Goal: Task Accomplishment & Management: Complete application form

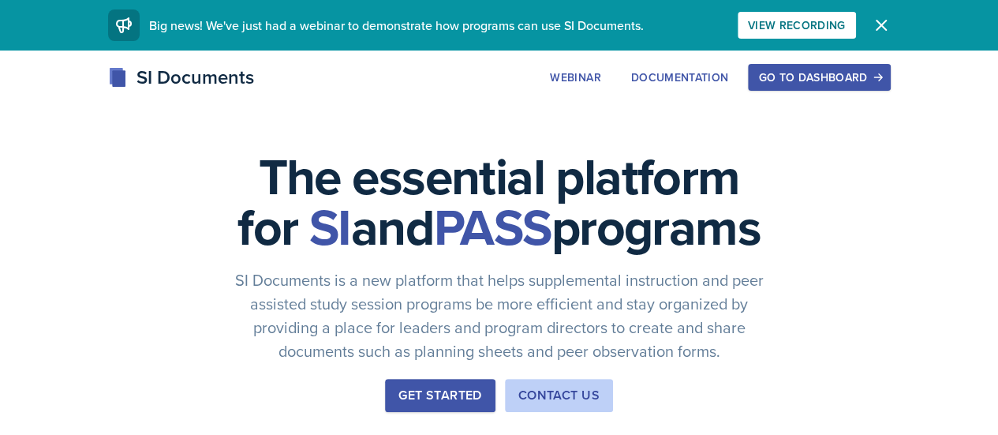
click at [879, 77] on div "Go to Dashboard" at bounding box center [818, 77] width 121 height 13
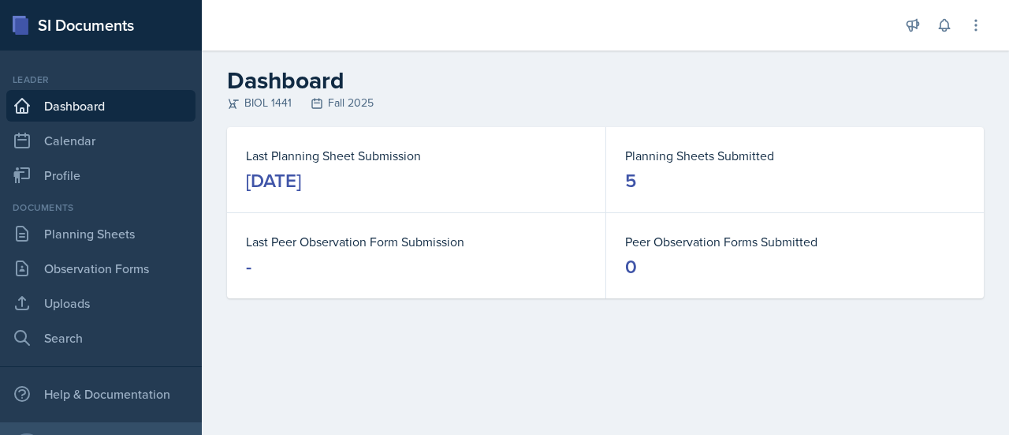
click at [112, 250] on div "Documents Planning Sheets Observation Forms Uploads Search" at bounding box center [100, 276] width 189 height 153
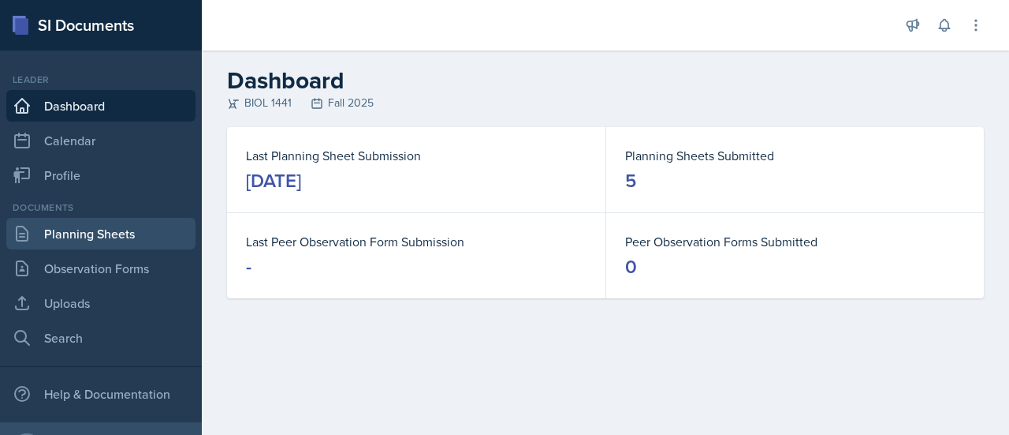
click at [125, 230] on link "Planning Sheets" at bounding box center [100, 234] width 189 height 32
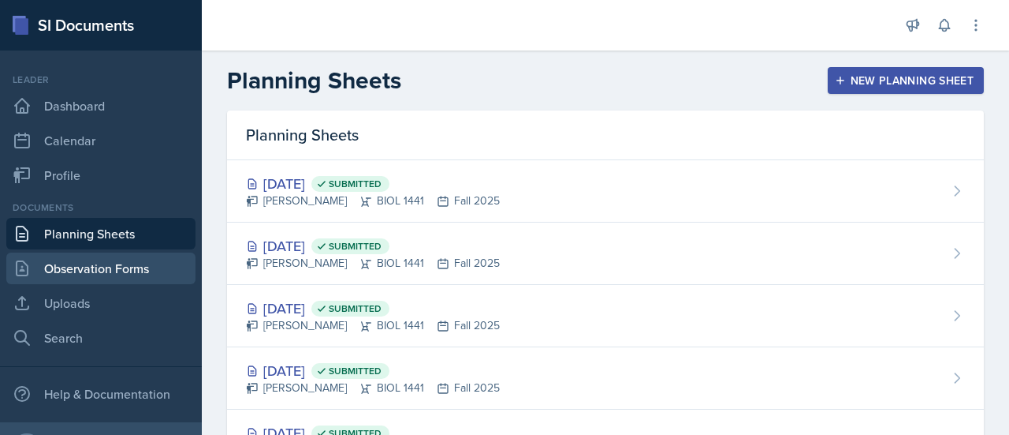
click at [125, 263] on link "Observation Forms" at bounding box center [100, 268] width 189 height 32
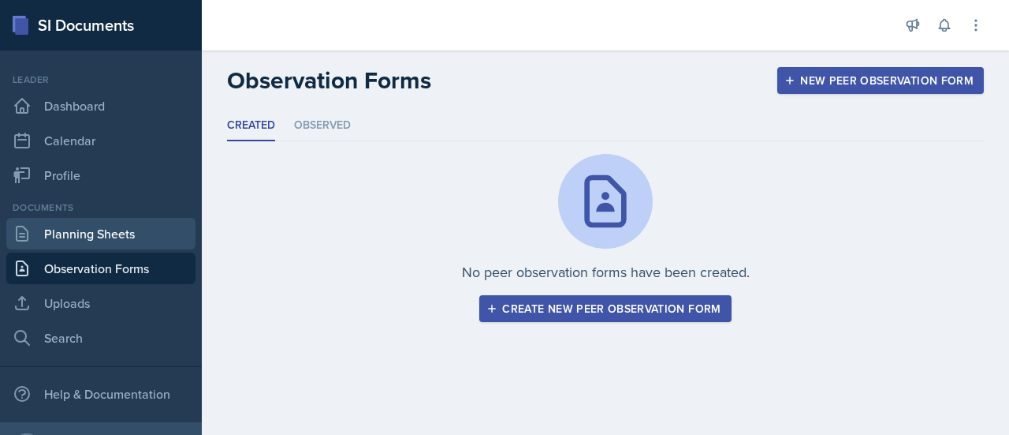
click at [100, 242] on link "Planning Sheets" at bounding box center [100, 234] width 189 height 32
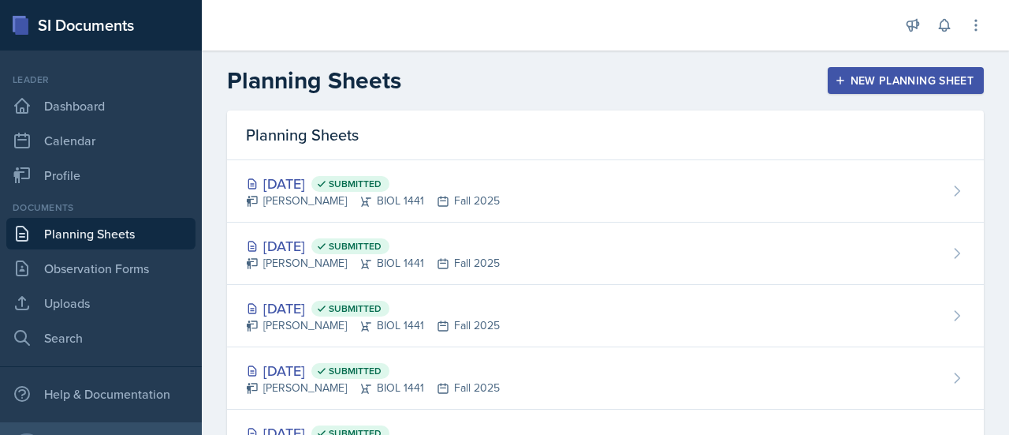
click at [885, 74] on div "New Planning Sheet" at bounding box center [906, 80] width 136 height 13
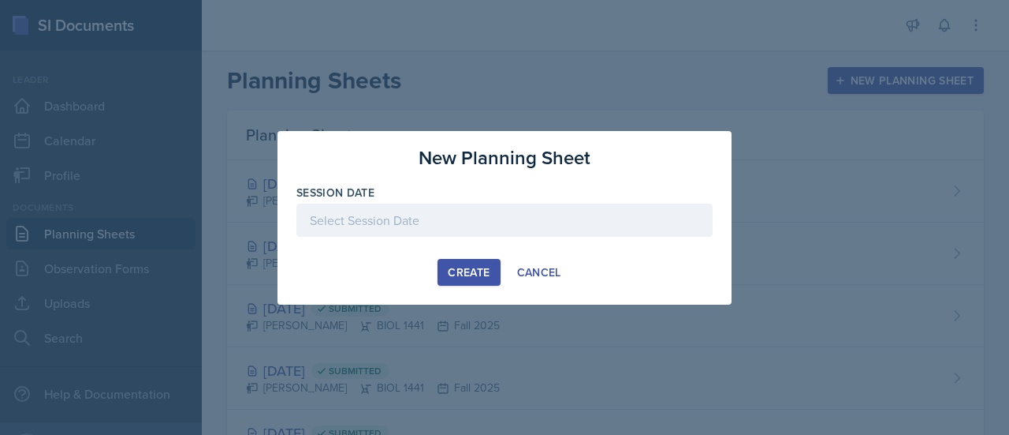
click at [485, 204] on div at bounding box center [505, 219] width 416 height 33
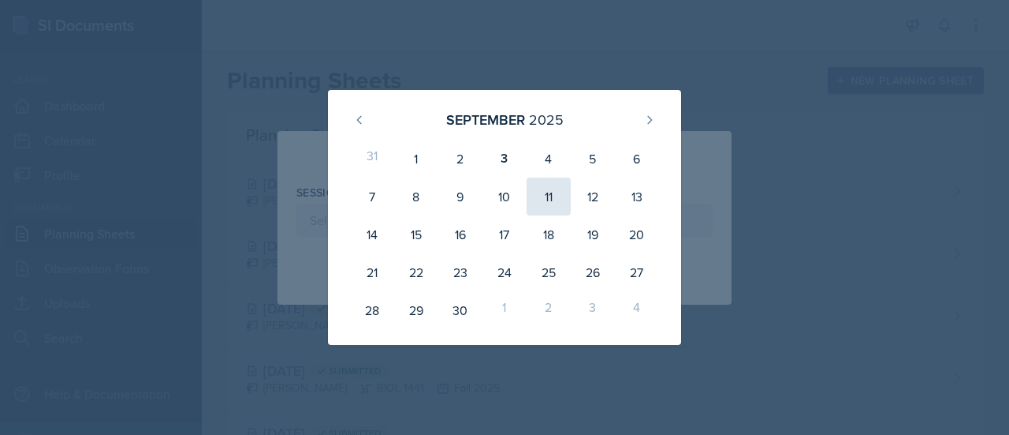
click at [561, 194] on div "11" at bounding box center [549, 196] width 44 height 38
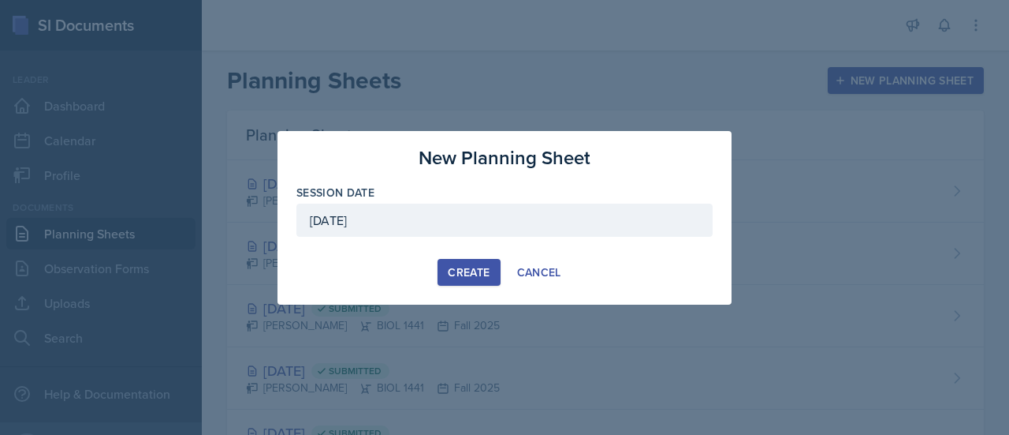
click at [486, 224] on div "[DATE]" at bounding box center [505, 219] width 416 height 33
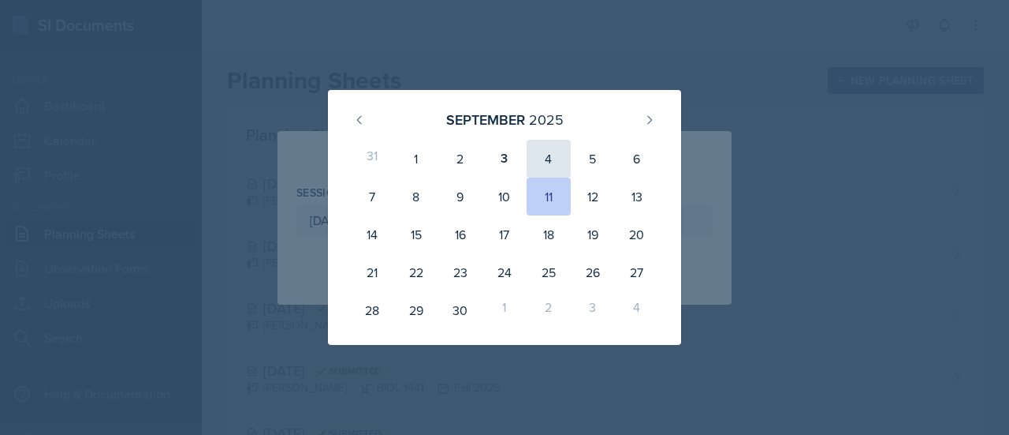
click at [561, 152] on div "4" at bounding box center [549, 159] width 44 height 38
type input "[DATE]"
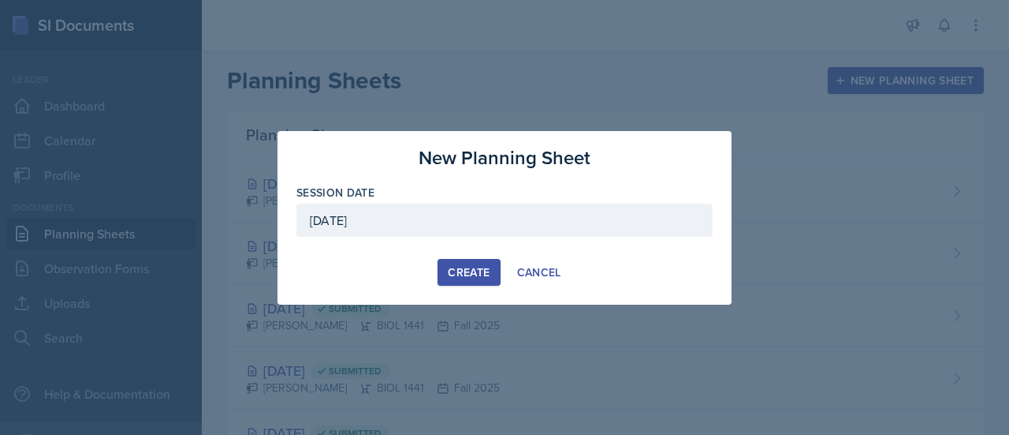
click at [464, 266] on div "Create" at bounding box center [469, 272] width 42 height 13
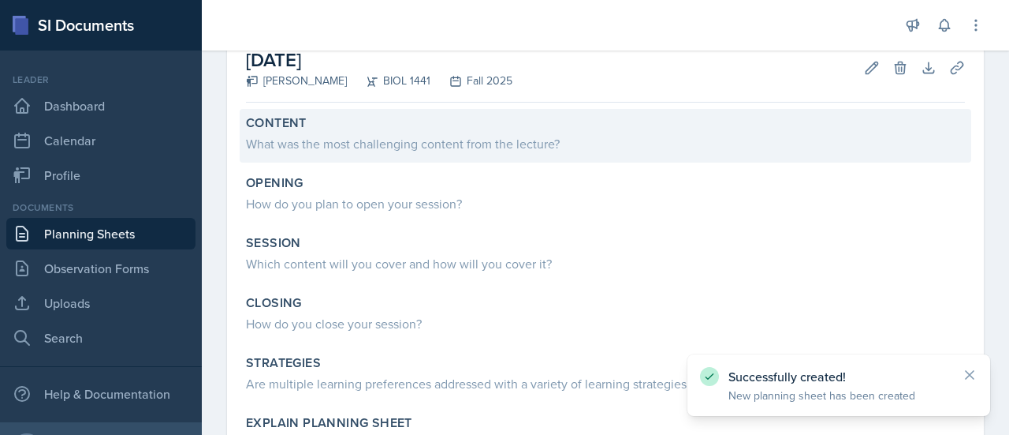
scroll to position [97, 0]
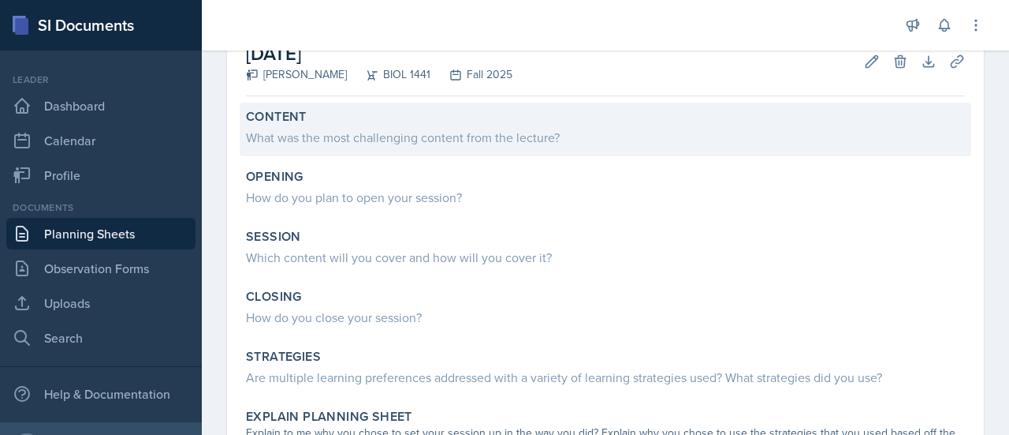
click at [438, 144] on div "What was the most challenging content from the lecture?" at bounding box center [605, 137] width 719 height 19
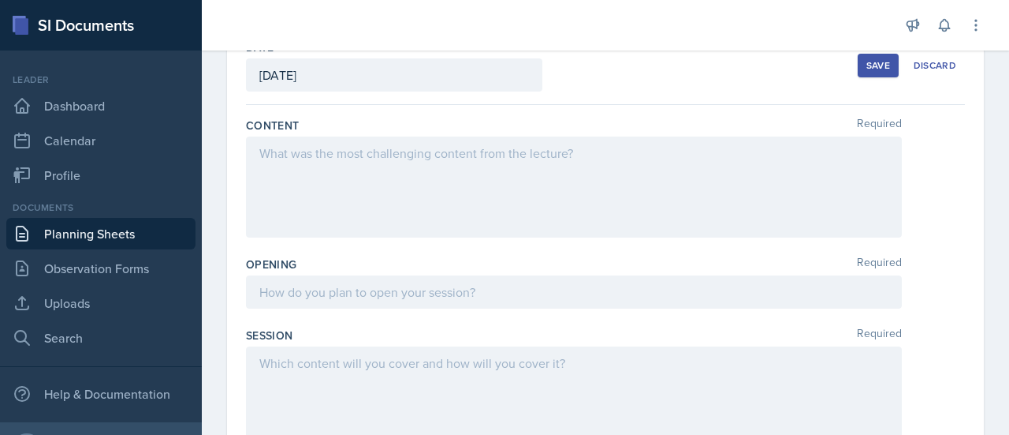
scroll to position [91, 0]
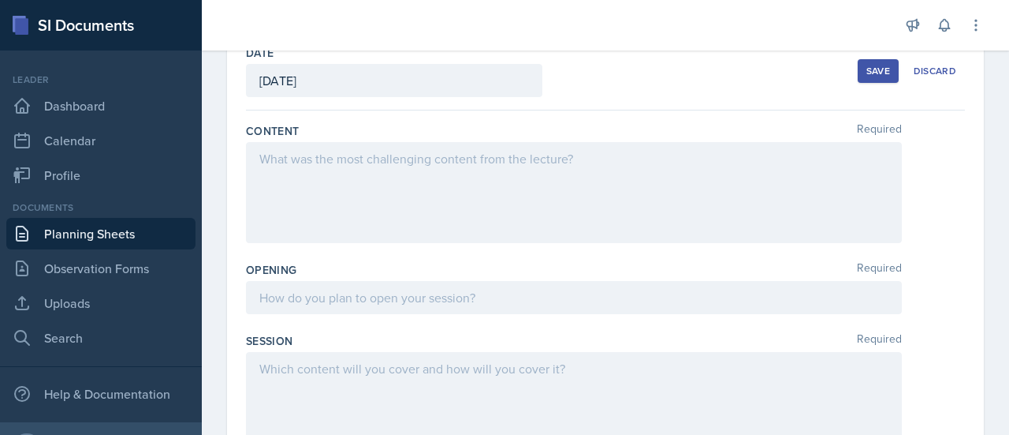
click at [369, 173] on div at bounding box center [574, 192] width 656 height 101
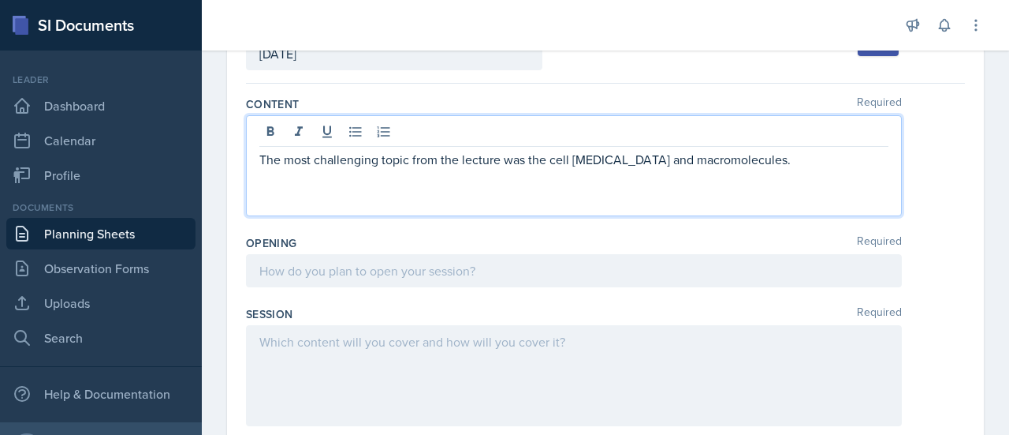
click at [375, 285] on div "Opening Required" at bounding box center [605, 264] width 719 height 71
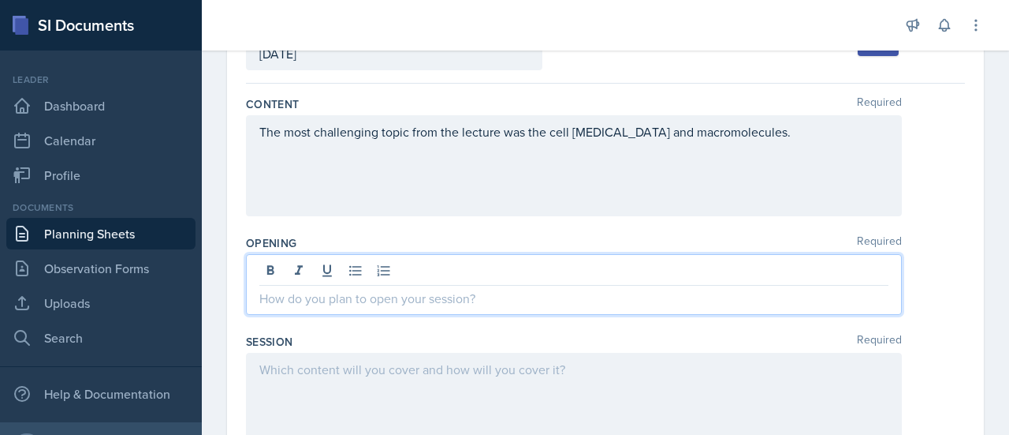
click at [350, 276] on div at bounding box center [574, 284] width 656 height 61
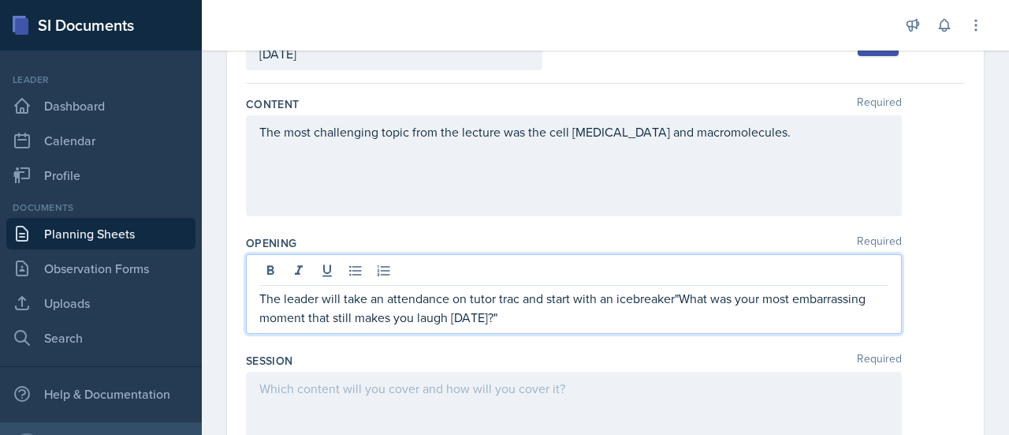
click at [673, 300] on p "The leader will take an attendance on tutor trac and start with an icebreaker"W…" at bounding box center [573, 308] width 629 height 38
click at [536, 318] on p "The leader will take an attendance on tutor trac and start with an icebreaker "…" at bounding box center [573, 308] width 629 height 38
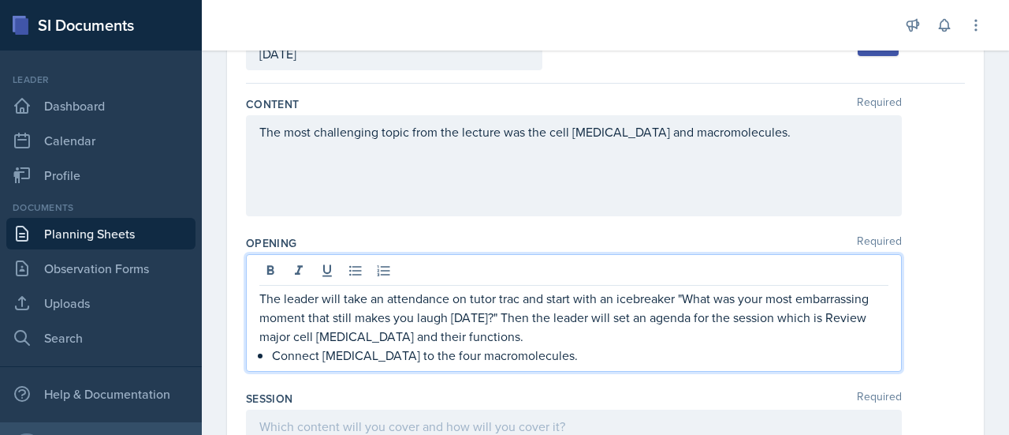
click at [864, 319] on p "The leader will take an attendance on tutor trac and start with an icebreaker "…" at bounding box center [573, 317] width 629 height 57
click at [270, 356] on div "The leader will take an attendance on tutor trac and start with an icebreaker "…" at bounding box center [573, 327] width 629 height 76
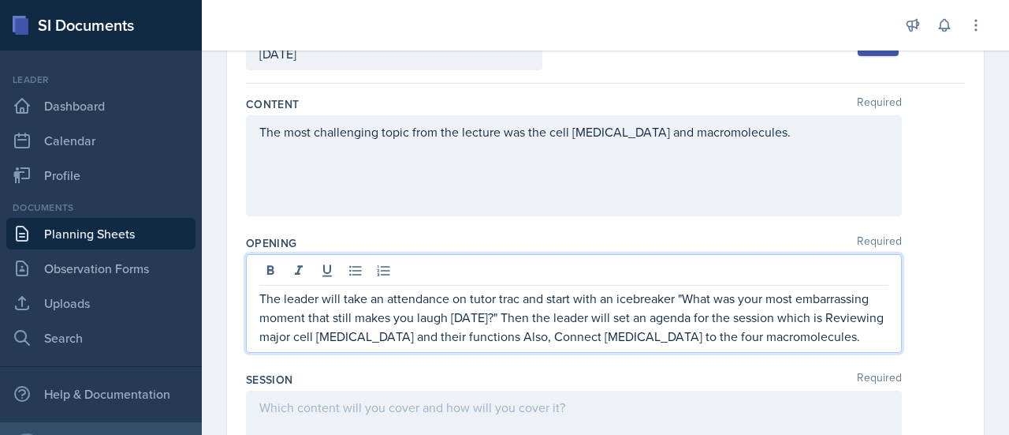
click at [543, 334] on p "The leader will take an attendance on tutor trac and start with an icebreaker "…" at bounding box center [573, 317] width 629 height 57
click at [582, 334] on p "The leader will take an attendance on tutor trac and start with an icebreaker "…" at bounding box center [573, 317] width 629 height 57
click at [539, 338] on p "The leader will take an attendance on tutor trac and start with an icebreaker "…" at bounding box center [573, 317] width 629 height 57
click at [619, 331] on p "The leader will take an attendance on tutor trac and start with an icebreaker "…" at bounding box center [573, 317] width 629 height 57
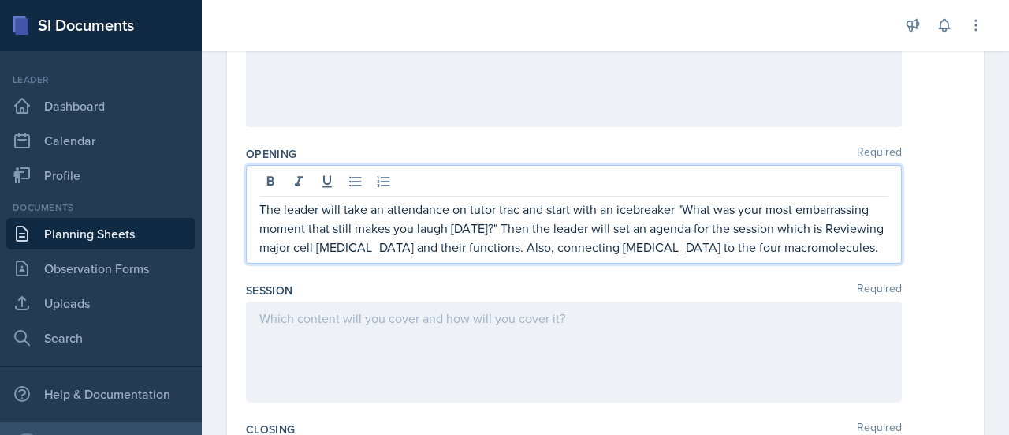
scroll to position [208, 0]
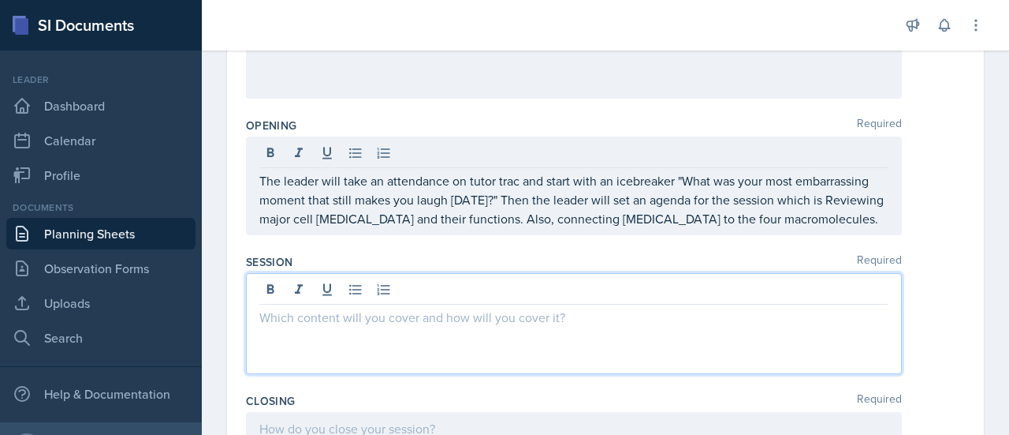
click at [360, 313] on p at bounding box center [573, 317] width 629 height 19
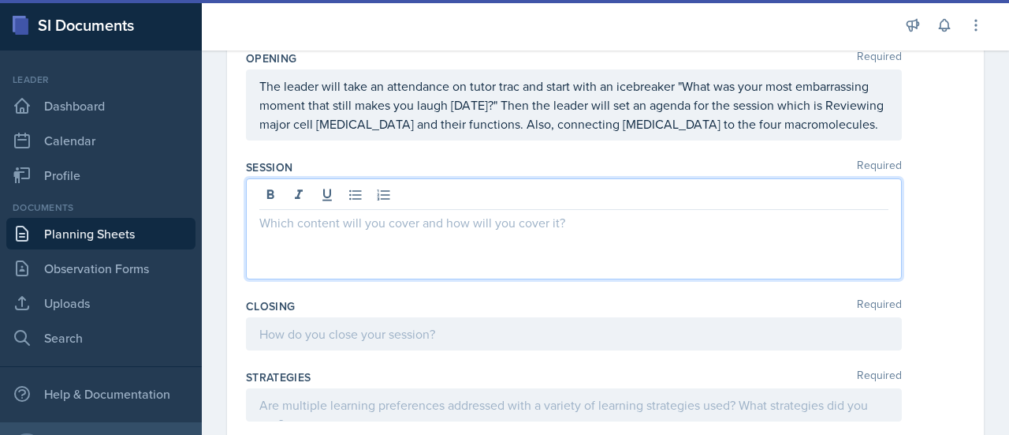
scroll to position [418, 0]
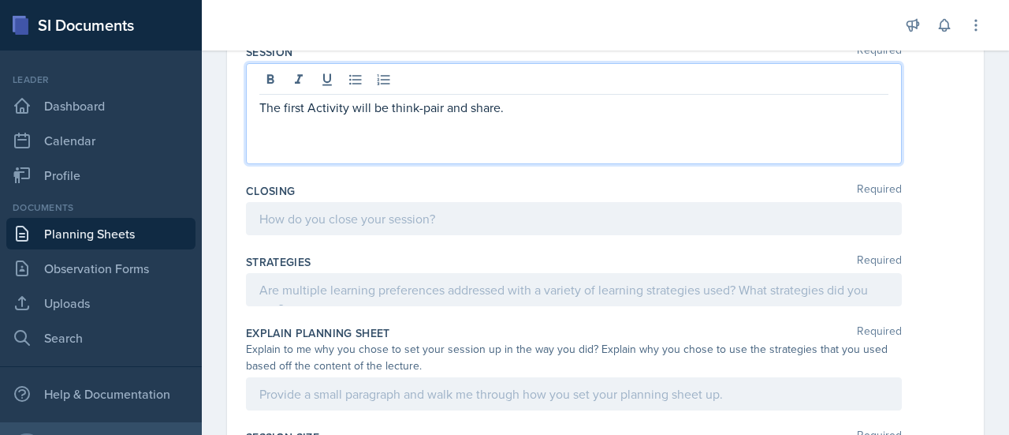
click at [393, 111] on p "The first Activity will be think-pair and share." at bounding box center [573, 107] width 629 height 19
click at [519, 104] on p "The first Activity will be Think-Pair and Share." at bounding box center [573, 107] width 629 height 19
click at [392, 126] on p "On the board the leader will write" at bounding box center [573, 126] width 629 height 19
click at [470, 126] on p "On the board the leader will write" at bounding box center [573, 126] width 629 height 19
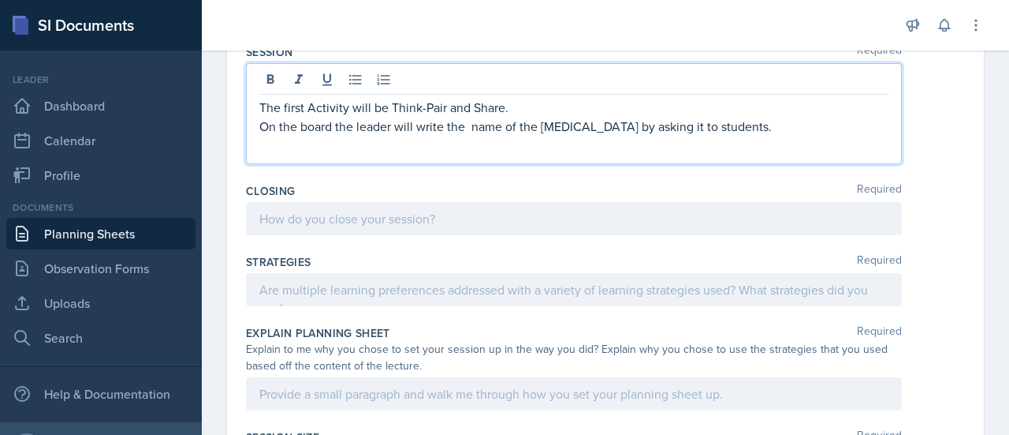
click at [752, 132] on p "On the board the leader will write the name of the [MEDICAL_DATA] by asking it …" at bounding box center [573, 126] width 629 height 19
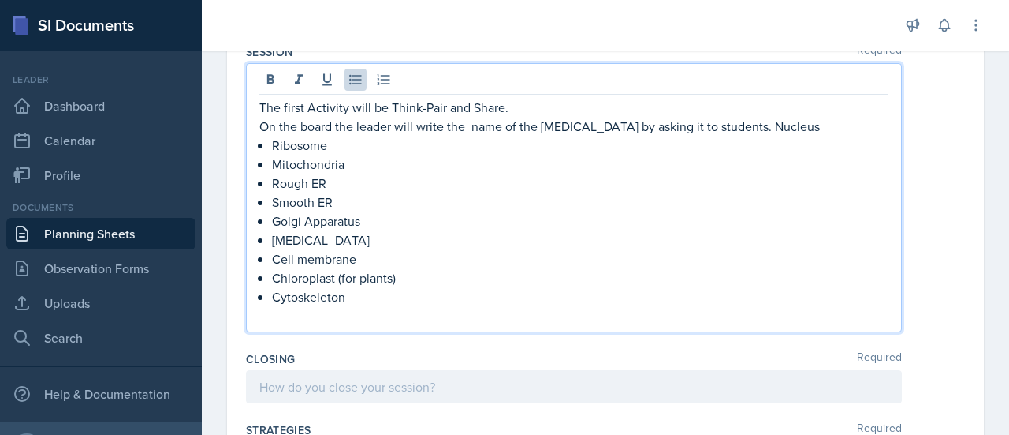
click at [273, 296] on p "Cytoskeleton" at bounding box center [580, 296] width 617 height 19
click at [734, 130] on p "On the board the leader will write the name of the [MEDICAL_DATA] by asking it …" at bounding box center [573, 126] width 629 height 19
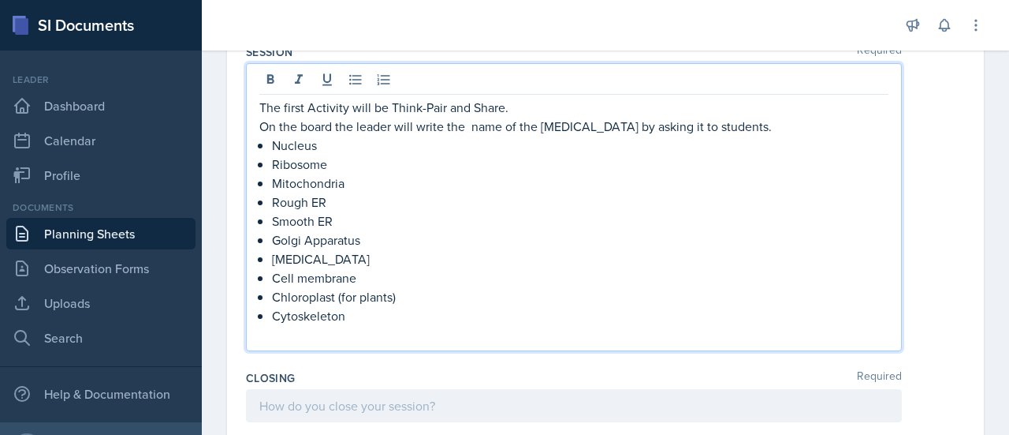
click at [747, 125] on p "On the board the leader will write the name of the [MEDICAL_DATA] by asking it …" at bounding box center [573, 126] width 629 height 19
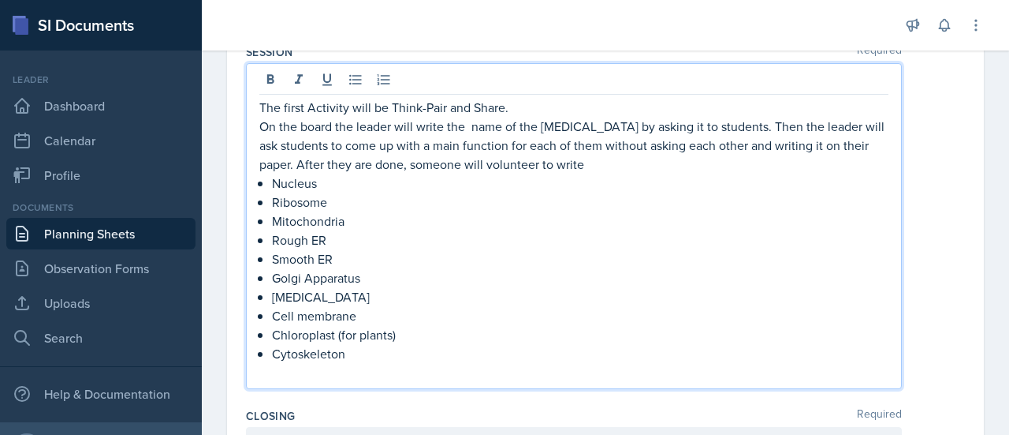
click at [461, 162] on p "On the board the leader will write the name of the [MEDICAL_DATA] by asking it …" at bounding box center [573, 145] width 629 height 57
click at [644, 157] on p "On the board the leader will write the name of the [MEDICAL_DATA] by asking it …" at bounding box center [573, 145] width 629 height 57
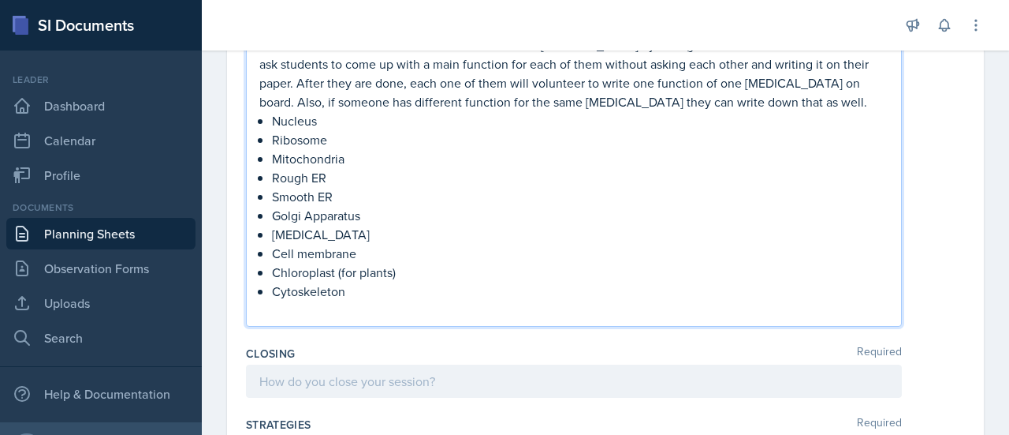
scroll to position [500, 0]
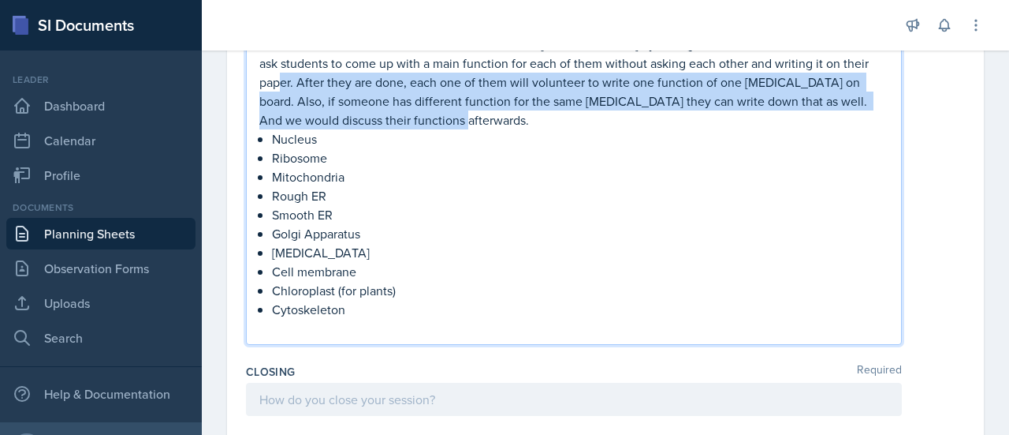
drag, startPoint x: 453, startPoint y: 119, endPoint x: 297, endPoint y: 81, distance: 160.7
click at [297, 81] on p "On the board the leader will write the name of the [MEDICAL_DATA] by asking it …" at bounding box center [573, 82] width 629 height 95
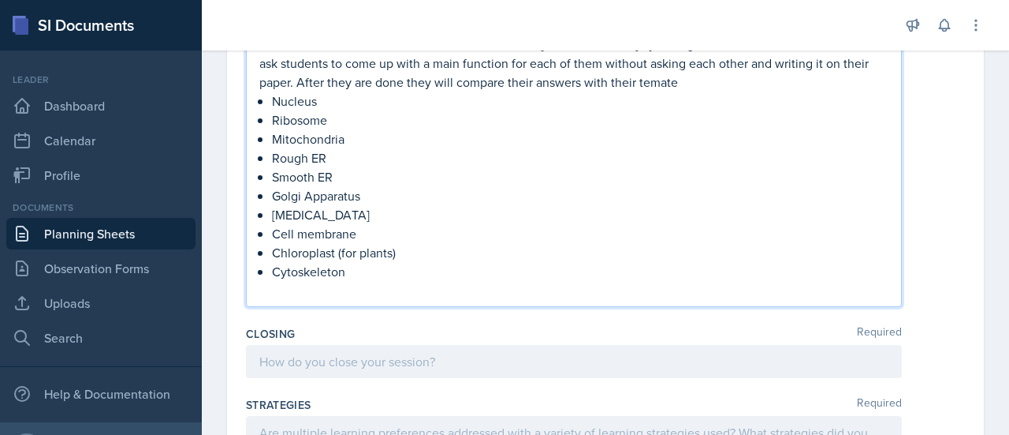
click at [691, 83] on p "On the board the leader will write the name of the [MEDICAL_DATA] by asking it …" at bounding box center [573, 63] width 629 height 57
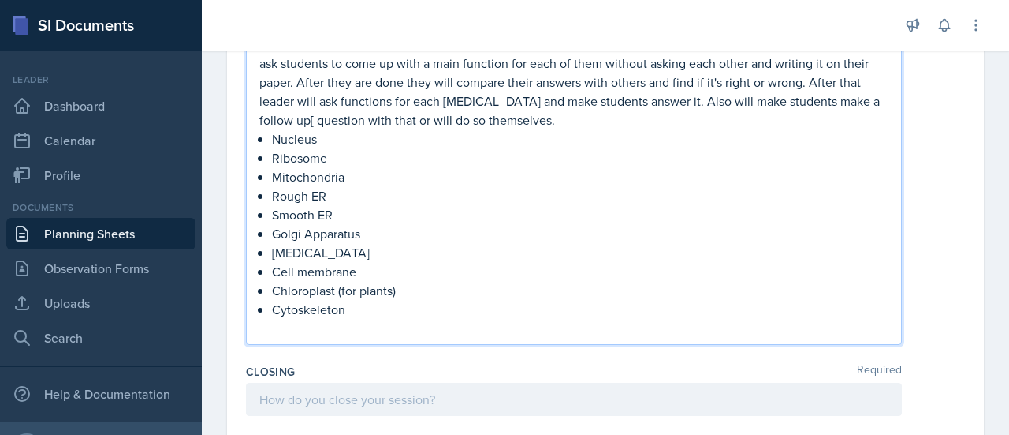
scroll to position [554, 0]
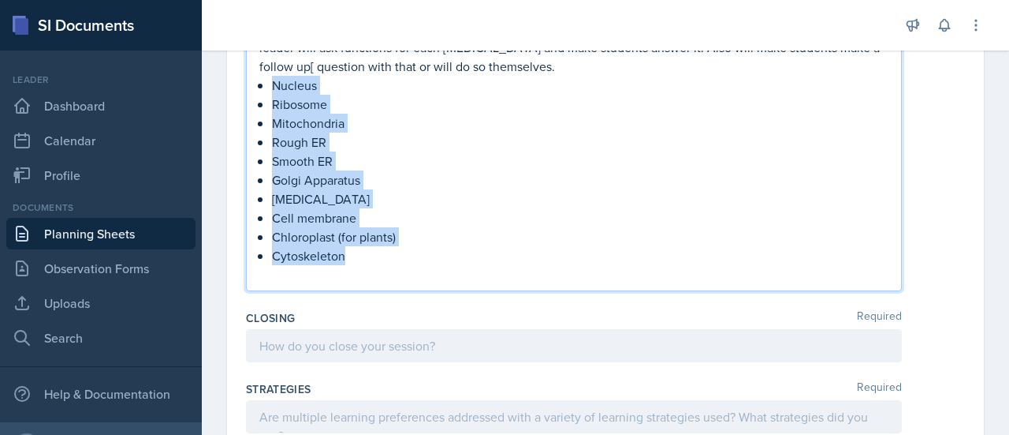
drag, startPoint x: 352, startPoint y: 255, endPoint x: 243, endPoint y: 87, distance: 200.2
click at [243, 87] on div "Date [DATE] [DATE] 31 1 2 3 4 5 6 7 8 9 10 11 12 13 14 15 16 17 18 19 20 21 22 …" at bounding box center [605, 208] width 757 height 1276
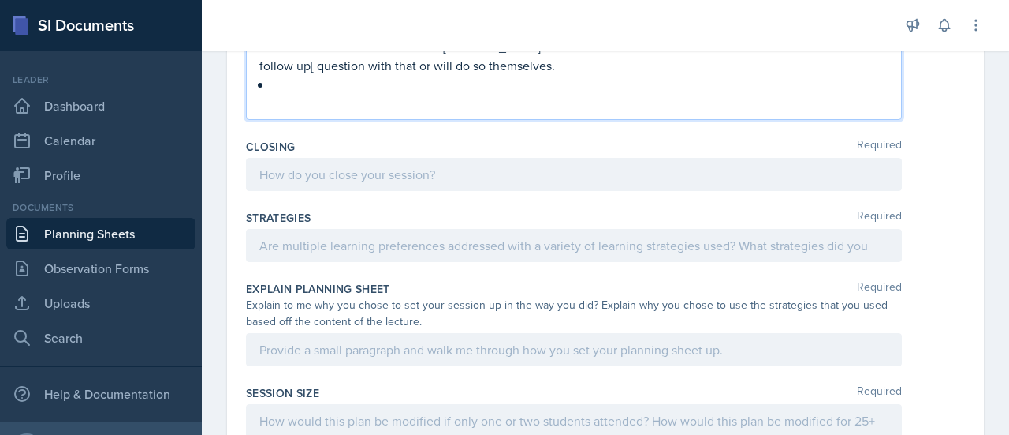
click at [318, 64] on p "On the board the leader will write the name of the [MEDICAL_DATA] by asking it …" at bounding box center [573, 27] width 629 height 95
click at [282, 86] on p at bounding box center [580, 84] width 617 height 19
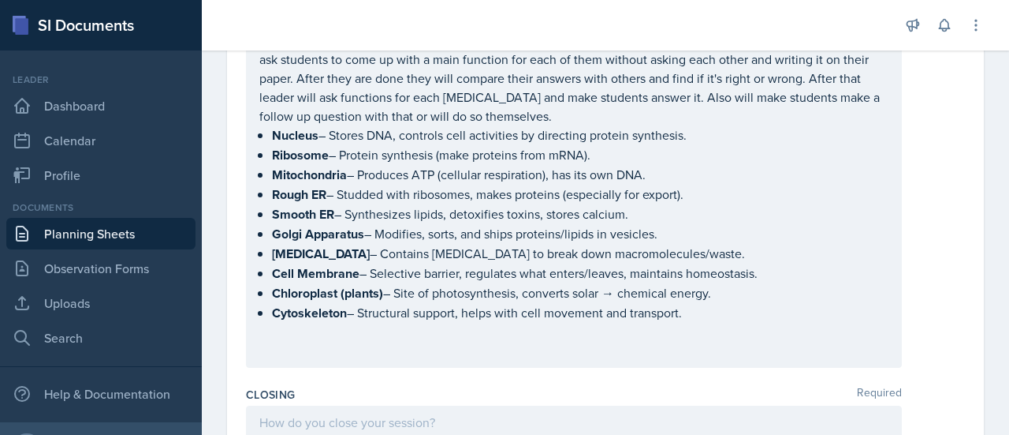
scroll to position [504, 0]
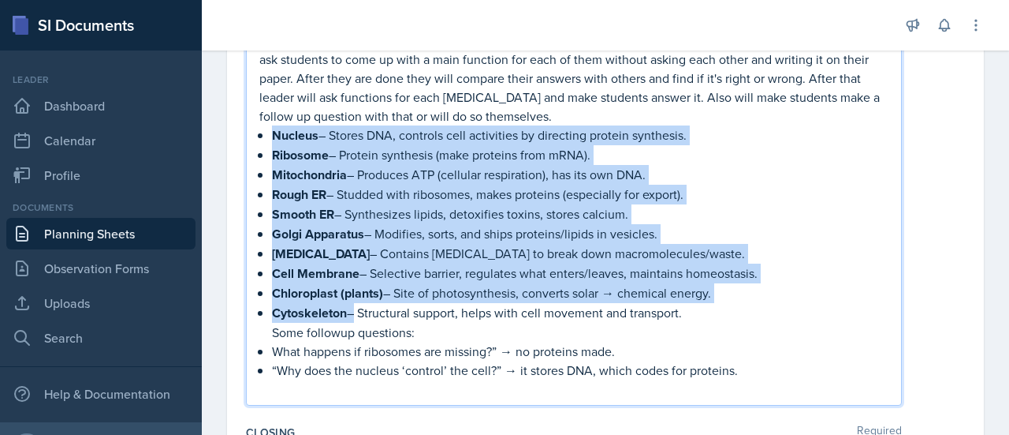
drag, startPoint x: 352, startPoint y: 308, endPoint x: 260, endPoint y: 133, distance: 196.8
click at [272, 133] on ul "Nucleus – Stores DNA, controls cell activities by directing protein synthesis. …" at bounding box center [580, 252] width 617 height 254
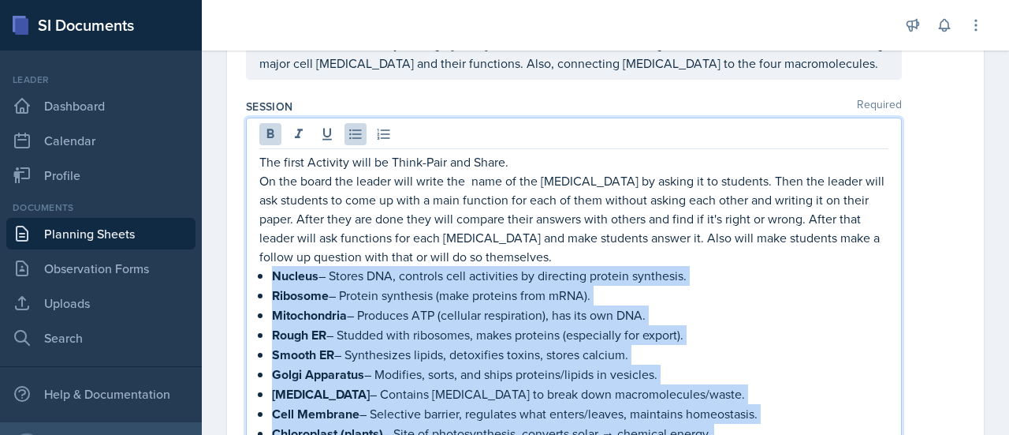
scroll to position [364, 0]
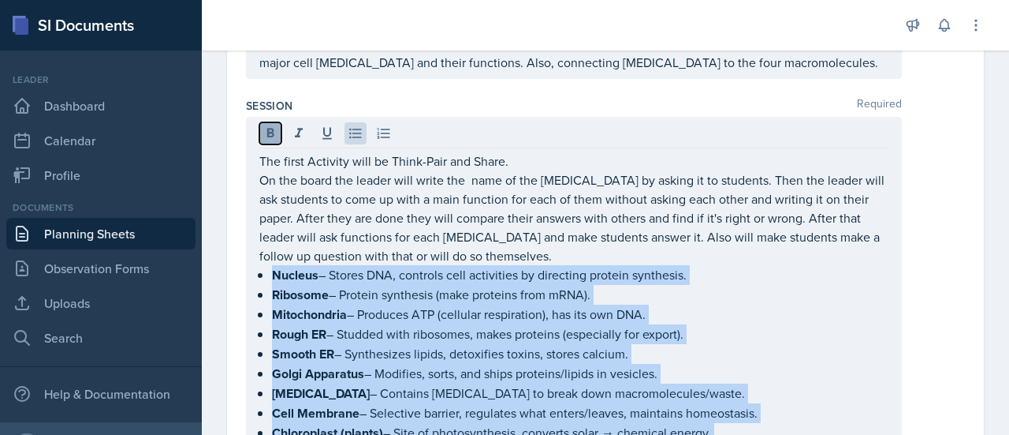
click at [278, 127] on button at bounding box center [270, 133] width 22 height 22
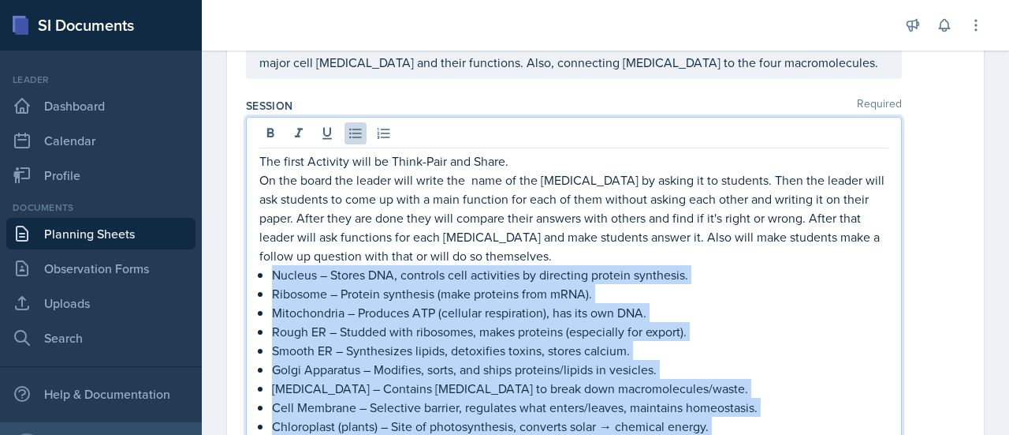
click at [761, 318] on p "Mitochondria – Produces ATP (cellular respiration), has its own DNA." at bounding box center [580, 312] width 617 height 19
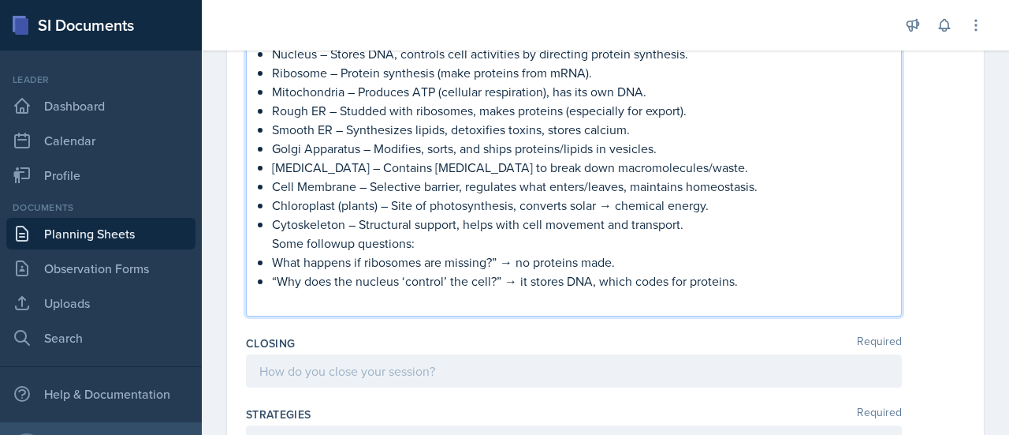
scroll to position [588, 0]
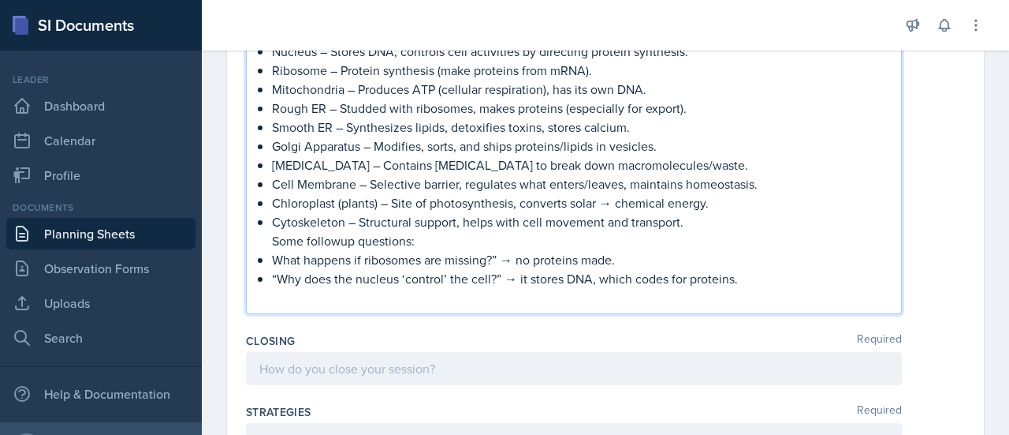
click at [438, 232] on p "Some followup questions:" at bounding box center [580, 240] width 617 height 19
drag, startPoint x: 438, startPoint y: 232, endPoint x: 271, endPoint y: 241, distance: 167.4
click at [272, 241] on p "Some followup questions:" at bounding box center [580, 240] width 617 height 19
click at [341, 242] on p "Some followup questions:" at bounding box center [580, 240] width 617 height 19
click at [434, 244] on p "Some follow up questions:" at bounding box center [580, 240] width 617 height 19
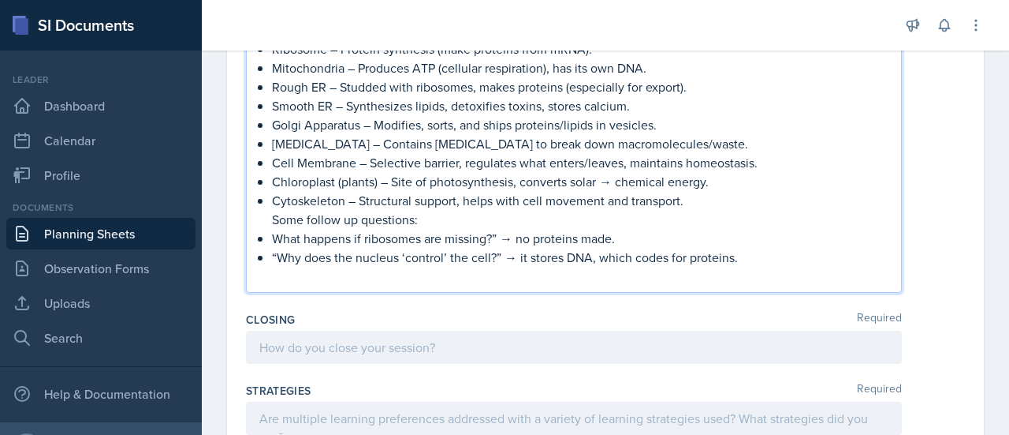
scroll to position [657, 0]
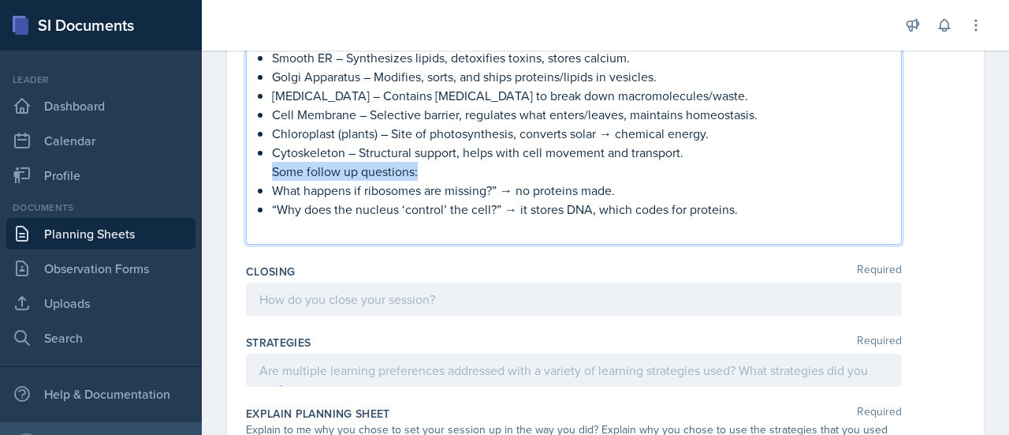
drag, startPoint x: 431, startPoint y: 175, endPoint x: 268, endPoint y: 170, distance: 162.6
click at [268, 170] on div "The first Activity will be Think-Pair and Share. On the board the leader will w…" at bounding box center [573, 48] width 629 height 379
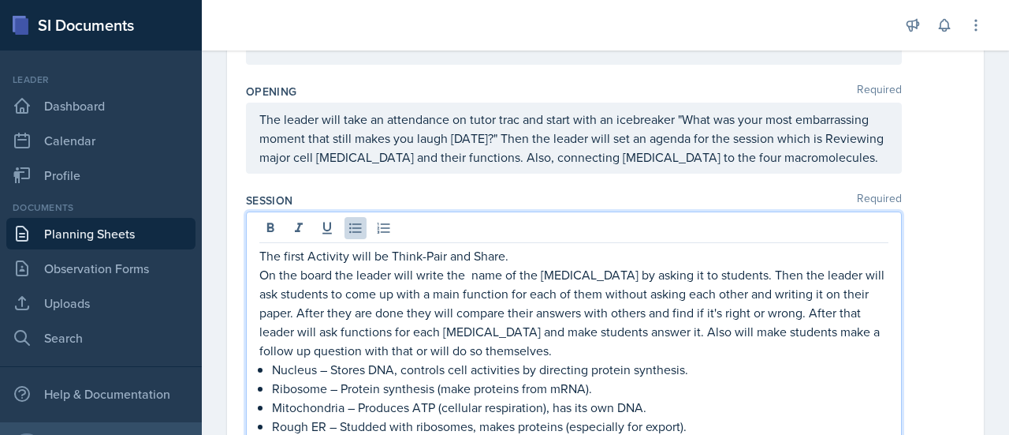
scroll to position [264, 0]
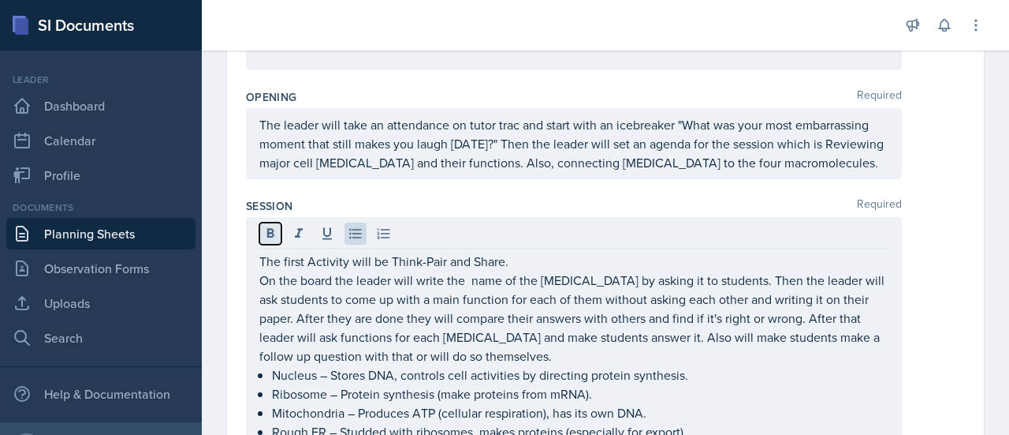
click at [273, 226] on icon at bounding box center [271, 234] width 16 height 16
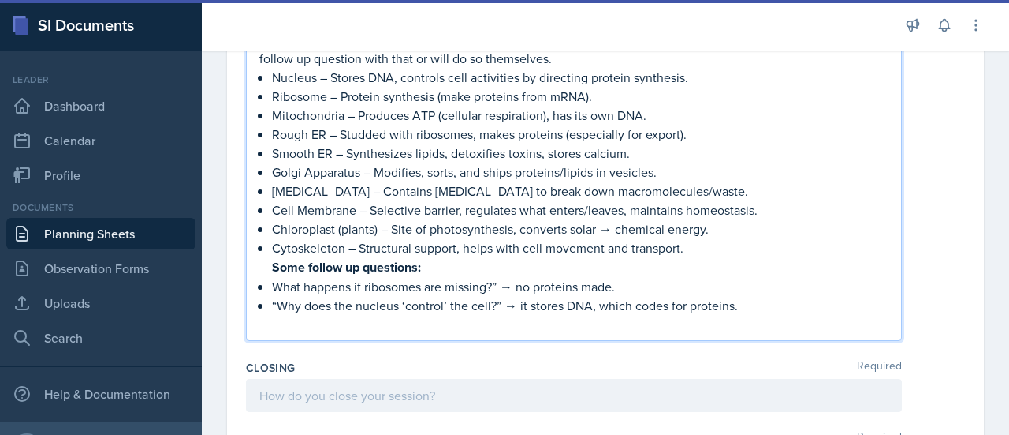
scroll to position [563, 0]
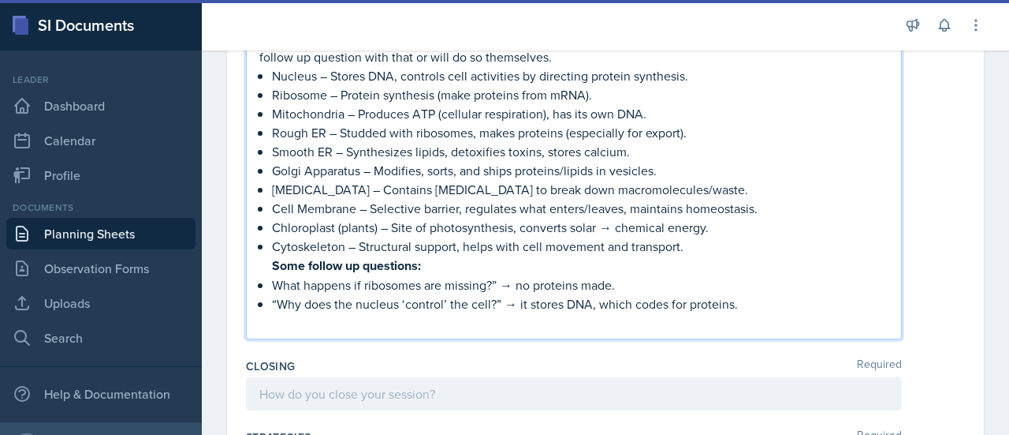
click at [462, 256] on p "Some follow up questions:" at bounding box center [580, 266] width 617 height 20
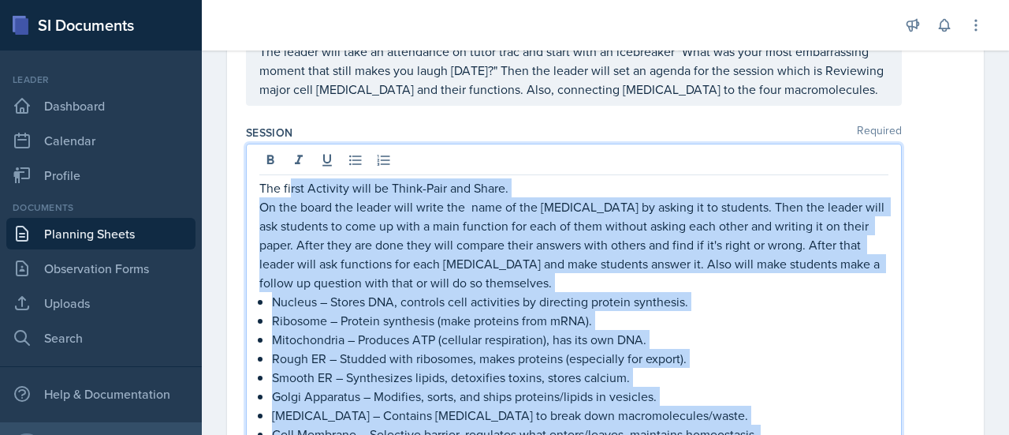
scroll to position [298, 0]
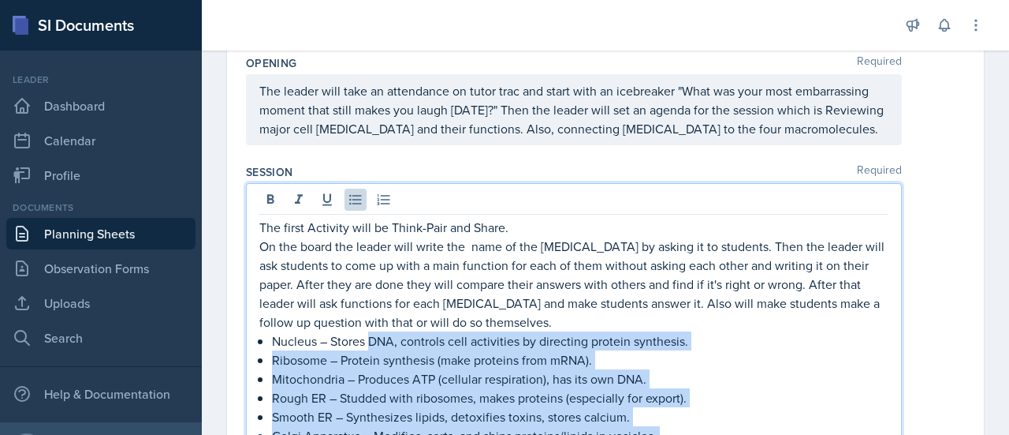
drag, startPoint x: 350, startPoint y: 171, endPoint x: 372, endPoint y: 330, distance: 160.8
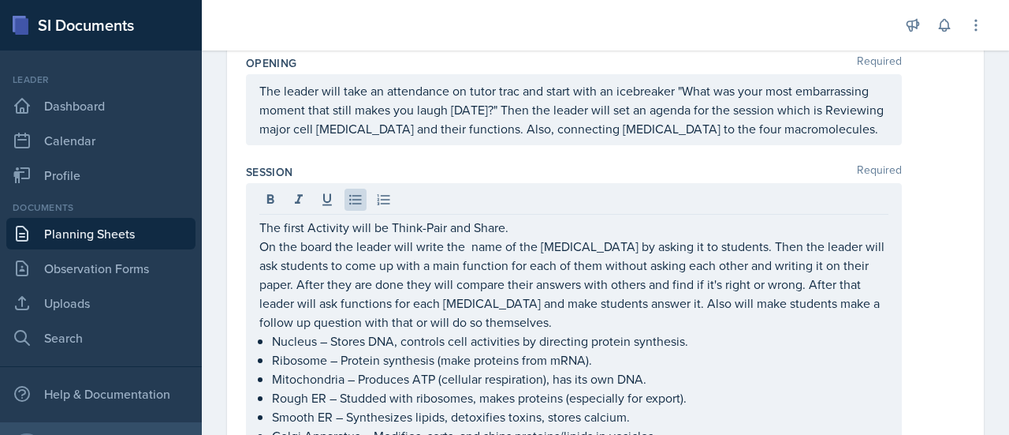
click at [524, 209] on div at bounding box center [573, 201] width 629 height 26
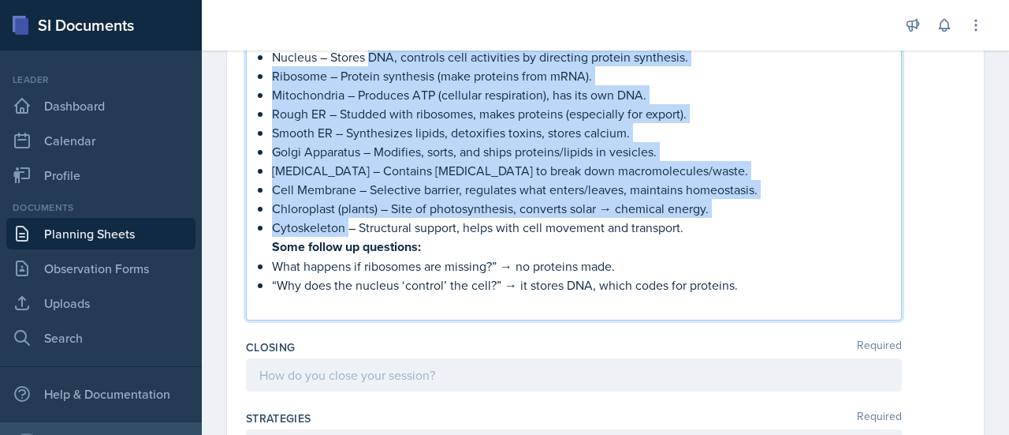
scroll to position [588, 0]
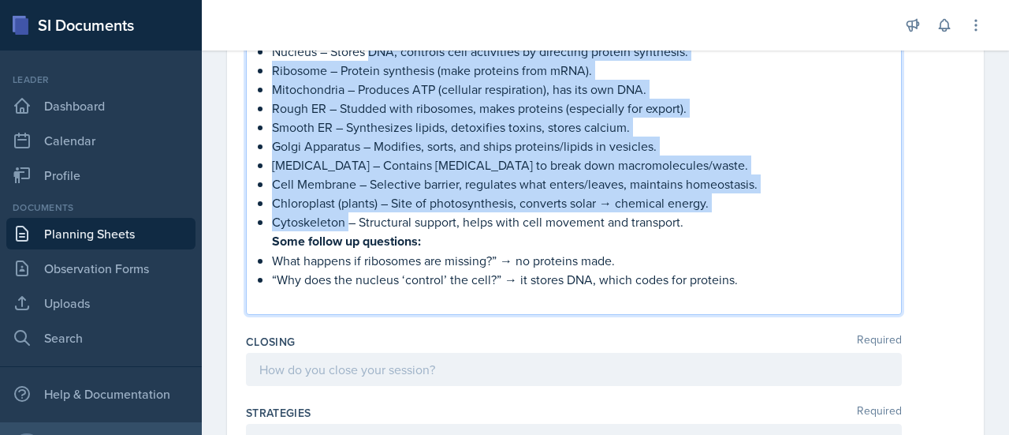
click at [765, 144] on p "Golgi Apparatus – Modifies, sorts, and ships proteins/lipids in vesicles." at bounding box center [580, 145] width 617 height 19
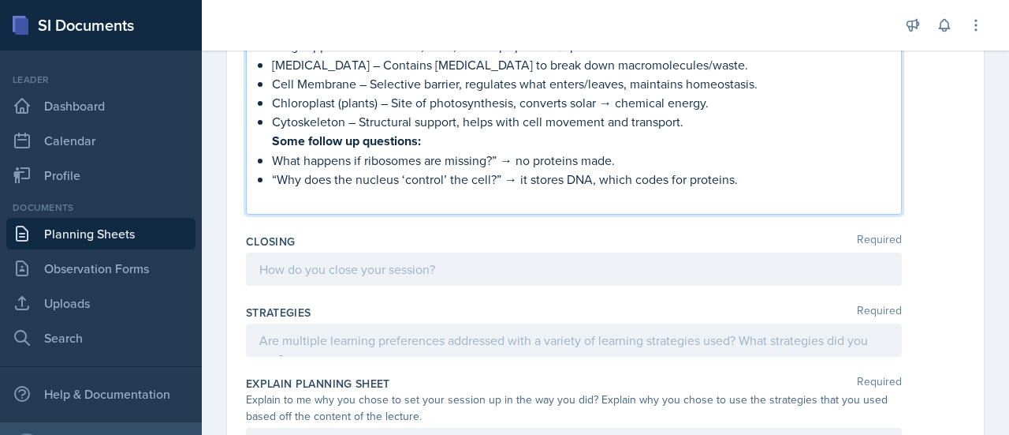
scroll to position [688, 0]
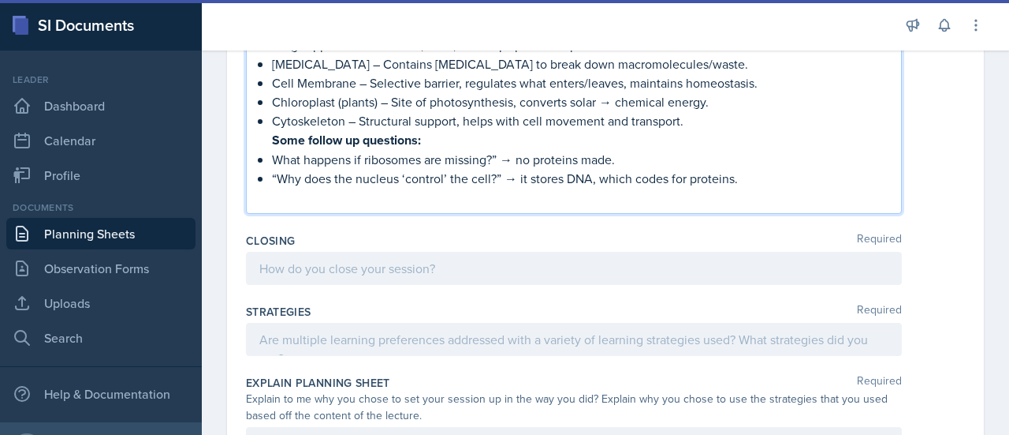
click at [758, 170] on p "“Why does the nucleus ‘control’ the cell?” → it stores DNA, which codes for pro…" at bounding box center [580, 178] width 617 height 19
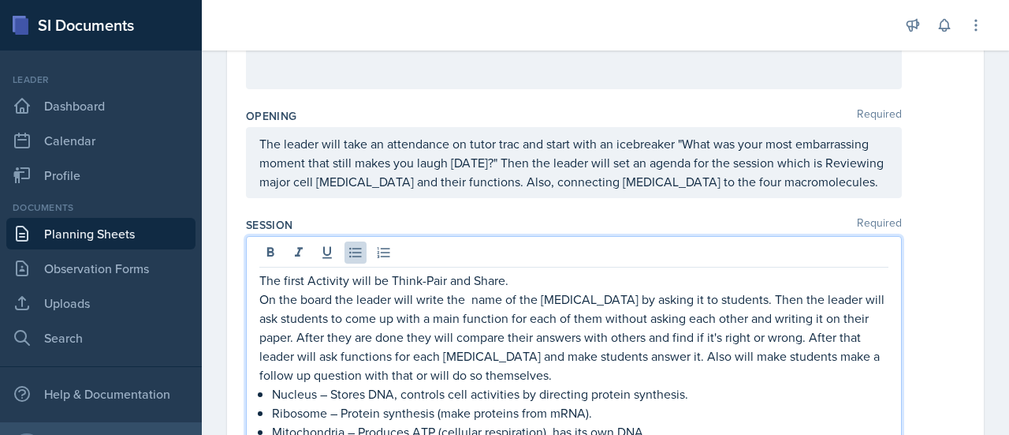
scroll to position [205, 0]
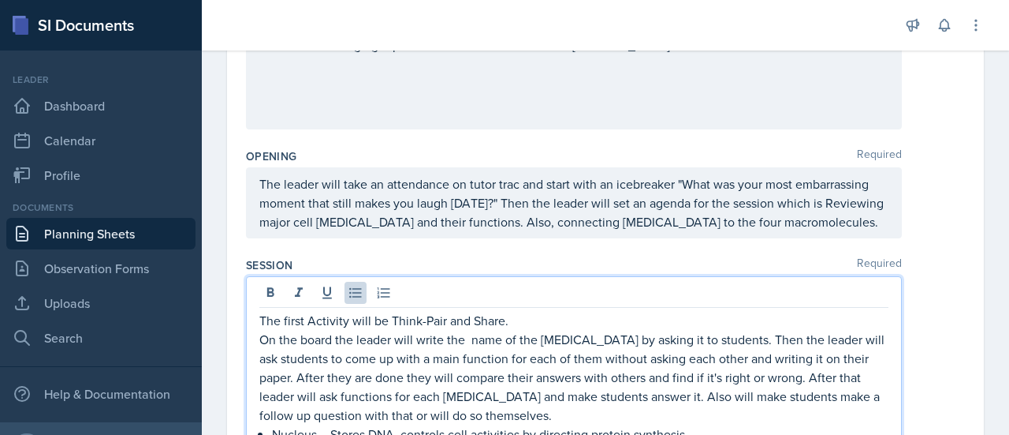
click at [307, 323] on p "The first Activity will be Think-Pair and Share." at bounding box center [573, 320] width 629 height 19
click at [302, 323] on p "Activity will be Think-Pair and Share." at bounding box center [573, 320] width 629 height 19
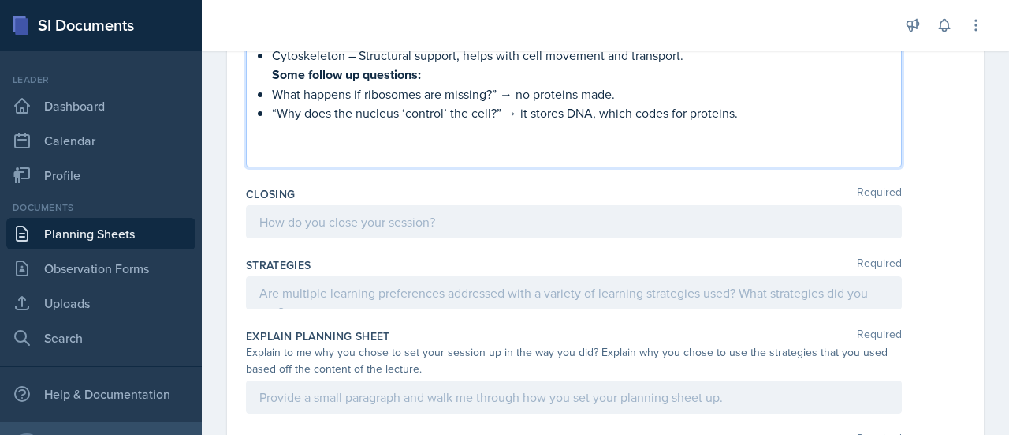
scroll to position [818, 0]
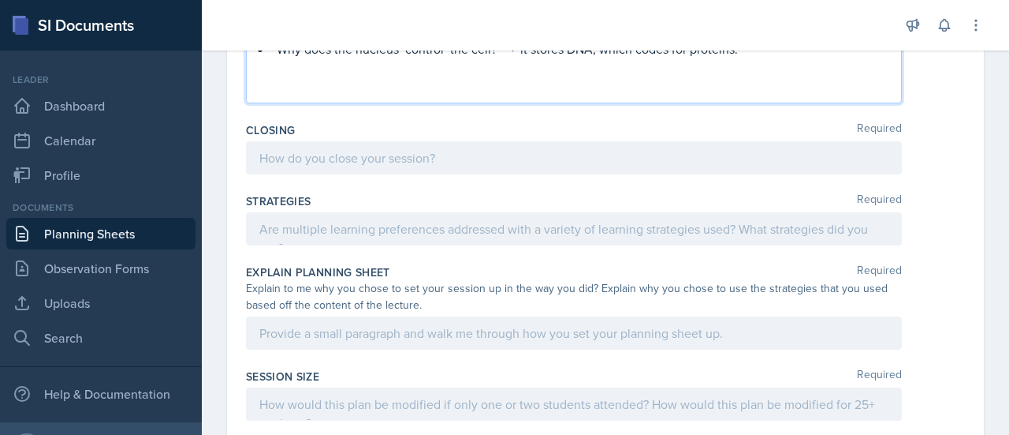
click at [278, 69] on p at bounding box center [580, 67] width 617 height 19
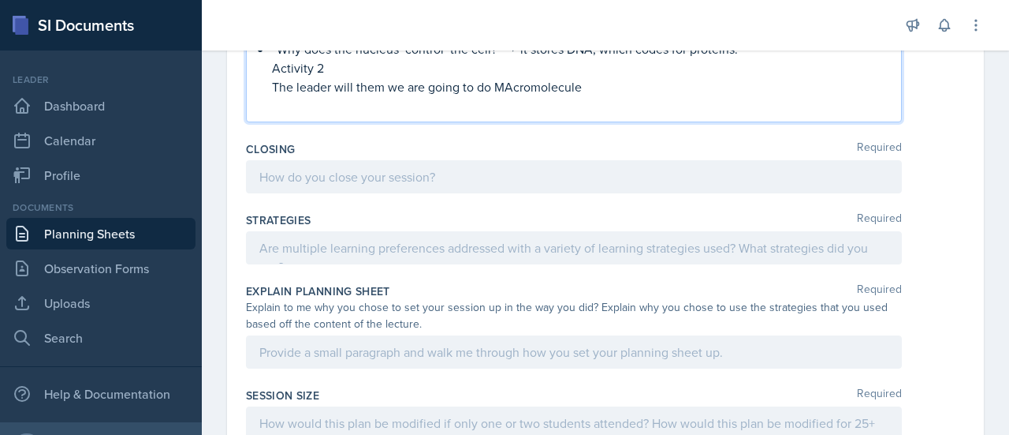
click at [509, 83] on p "The leader will them we are going to do MAcromolecule" at bounding box center [580, 86] width 617 height 19
click at [598, 84] on p "The leader will them we are going to do Macromolecule" at bounding box center [580, 86] width 617 height 19
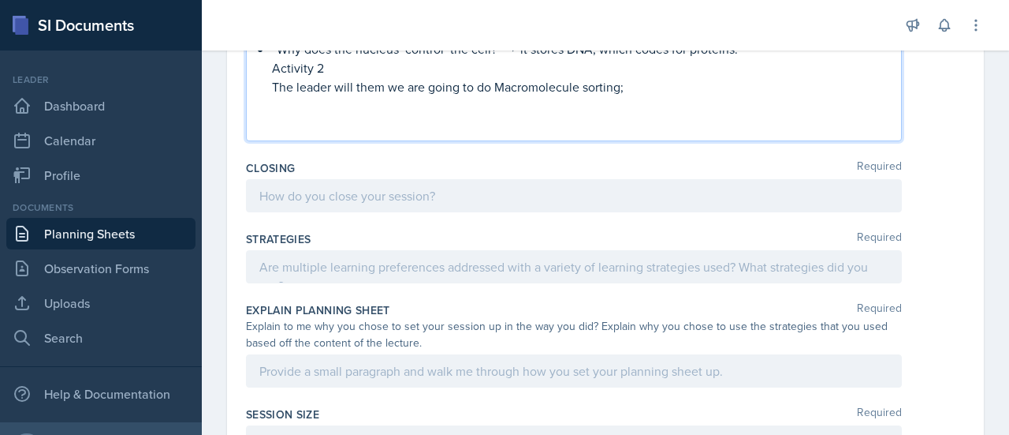
click at [645, 83] on p "The leader will them we are going to do Macromolecule sorting;" at bounding box center [580, 86] width 617 height 19
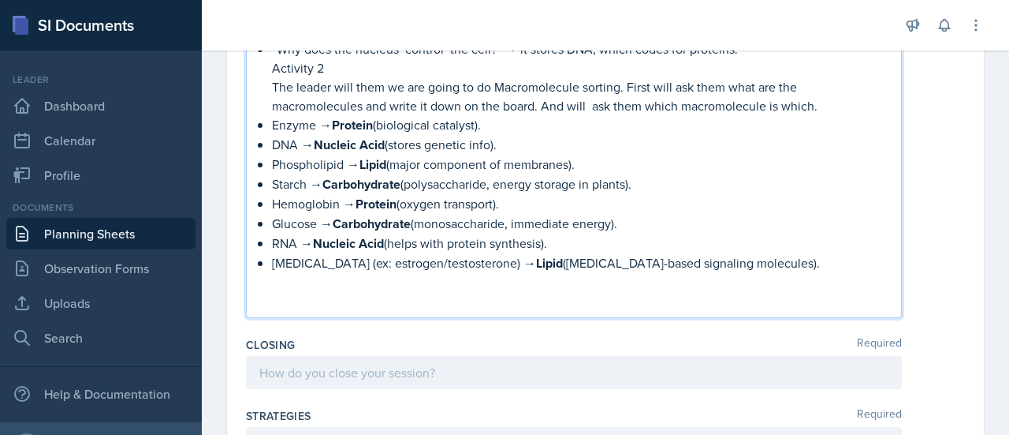
scroll to position [835, 0]
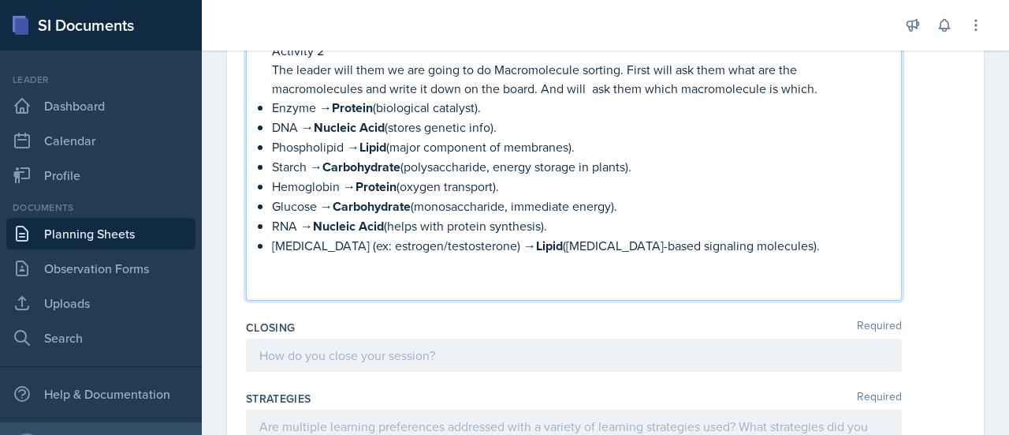
click at [594, 87] on p "The leader will them we are going to do Macromolecule sorting. First will ask t…" at bounding box center [580, 79] width 617 height 38
click at [670, 91] on p "The leader will them we are going to do Macromolecule sorting. First will ask t…" at bounding box center [580, 79] width 617 height 38
click at [845, 91] on p "The leader will them we are going to do Macromolecule sorting. First will ask t…" at bounding box center [580, 79] width 617 height 38
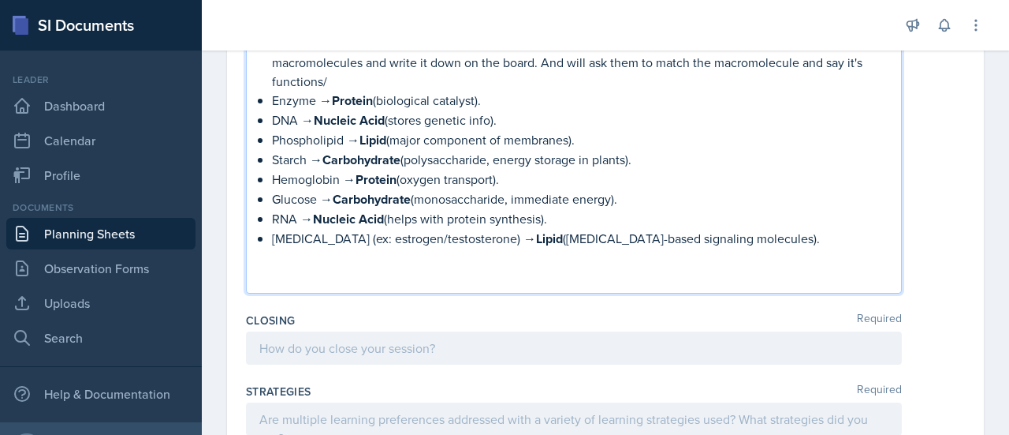
scroll to position [867, 0]
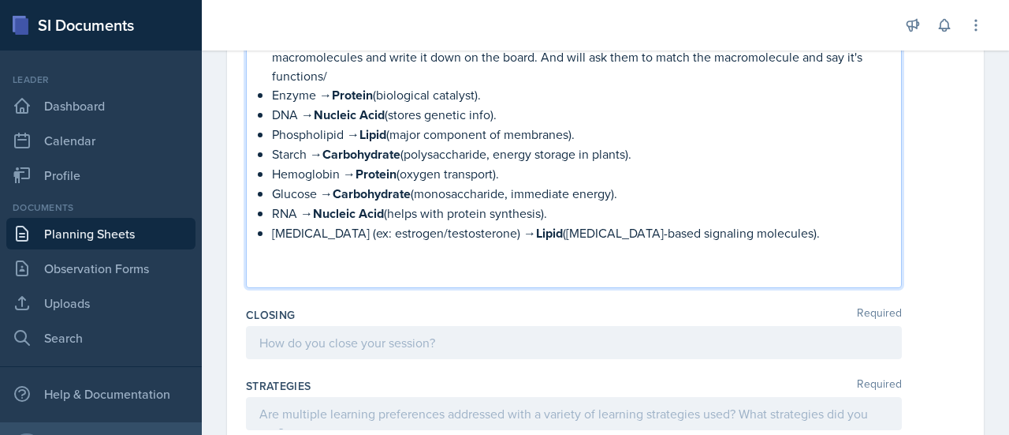
click at [798, 228] on p "[MEDICAL_DATA] (ex: estrogen/testosterone) → Lipid ([MEDICAL_DATA]-based signal…" at bounding box center [580, 233] width 617 height 20
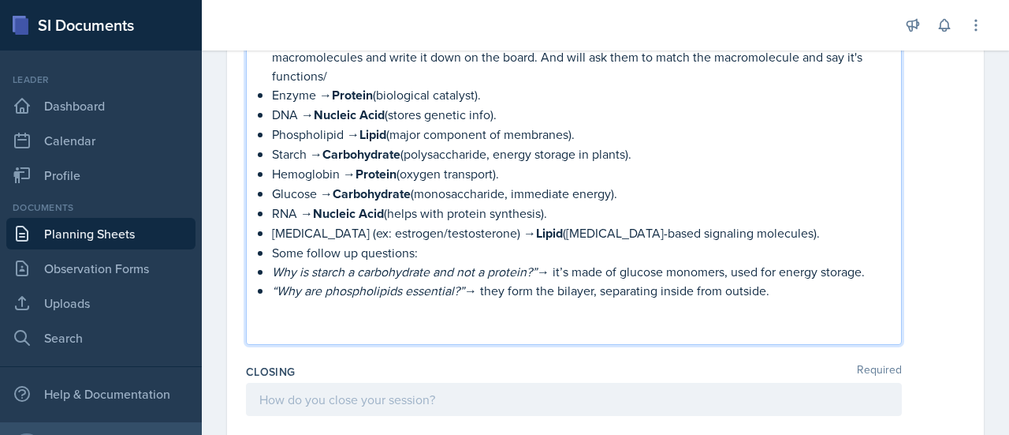
click at [547, 270] on p "Why is starch a carbohydrate and not a protein?” → it’s made of glucose monomer…" at bounding box center [580, 271] width 617 height 19
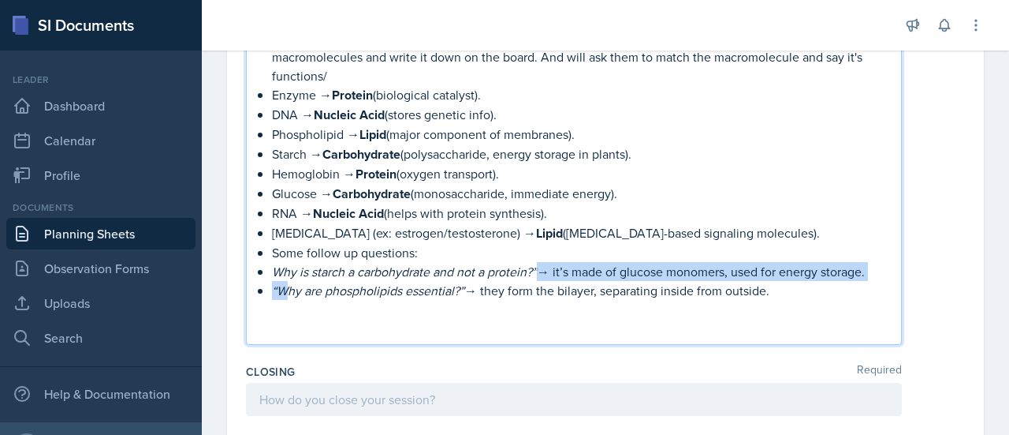
drag, startPoint x: 541, startPoint y: 265, endPoint x: 282, endPoint y: 277, distance: 258.9
click at [282, 277] on ul "Nucleus – Stores DNA, controls cell activities by directing protein synthesis. …" at bounding box center [580, 41] width 617 height 556
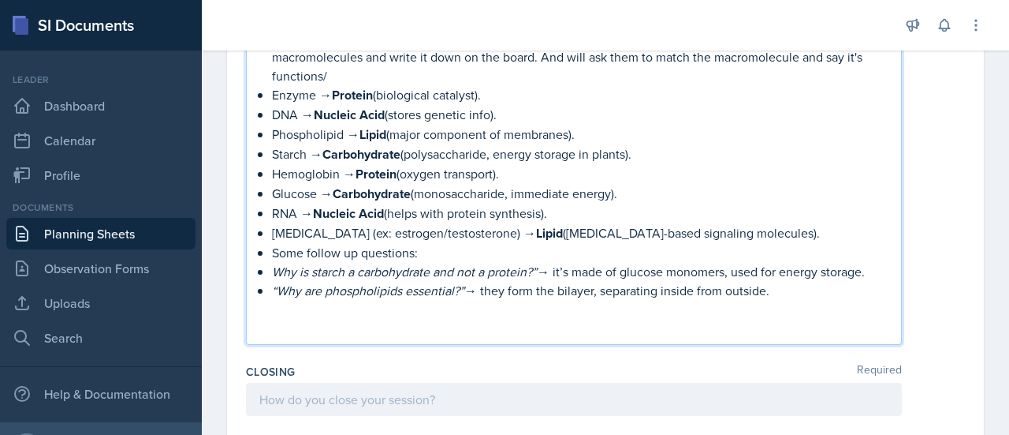
click at [426, 253] on p "Some follow up questions:" at bounding box center [580, 252] width 617 height 19
drag, startPoint x: 426, startPoint y: 253, endPoint x: 273, endPoint y: 245, distance: 153.2
click at [273, 245] on p "Some follow up questions:" at bounding box center [580, 252] width 617 height 19
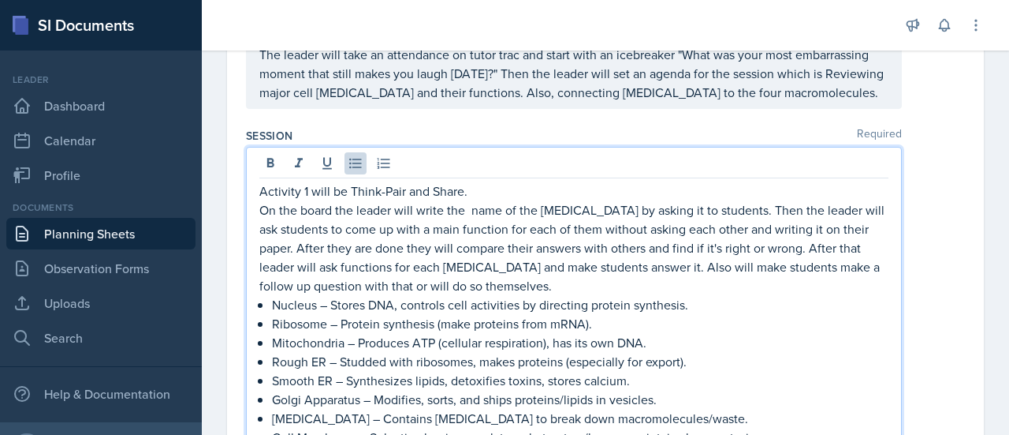
scroll to position [331, 0]
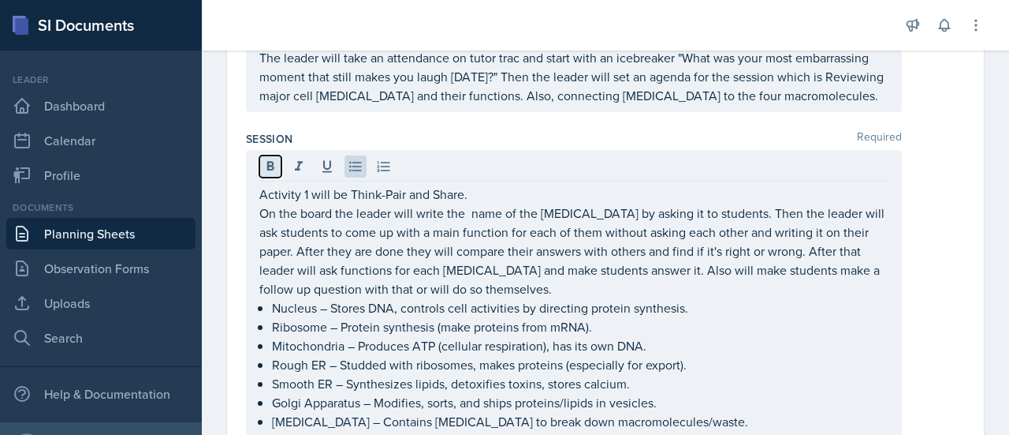
click at [259, 159] on button at bounding box center [270, 166] width 22 height 22
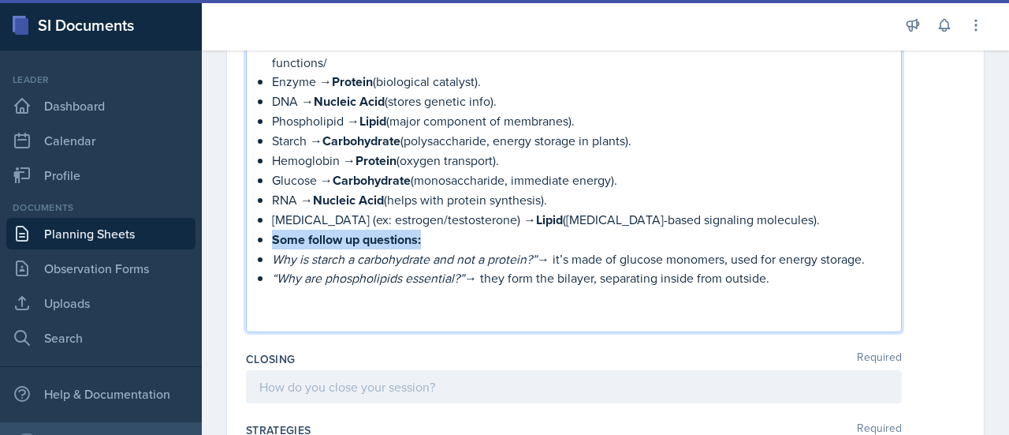
scroll to position [882, 0]
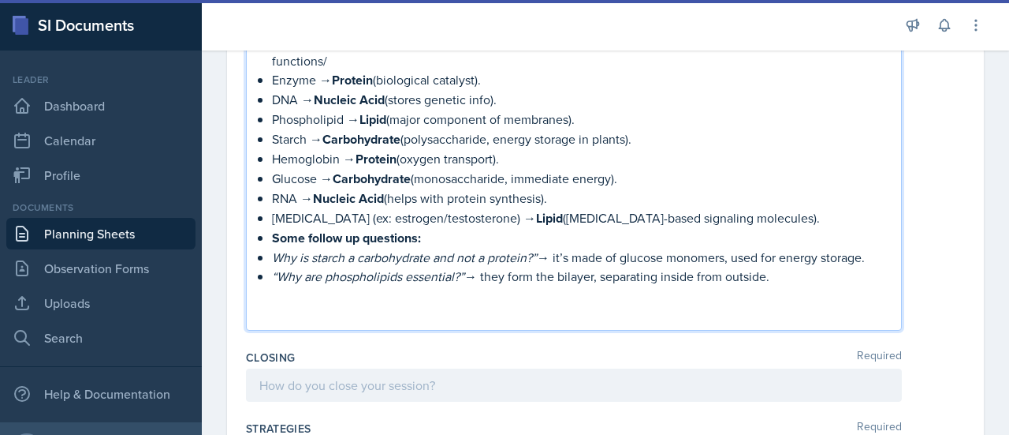
click at [467, 208] on p "[MEDICAL_DATA] (ex: estrogen/testosterone) → Lipid ([MEDICAL_DATA]-based signal…" at bounding box center [580, 218] width 617 height 20
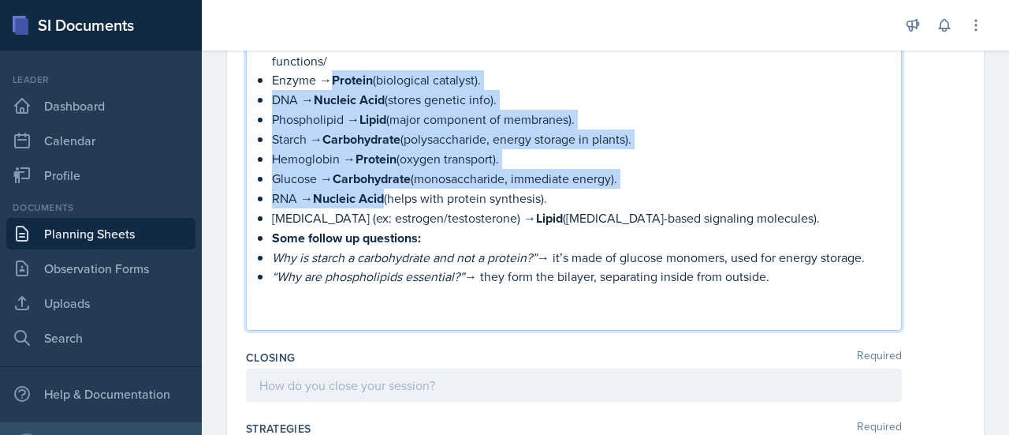
drag, startPoint x: 385, startPoint y: 196, endPoint x: 326, endPoint y: 81, distance: 129.1
click at [326, 81] on ul "Nucleus – Stores DNA, controls cell activities by directing protein synthesis. …" at bounding box center [580, 26] width 617 height 557
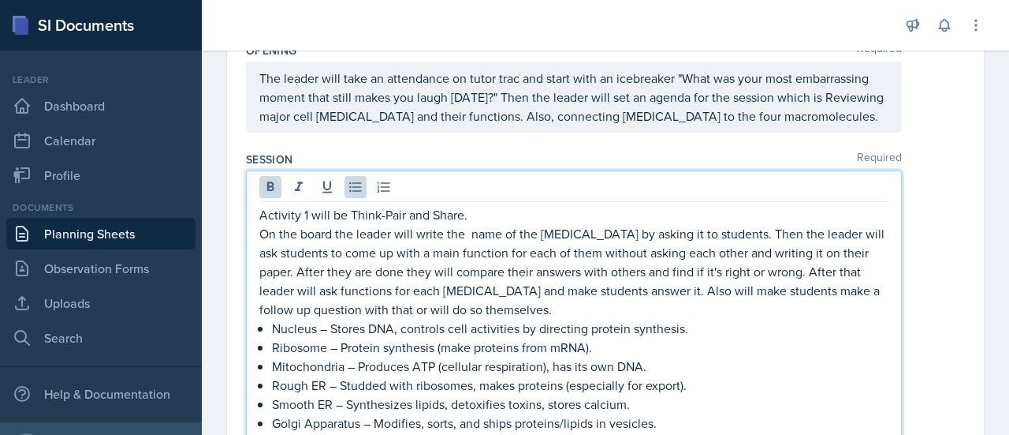
scroll to position [300, 0]
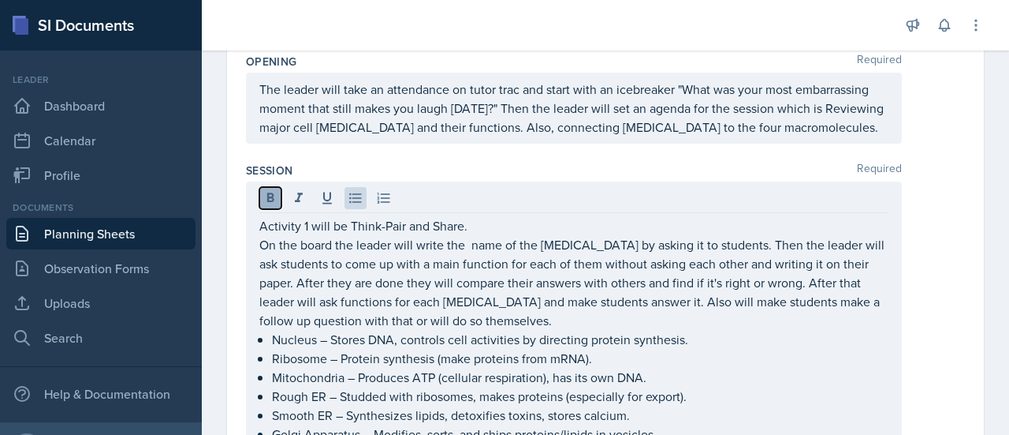
click at [271, 192] on icon at bounding box center [270, 196] width 7 height 9
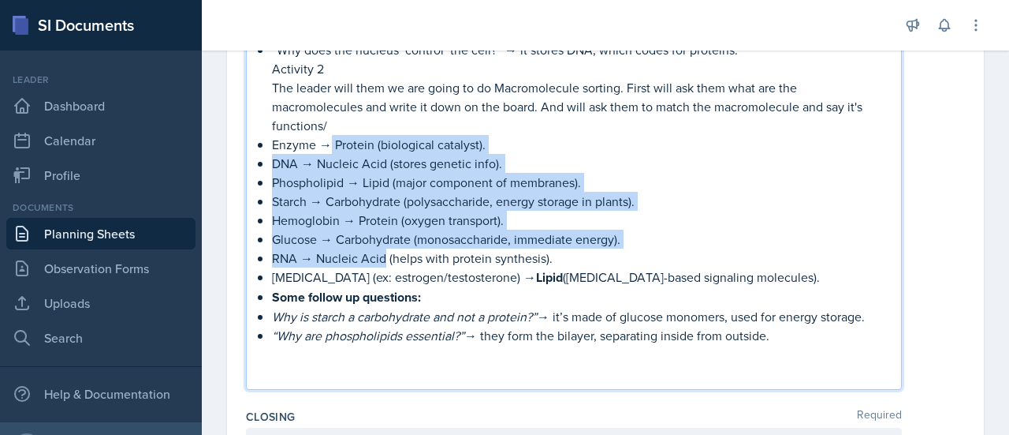
scroll to position [819, 0]
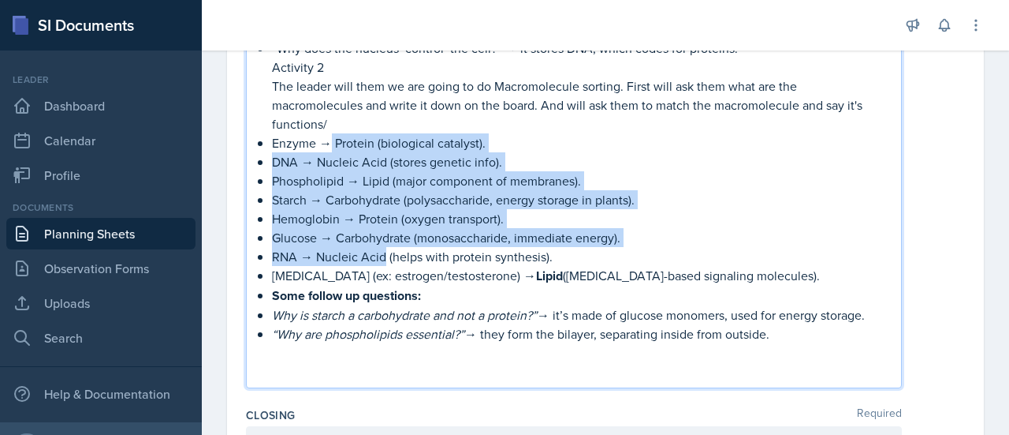
click at [692, 201] on p "Starch → Carbohydrate (polysaccharide, energy storage in plants)." at bounding box center [580, 199] width 617 height 19
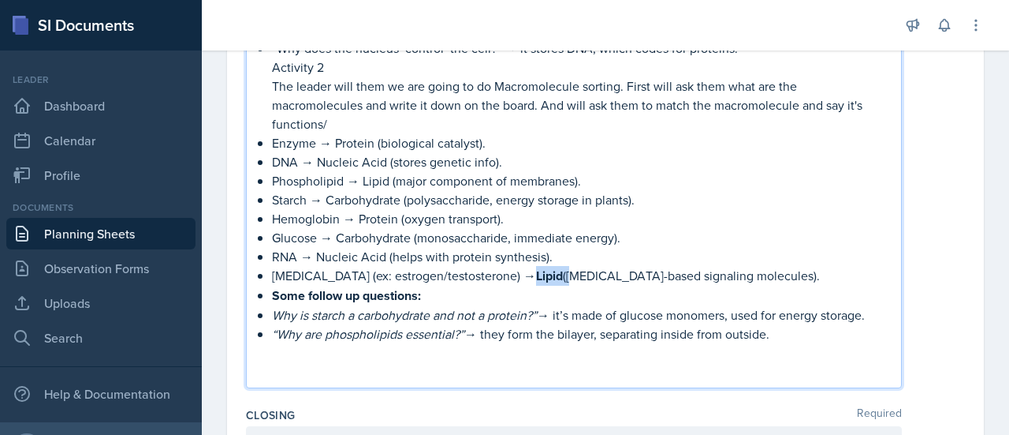
drag, startPoint x: 566, startPoint y: 274, endPoint x: 533, endPoint y: 272, distance: 33.2
click at [533, 272] on p "[MEDICAL_DATA] (ex: estrogen/testosterone) → Lipid ([MEDICAL_DATA]-based signal…" at bounding box center [580, 276] width 617 height 20
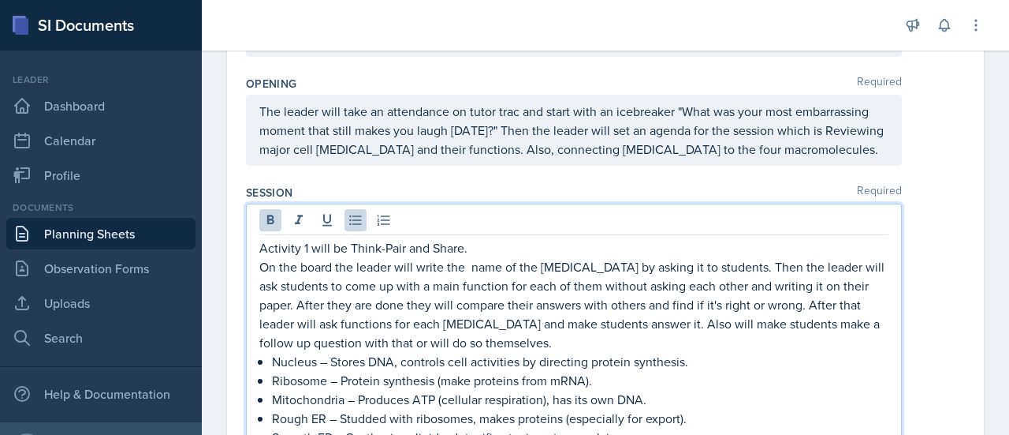
scroll to position [257, 0]
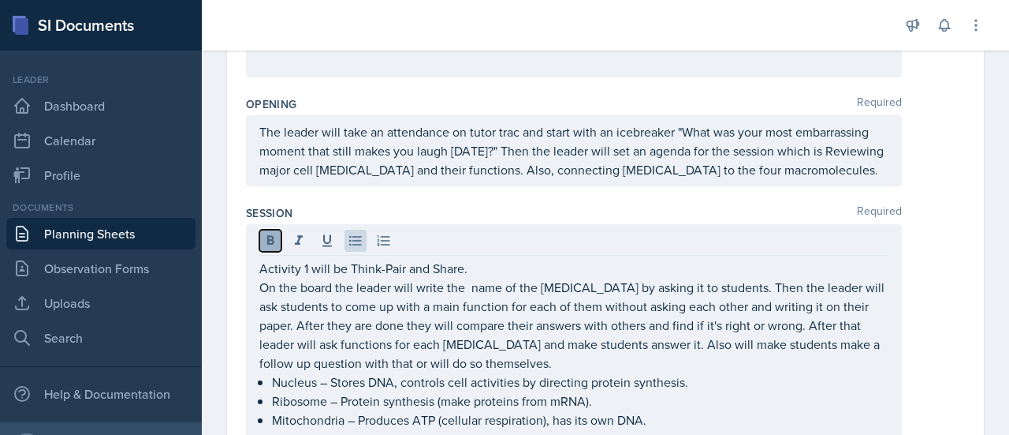
click at [270, 235] on icon at bounding box center [270, 239] width 7 height 9
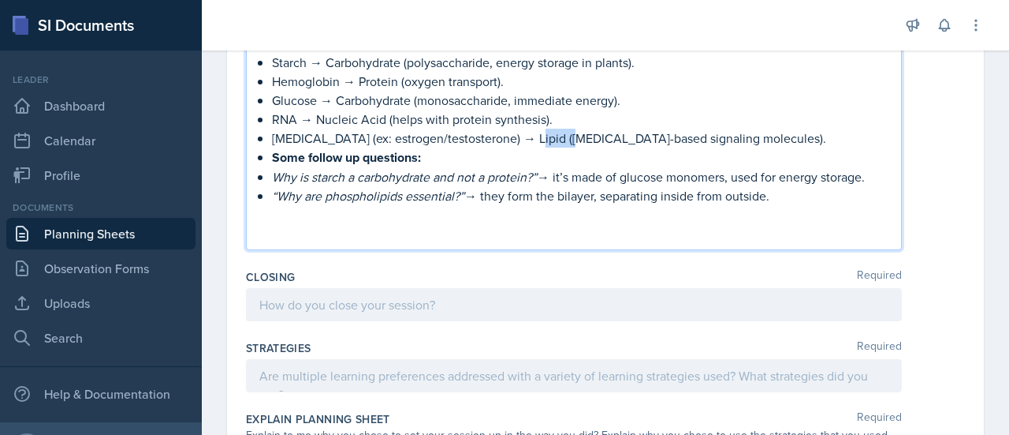
scroll to position [967, 0]
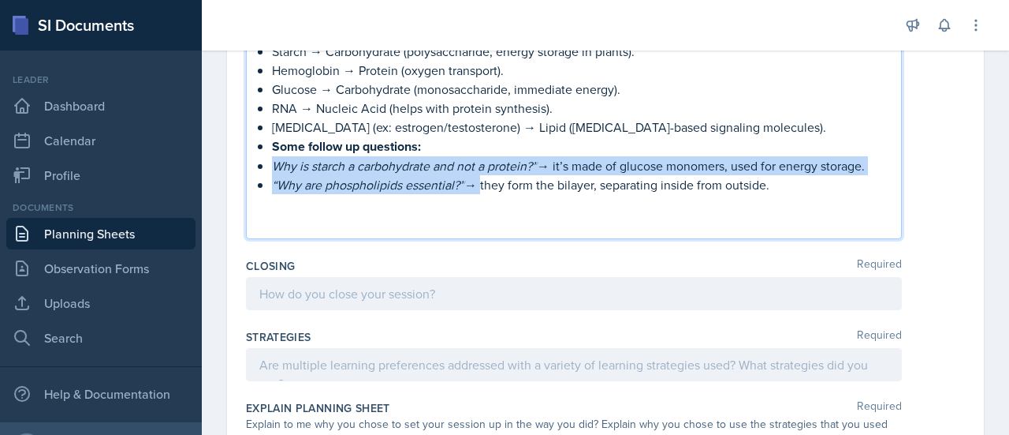
drag, startPoint x: 476, startPoint y: 184, endPoint x: 270, endPoint y: 171, distance: 207.0
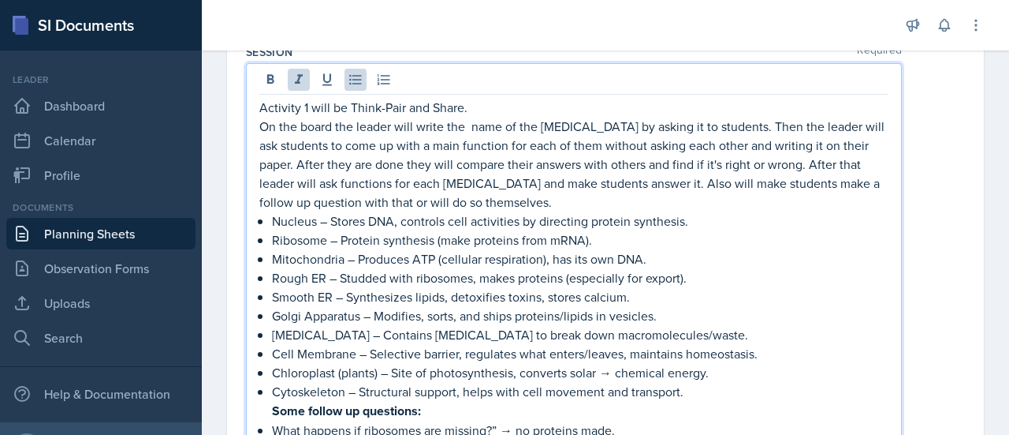
scroll to position [396, 0]
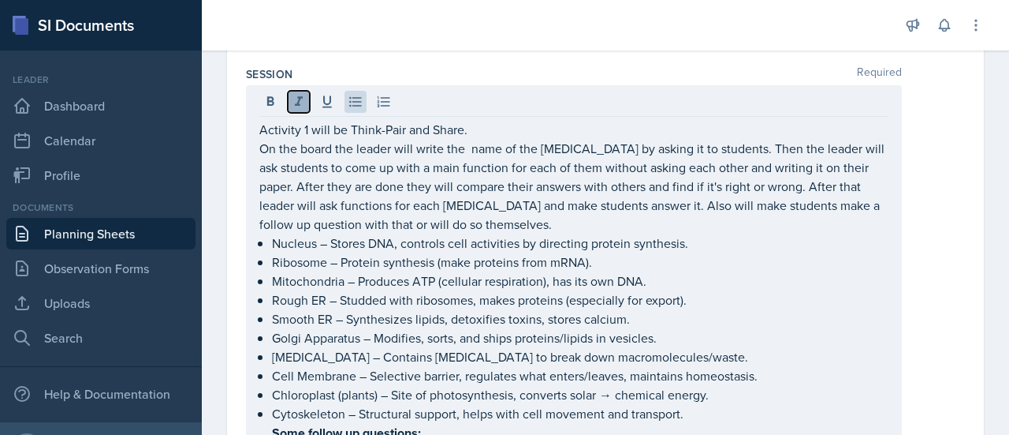
click at [290, 99] on button at bounding box center [299, 102] width 22 height 22
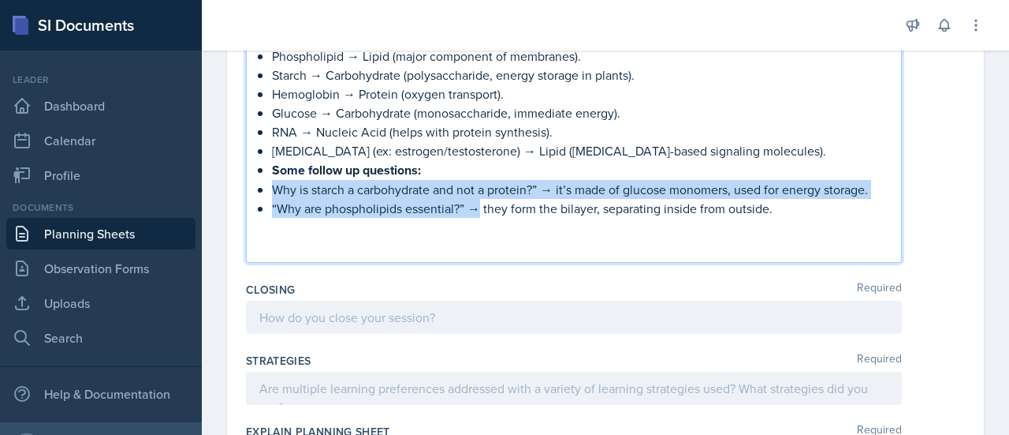
scroll to position [945, 0]
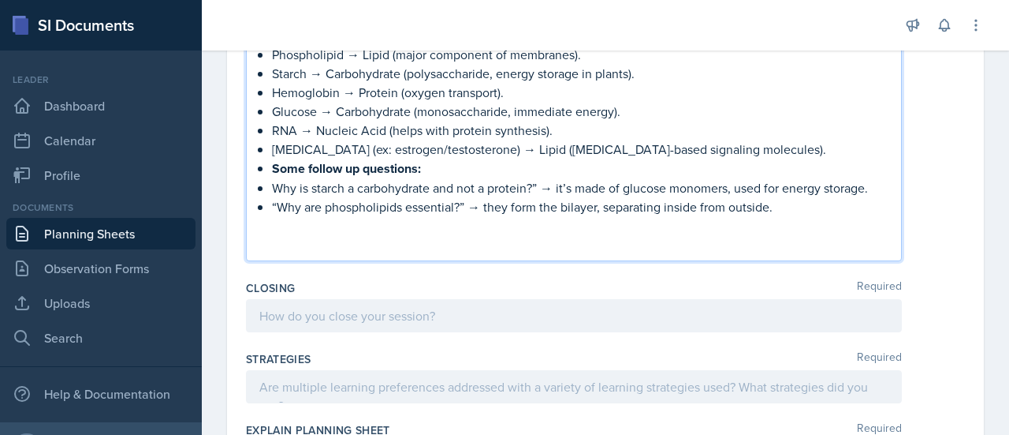
click at [793, 209] on p "“Why are phospholipids essential?” → they form the bilayer, separating inside f…" at bounding box center [580, 206] width 617 height 19
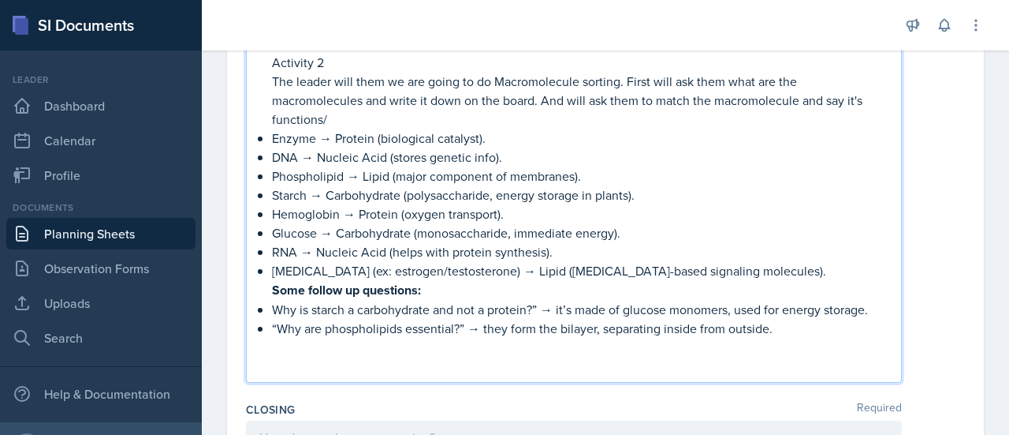
scroll to position [822, 0]
click at [804, 335] on p "“Why are phospholipids essential?” → they form the bilayer, separating inside f…" at bounding box center [580, 329] width 617 height 19
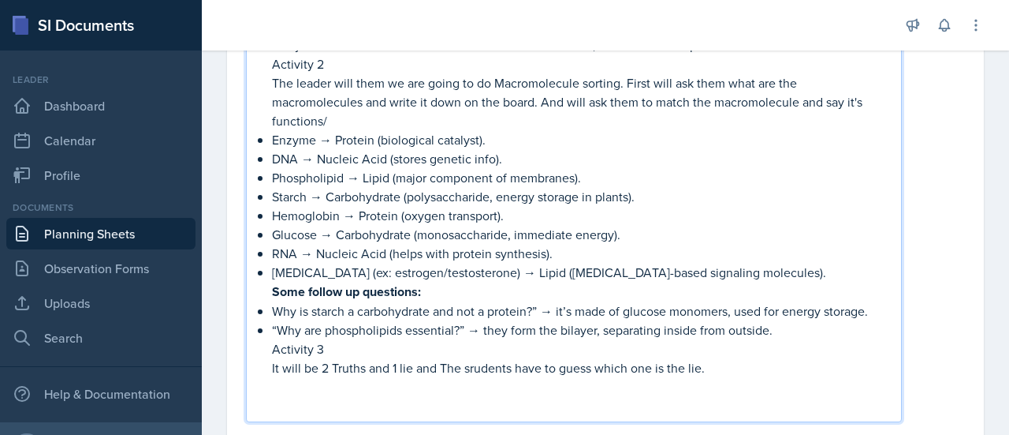
click at [476, 358] on p "It will be 2 Truths and 1 lie and The srudents have to guess which one is the l…" at bounding box center [580, 367] width 617 height 19
click at [464, 370] on p "It will be 2 Truths and 1 lie and The students have to guess which one is the l…" at bounding box center [580, 367] width 617 height 19
click at [688, 369] on p "It will be 2 Truths and 1 lie and students have to guess which one is the lie." at bounding box center [580, 367] width 617 height 19
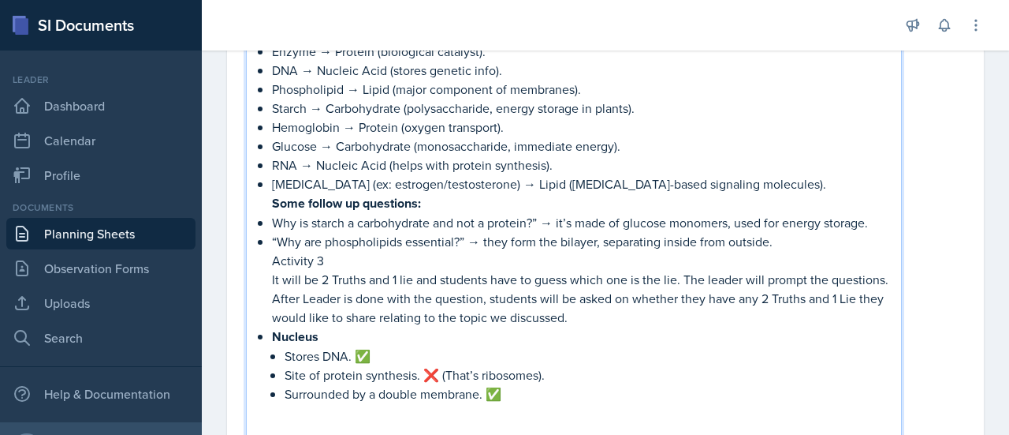
scroll to position [1038, 0]
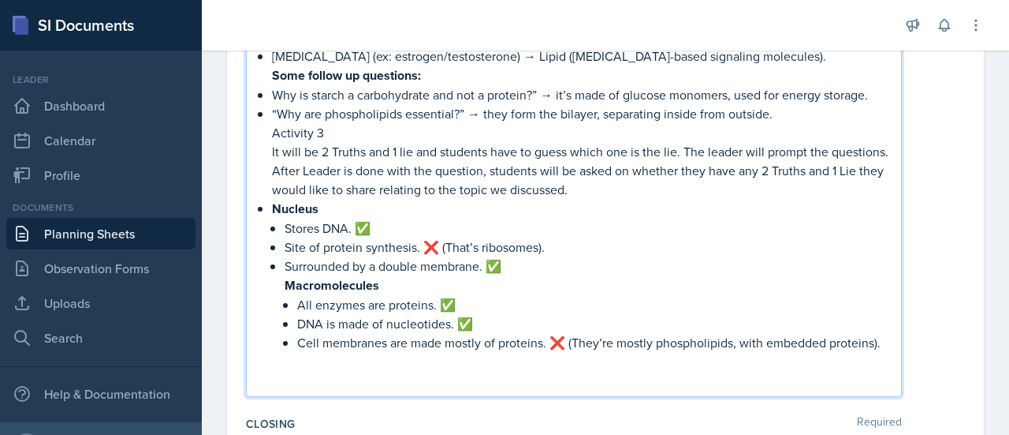
click at [281, 283] on li "Nucleus Stores DNA. ✅ Site of protein synthesis. ❌ (That’s ribosomes). Surround…" at bounding box center [580, 285] width 617 height 172
click at [272, 282] on li "Nucleus Stores DNA. ✅ Site of protein synthesis. ❌ (That’s ribosomes). Surround…" at bounding box center [580, 285] width 617 height 172
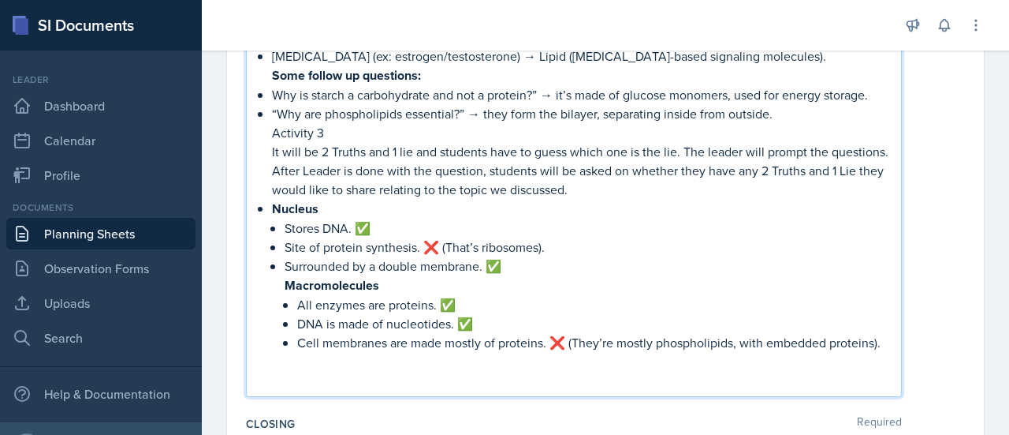
click at [522, 259] on p "Surrounded by a double membrane. ✅" at bounding box center [587, 265] width 604 height 19
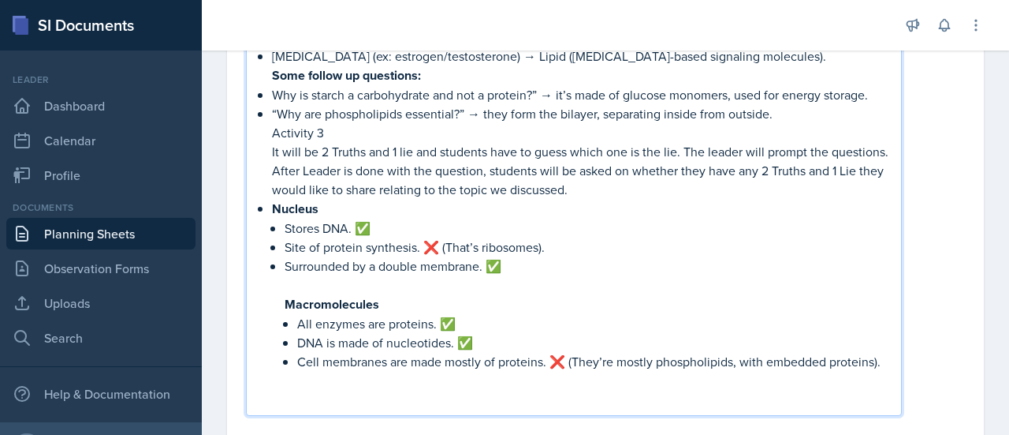
click at [279, 302] on li "Nucleus Stores DNA. ✅ Site of protein synthesis. ❌ (That’s ribosomes). Surround…" at bounding box center [580, 294] width 617 height 191
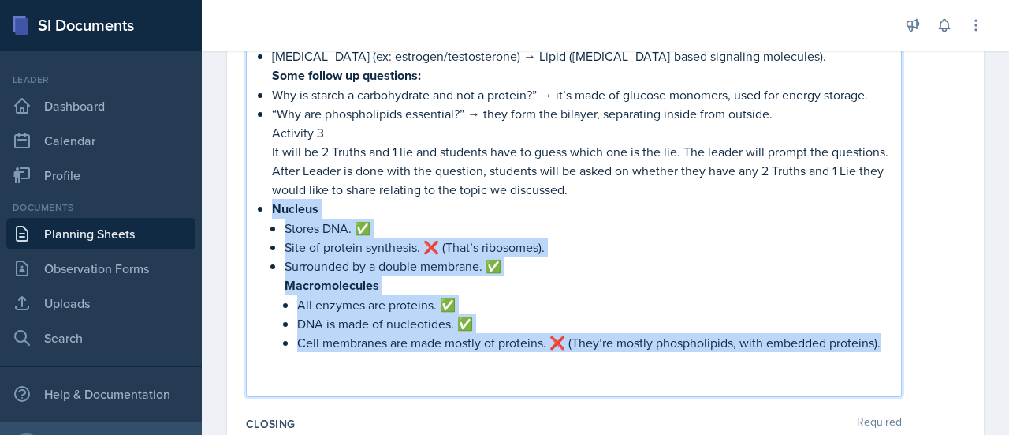
drag, startPoint x: 367, startPoint y: 355, endPoint x: 253, endPoint y: 214, distance: 181.7
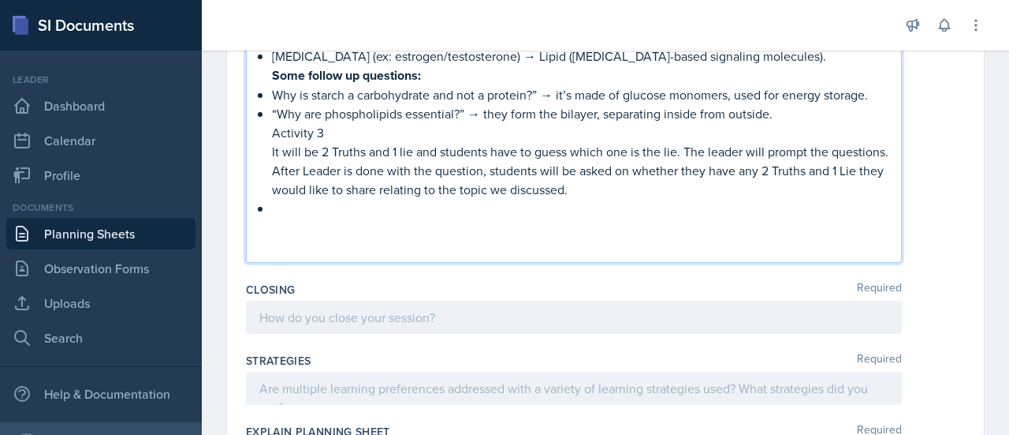
click at [279, 200] on p at bounding box center [580, 208] width 617 height 19
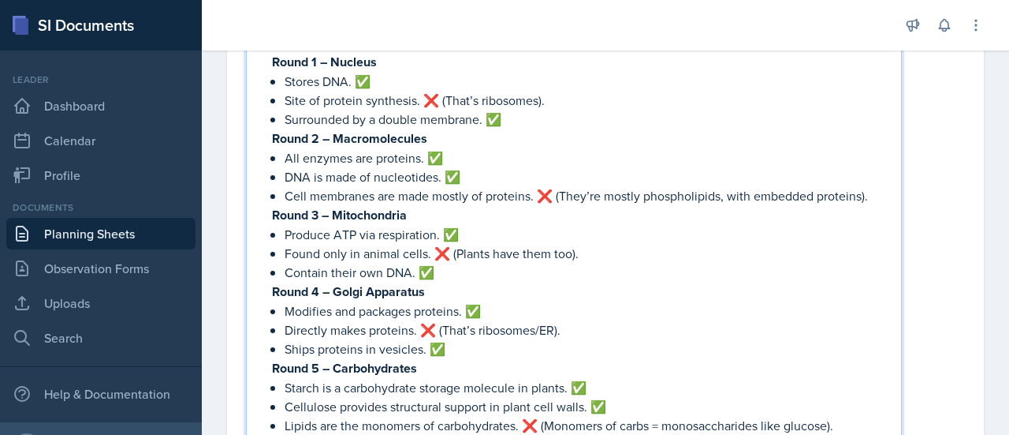
scroll to position [1121, 0]
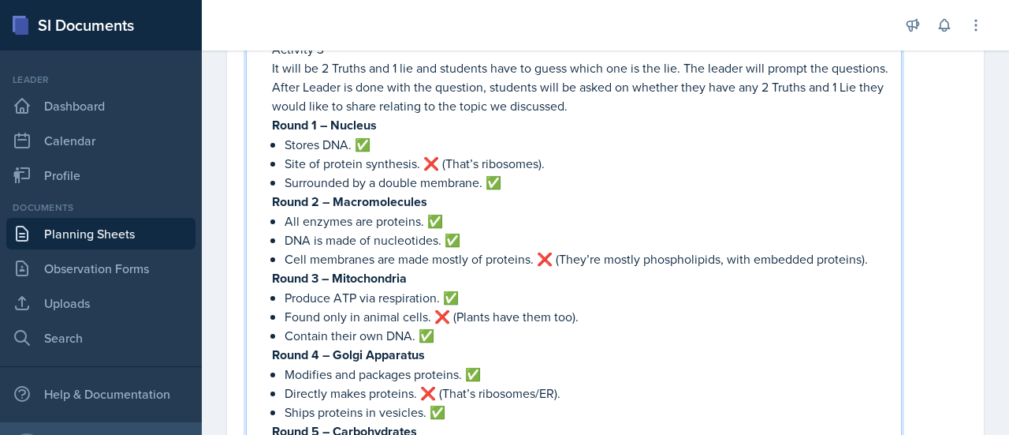
click at [333, 199] on strong "Round 2 – Macromolecules" at bounding box center [349, 201] width 155 height 18
click at [330, 122] on strong "Round 1 – Nucleus" at bounding box center [324, 125] width 105 height 18
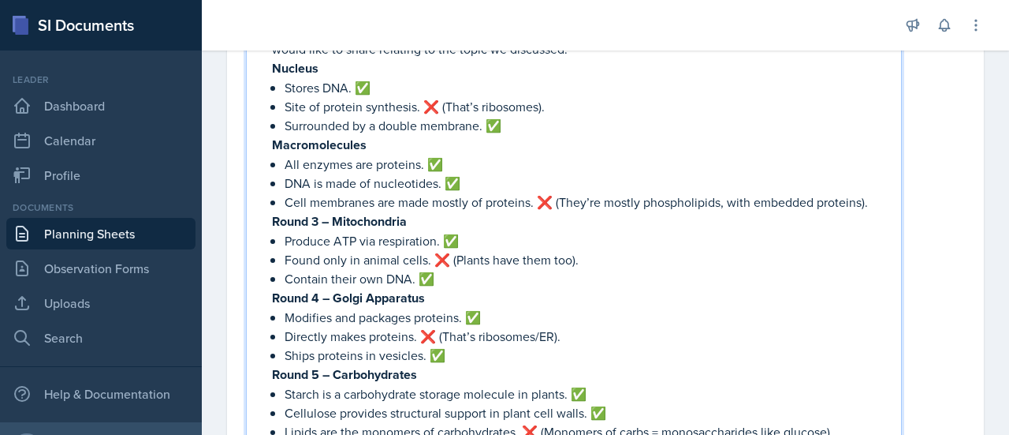
scroll to position [1214, 0]
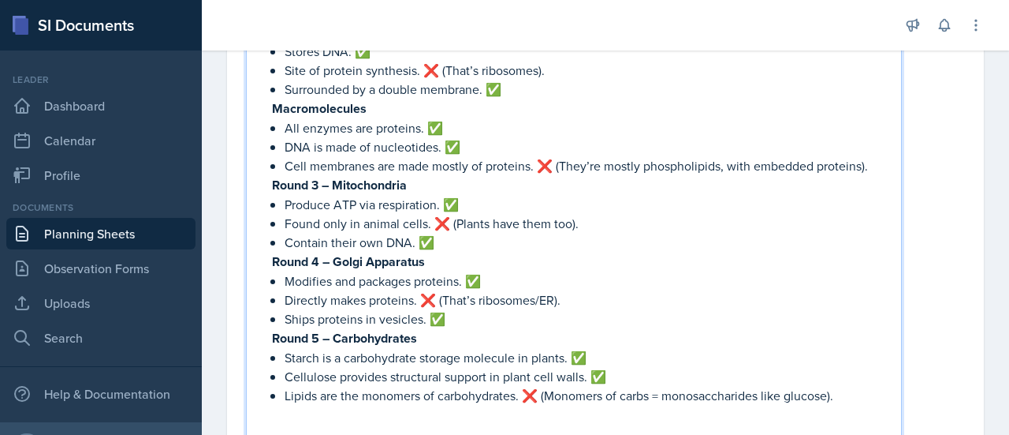
click at [330, 185] on strong "Round 3 – Mitochondria" at bounding box center [339, 185] width 135 height 18
click at [333, 263] on strong "Round 4 – Golgi Apparatus" at bounding box center [348, 261] width 153 height 18
click at [332, 338] on strong "Round 5 – Carbohydrates" at bounding box center [344, 338] width 145 height 18
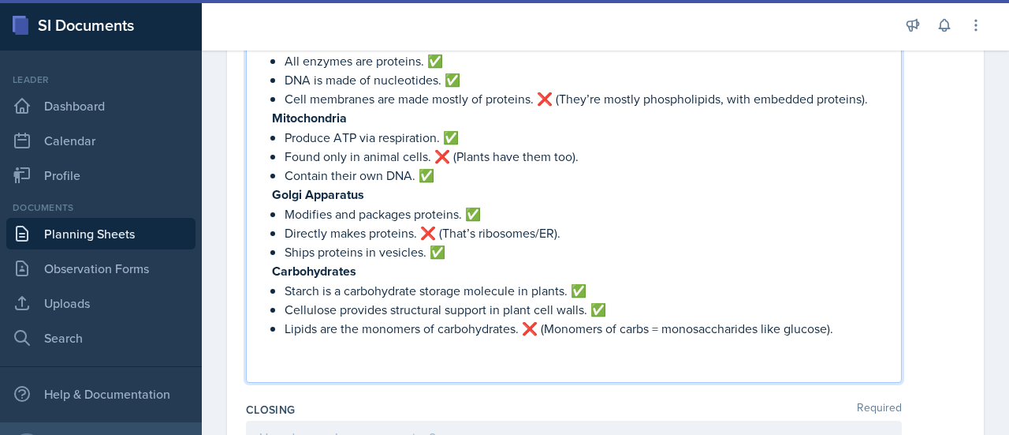
scroll to position [1282, 0]
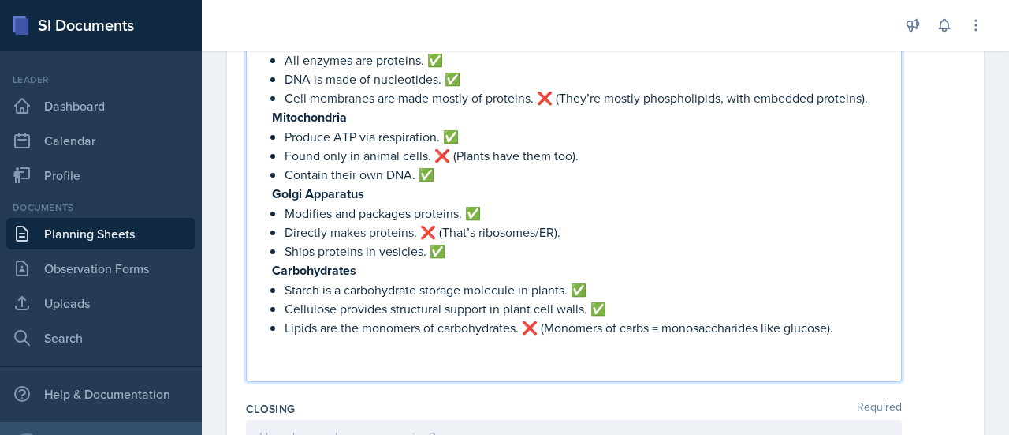
click at [604, 308] on p "Cellulose provides structural support in plant cell walls. ✅" at bounding box center [587, 308] width 604 height 19
click at [590, 280] on p "Starch is a carbohydrate storage molecule in plants. ✅" at bounding box center [587, 289] width 604 height 19
click at [449, 250] on p "Ships proteins in vesicles. ✅" at bounding box center [587, 250] width 604 height 19
click at [498, 206] on p "Modifies and packages proteins. ✅" at bounding box center [587, 212] width 604 height 19
click at [439, 176] on p "Contain their own DNA. ✅" at bounding box center [587, 174] width 604 height 19
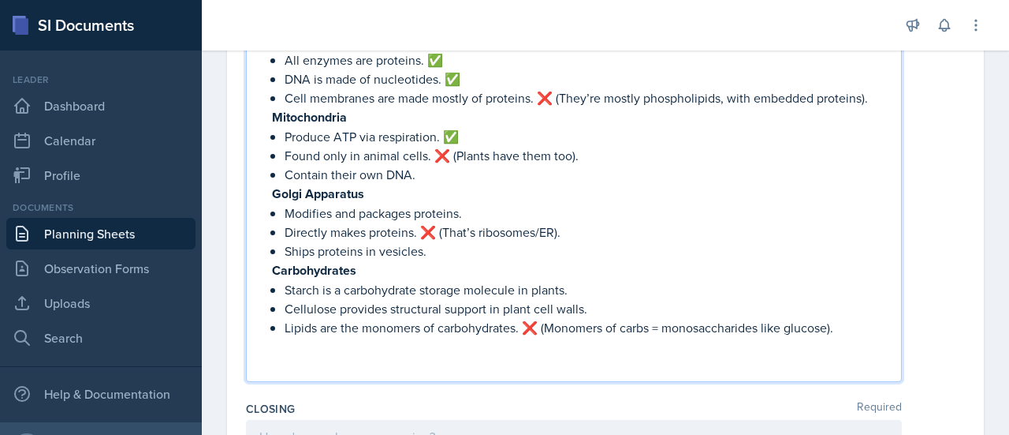
click at [473, 127] on p "Produce ATP via respiration. ✅" at bounding box center [587, 136] width 604 height 19
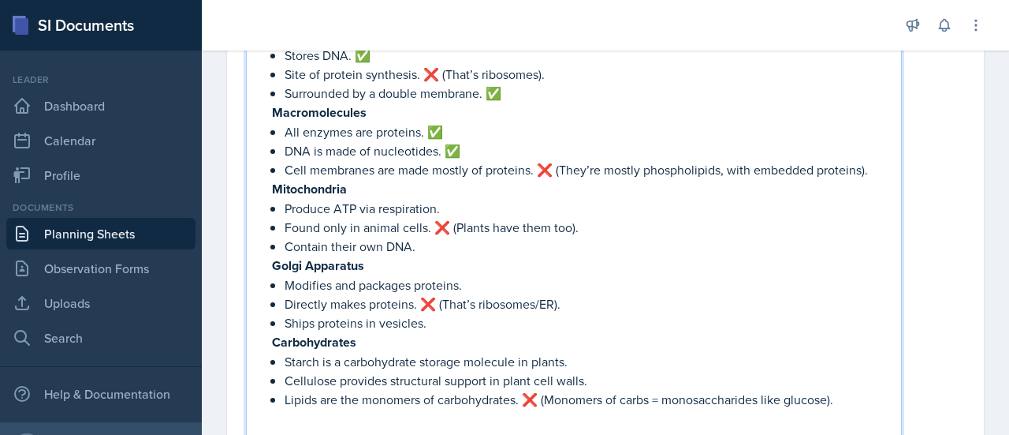
click at [461, 156] on p "DNA is made of nucleotides. ✅" at bounding box center [587, 150] width 604 height 19
click at [446, 128] on p "All enzymes are proteins. ✅" at bounding box center [587, 131] width 604 height 19
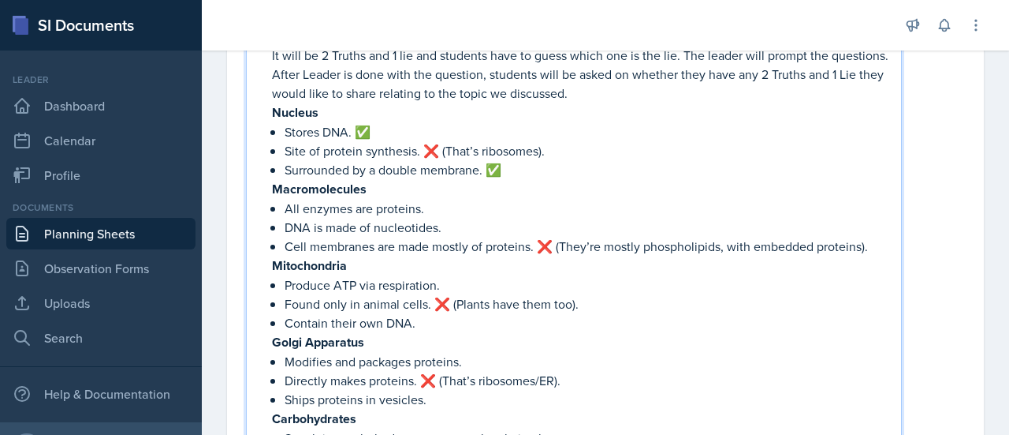
click at [505, 165] on p "Surrounded by a double membrane. ✅" at bounding box center [587, 169] width 604 height 19
click at [379, 136] on p "Stores DNA. ✅" at bounding box center [587, 131] width 604 height 19
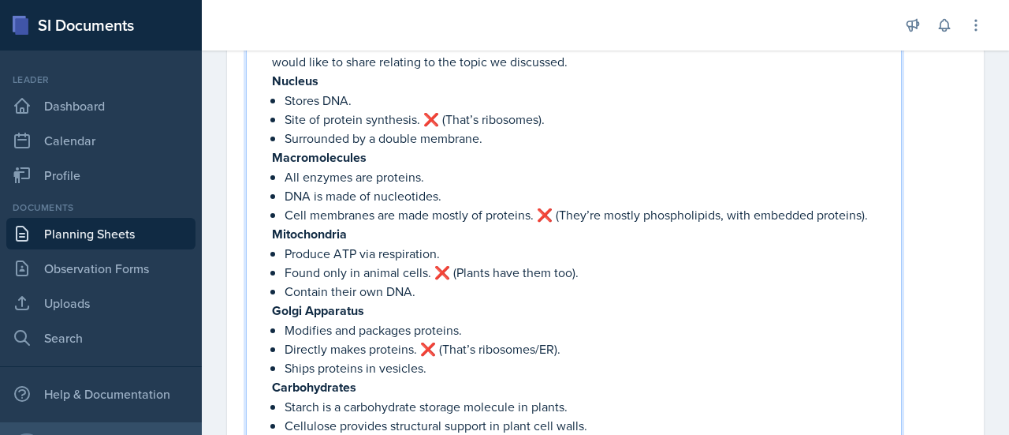
scroll to position [1185, 0]
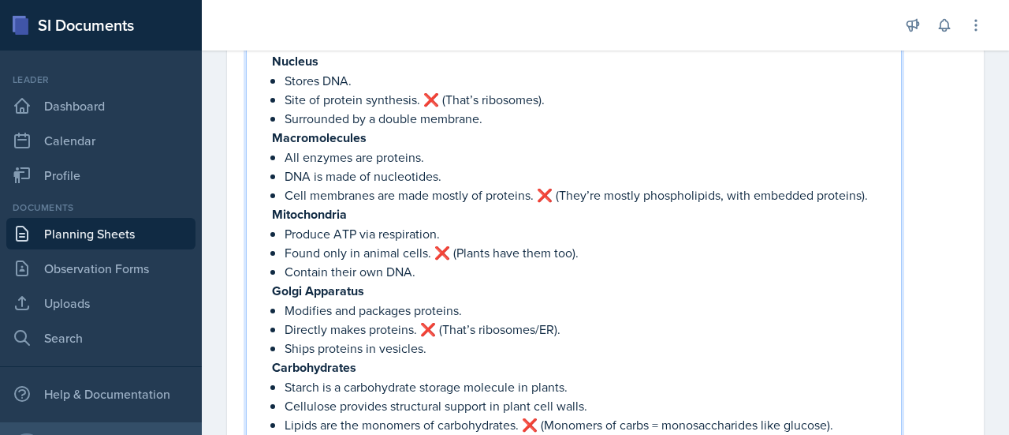
click at [442, 92] on p "Site of protein synthesis. ❌ (That’s ribosomes)." at bounding box center [587, 99] width 604 height 19
click at [435, 92] on p "Site of protein synthesis. ___ (That’s ribosomes)." at bounding box center [587, 99] width 604 height 19
click at [433, 97] on p "Site of protein synthesis. _ (That’s ribosomes)." at bounding box center [587, 99] width 604 height 19
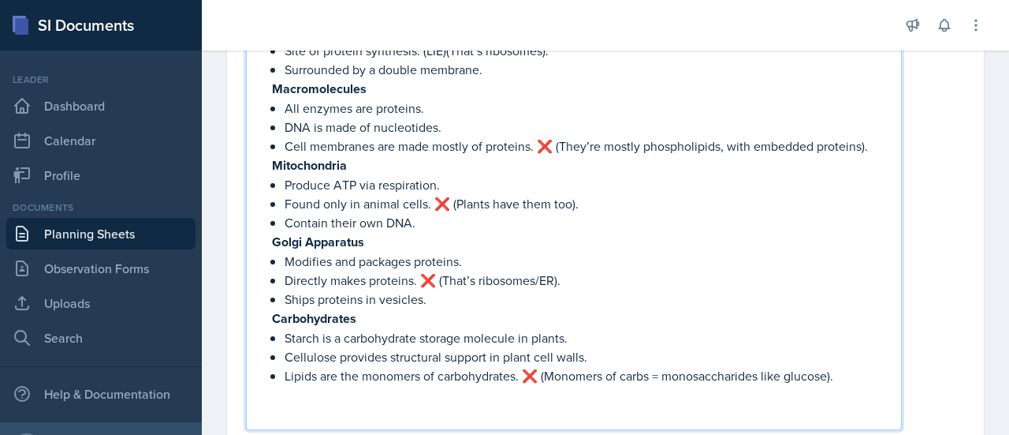
scroll to position [1245, 0]
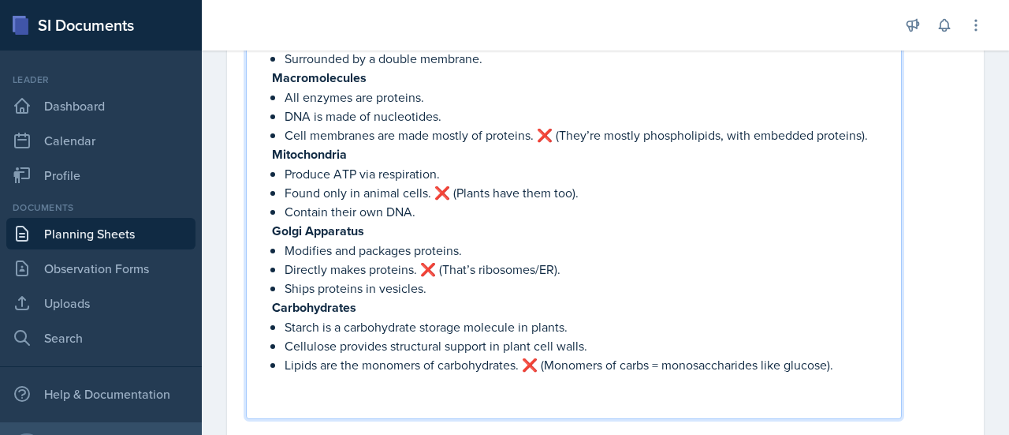
click at [555, 130] on p "Cell membranes are made mostly of proteins. ❌ (They’re mostly phospholipids, wi…" at bounding box center [587, 134] width 604 height 19
click at [449, 192] on p "Found only in animal cells. ❌ (Plants have them too)." at bounding box center [587, 192] width 604 height 19
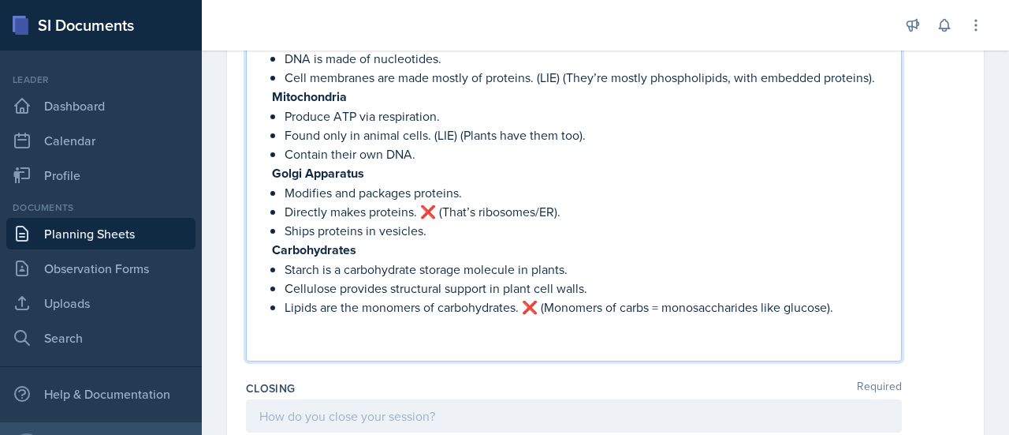
scroll to position [1304, 0]
click at [437, 207] on p "Directly makes proteins. ❌ (That’s ribosomes/ER)." at bounding box center [587, 210] width 604 height 19
click at [541, 305] on p "Lipids are the monomers of carbohydrates. ❌ (Monomers of carbs = monosaccharide…" at bounding box center [587, 306] width 604 height 19
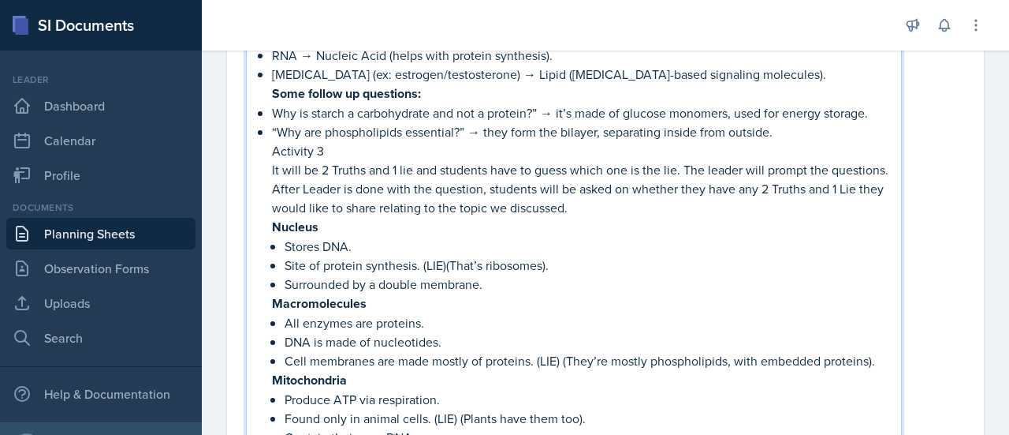
scroll to position [968, 0]
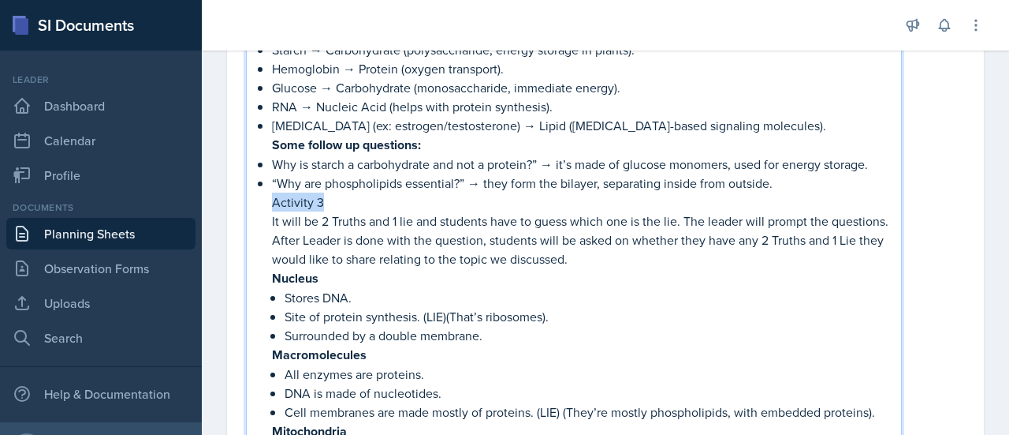
drag, startPoint x: 330, startPoint y: 200, endPoint x: 268, endPoint y: 200, distance: 62.3
click at [268, 200] on div "Activity 1 will be Think-Pair and Share. On the board the leader will write the…" at bounding box center [573, 117] width 629 height 1141
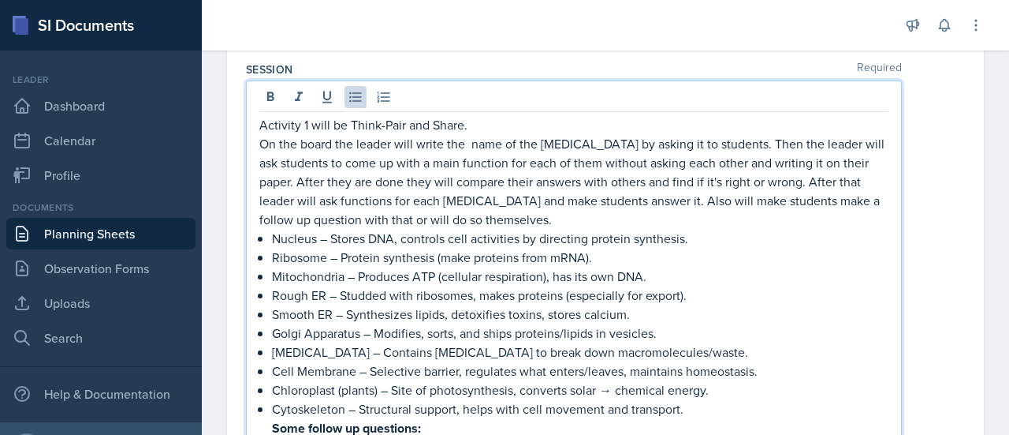
scroll to position [330, 0]
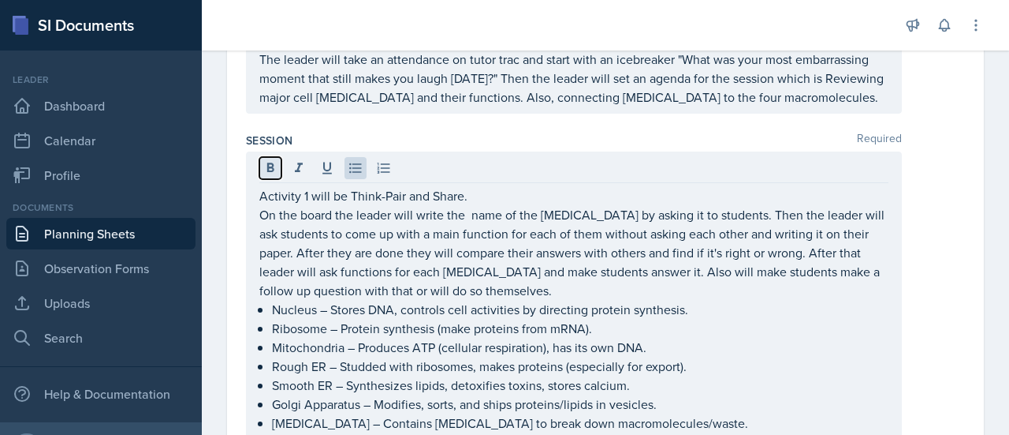
click at [274, 170] on icon at bounding box center [271, 168] width 16 height 16
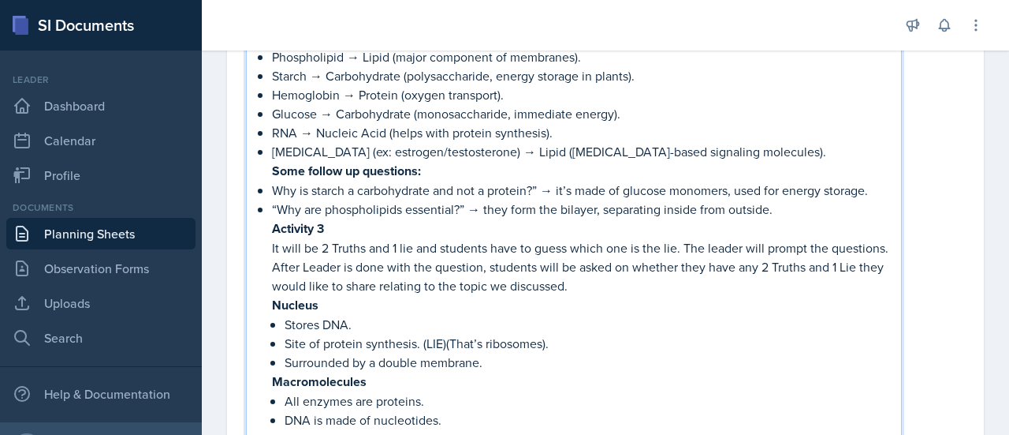
scroll to position [950, 0]
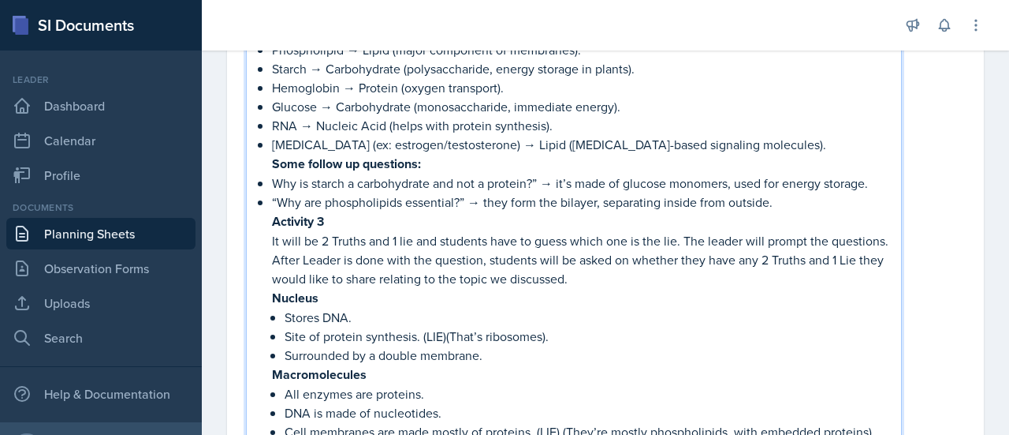
click at [342, 211] on p "Activity 3" at bounding box center [580, 221] width 617 height 20
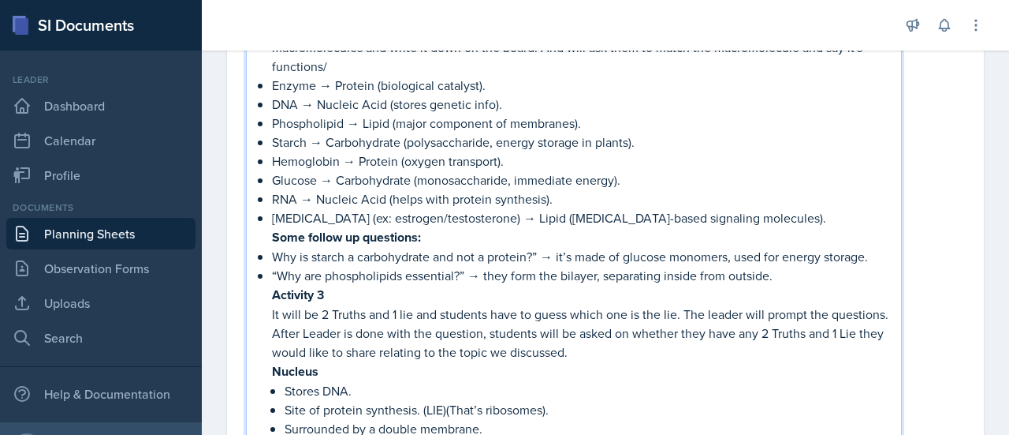
scroll to position [851, 0]
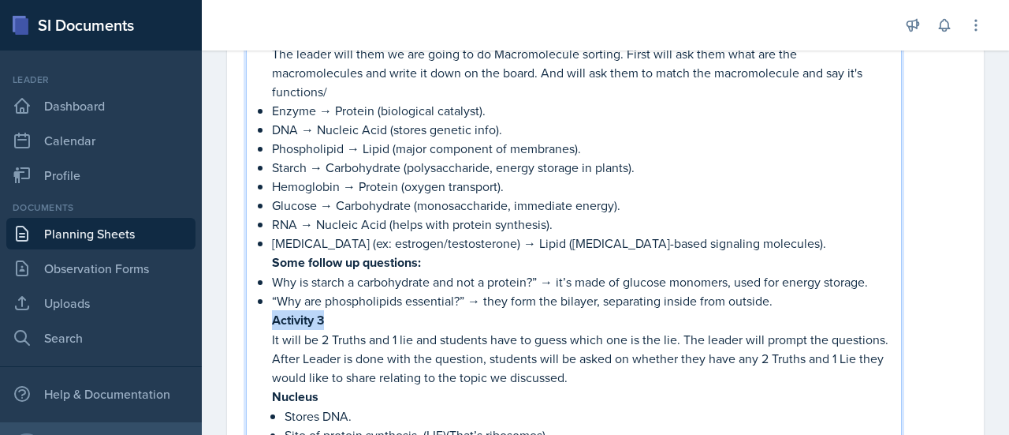
drag, startPoint x: 327, startPoint y: 324, endPoint x: 268, endPoint y: 321, distance: 59.2
click at [268, 321] on div "Activity 1 will be Think-Pair and Share. On the board the leader will write the…" at bounding box center [573, 236] width 629 height 1142
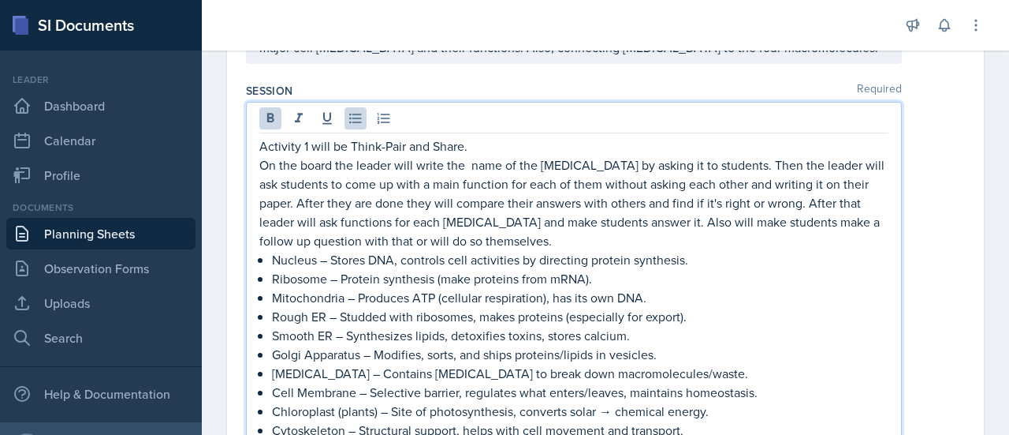
scroll to position [365, 0]
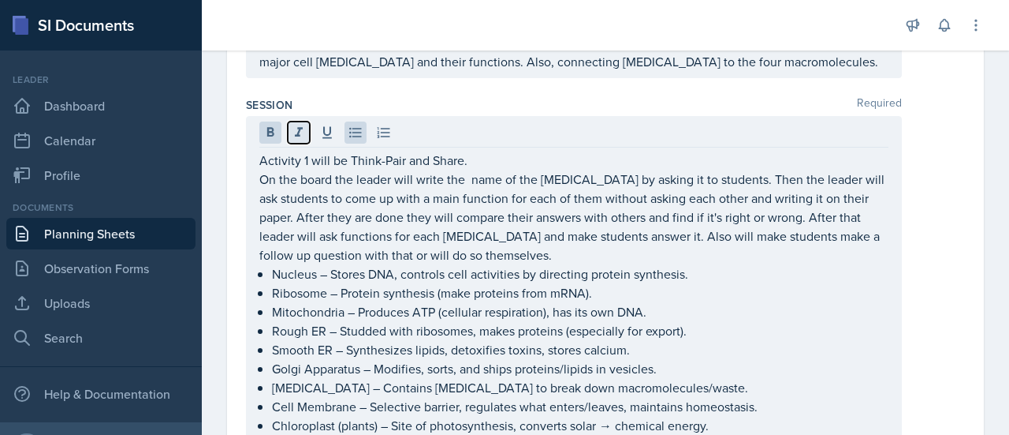
click at [308, 125] on button at bounding box center [299, 132] width 22 height 22
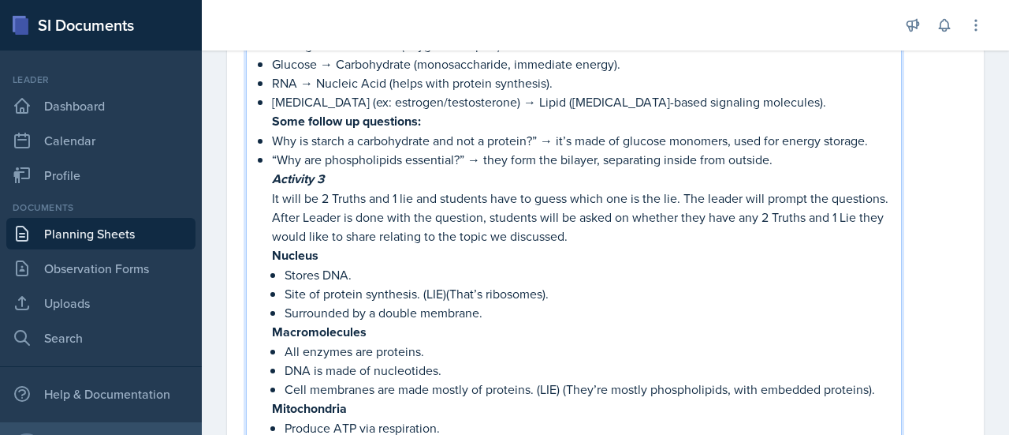
scroll to position [993, 0]
click at [364, 170] on p "Activity 3" at bounding box center [580, 178] width 617 height 20
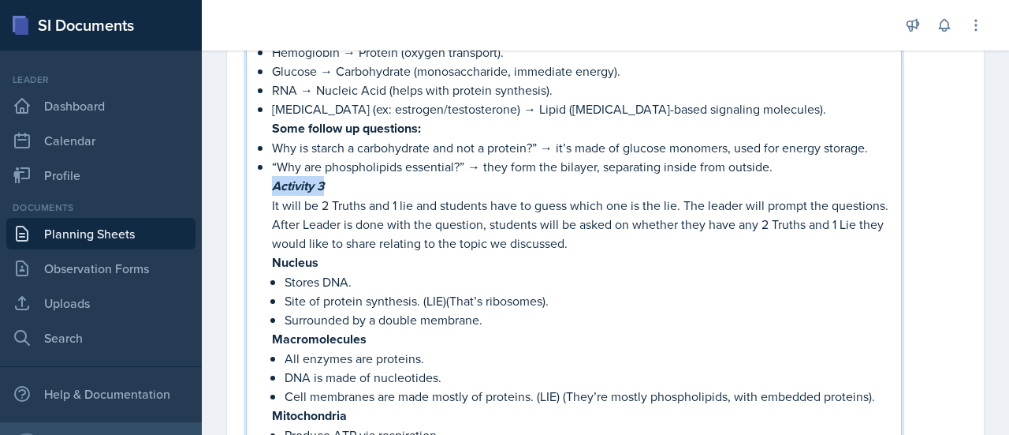
drag, startPoint x: 334, startPoint y: 185, endPoint x: 270, endPoint y: 181, distance: 63.2
click at [270, 181] on div "Activity 1 will be Think-Pair and Share. On the board the leader will write the…" at bounding box center [573, 102] width 629 height 1142
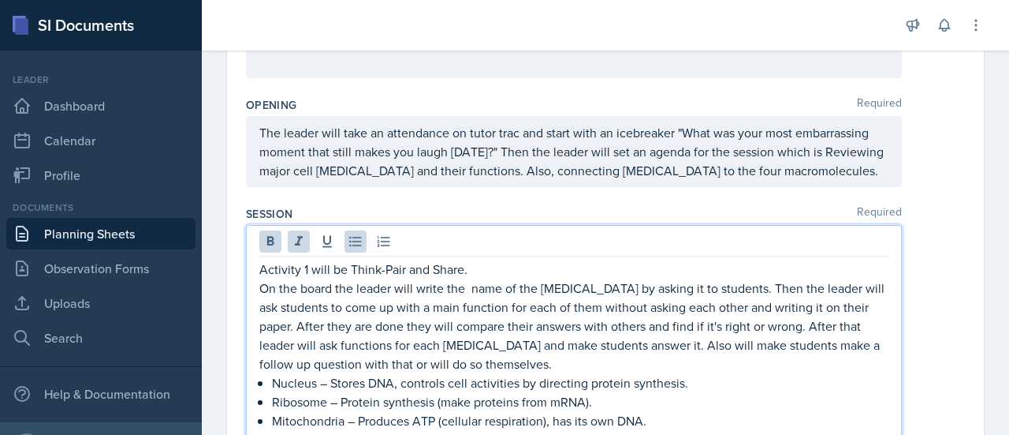
scroll to position [254, 0]
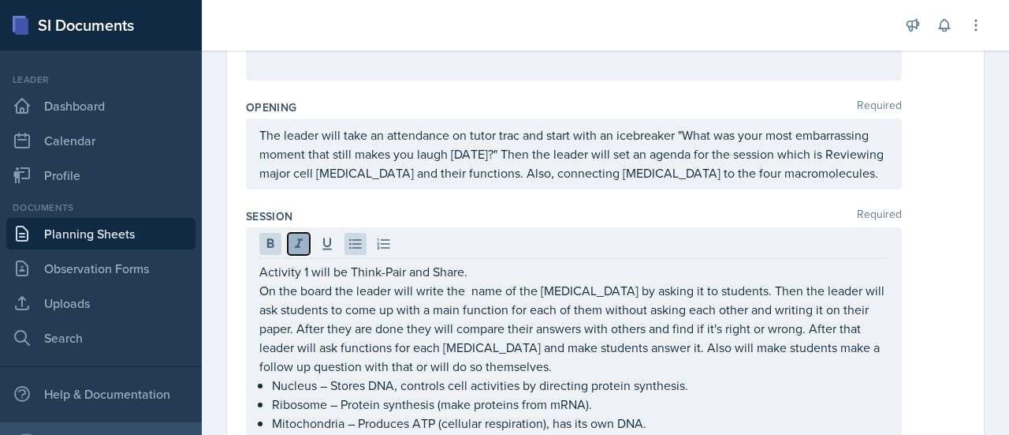
click at [297, 238] on icon at bounding box center [299, 242] width 8 height 9
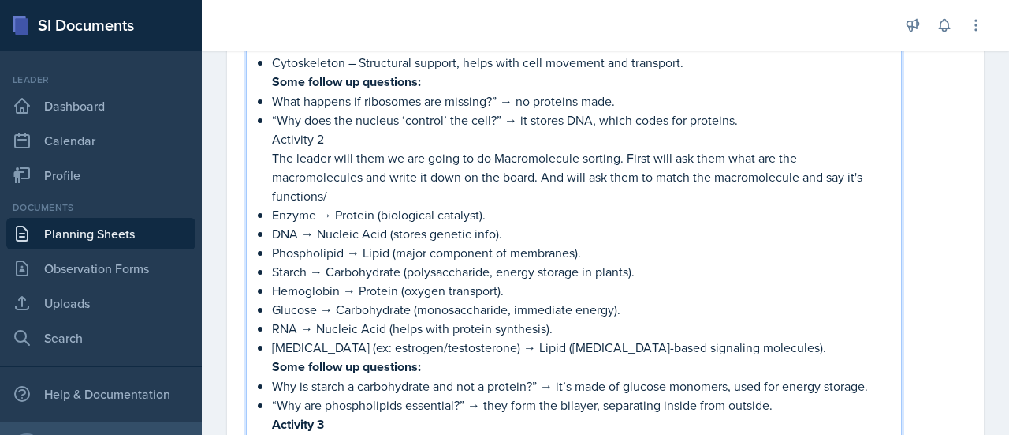
scroll to position [764, 0]
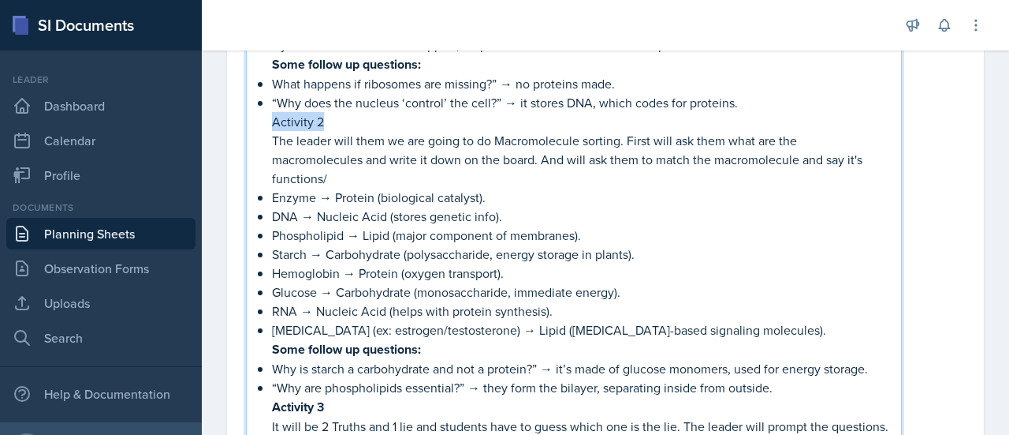
drag, startPoint x: 334, startPoint y: 124, endPoint x: 266, endPoint y: 113, distance: 69.5
click at [266, 113] on div "Activity 1 will be Think-Pair and Share. On the board the leader will write the…" at bounding box center [573, 323] width 629 height 1142
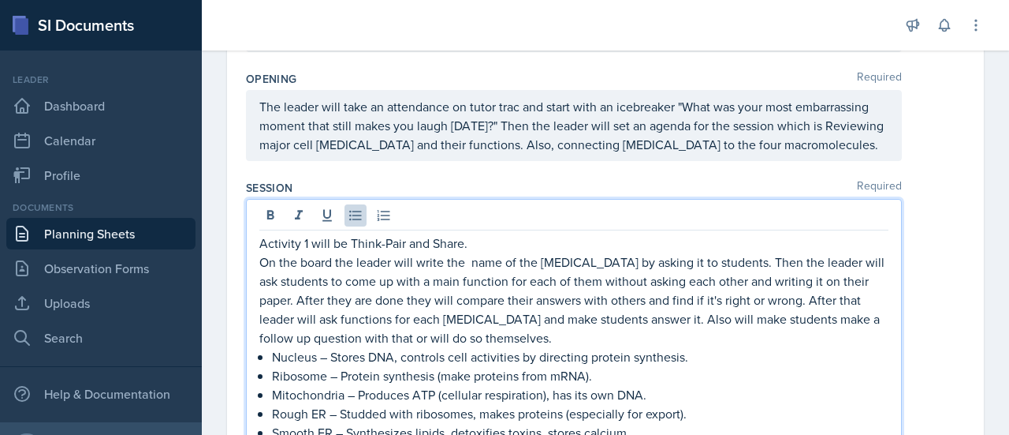
scroll to position [282, 0]
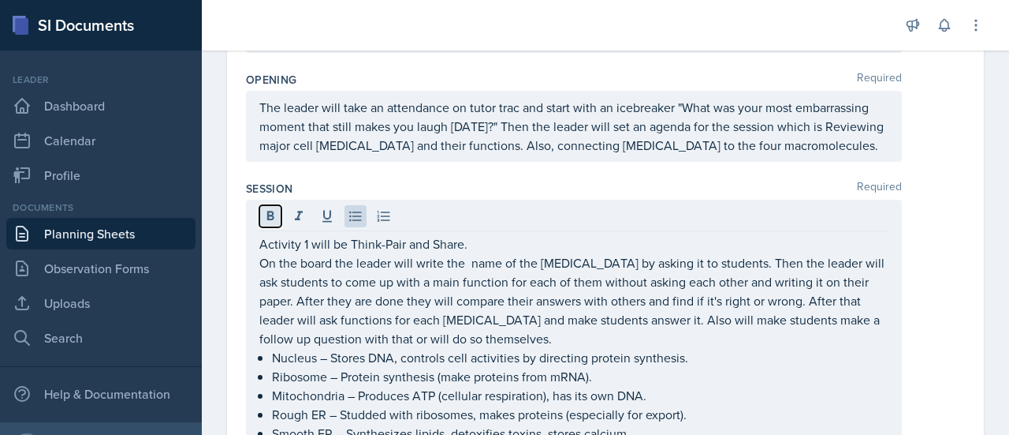
click at [267, 216] on icon at bounding box center [270, 215] width 7 height 9
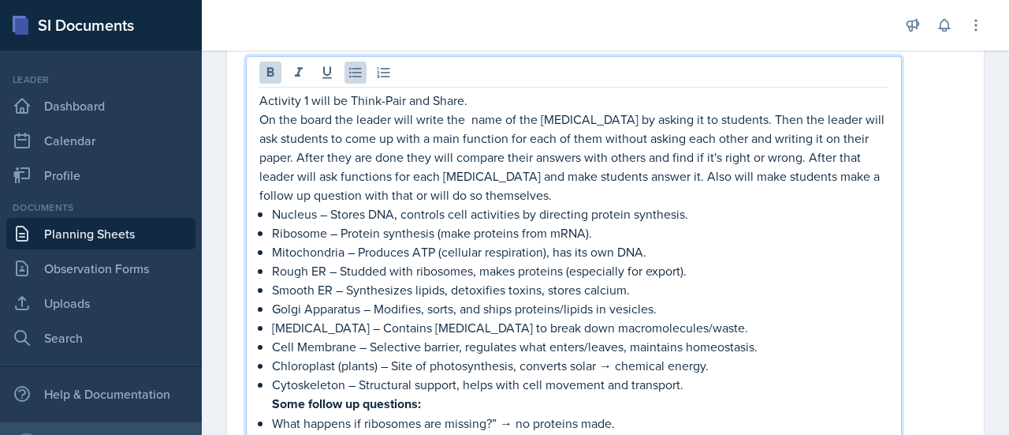
scroll to position [423, 0]
drag, startPoint x: 306, startPoint y: 95, endPoint x: 257, endPoint y: 101, distance: 49.3
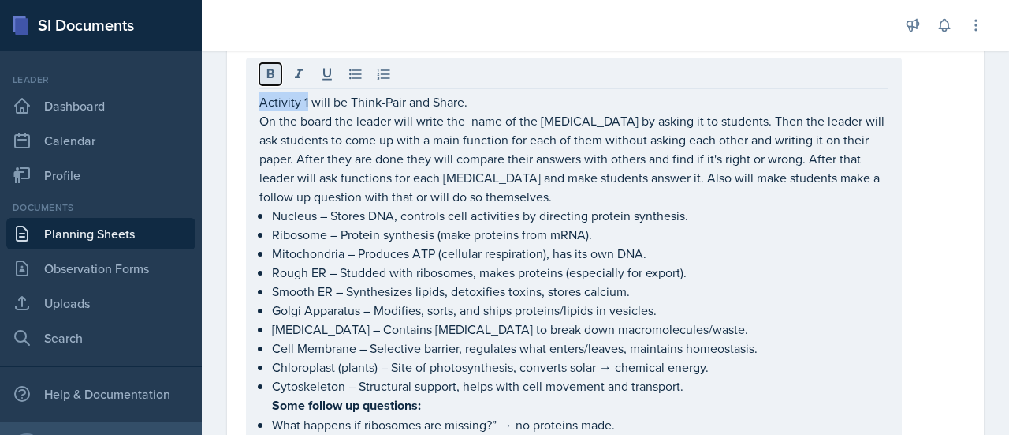
click at [272, 73] on icon at bounding box center [270, 73] width 7 height 9
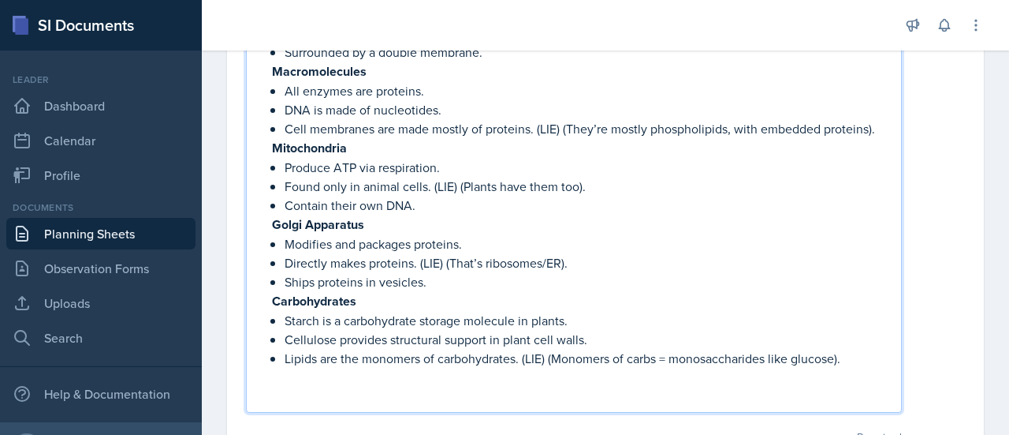
scroll to position [1327, 0]
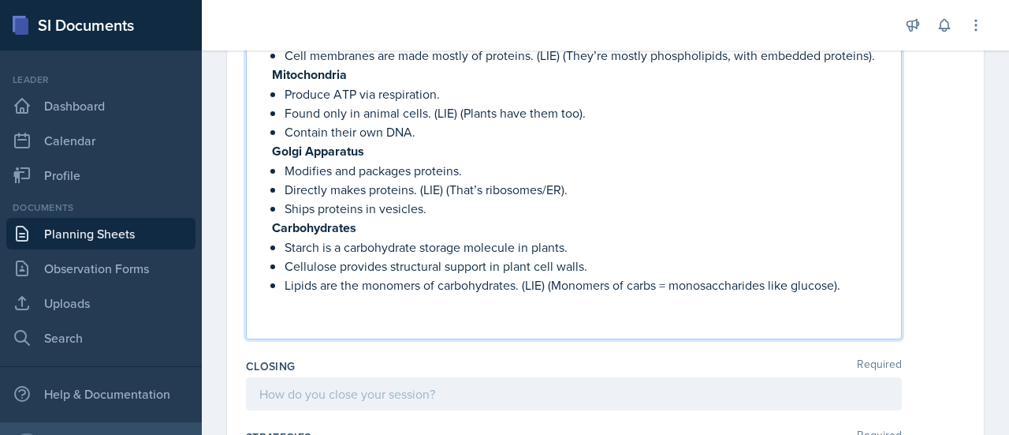
click at [405, 210] on p "Ships proteins in vesicles." at bounding box center [587, 208] width 604 height 19
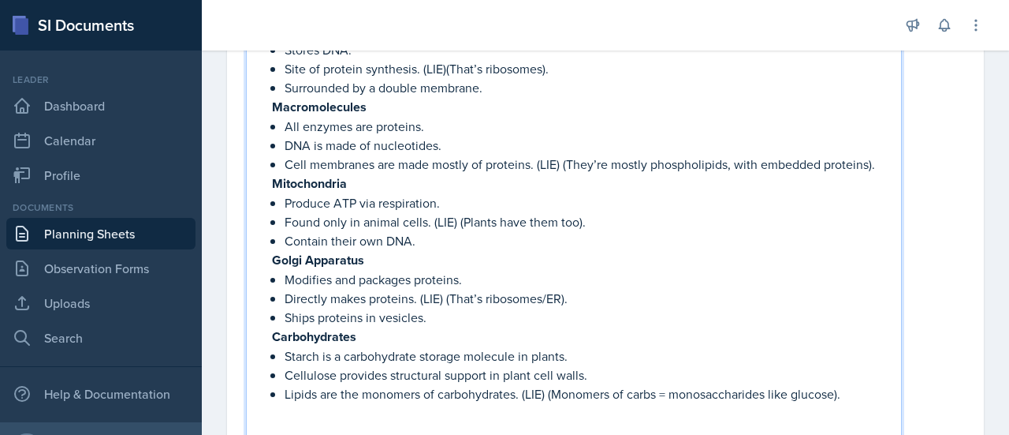
scroll to position [1223, 0]
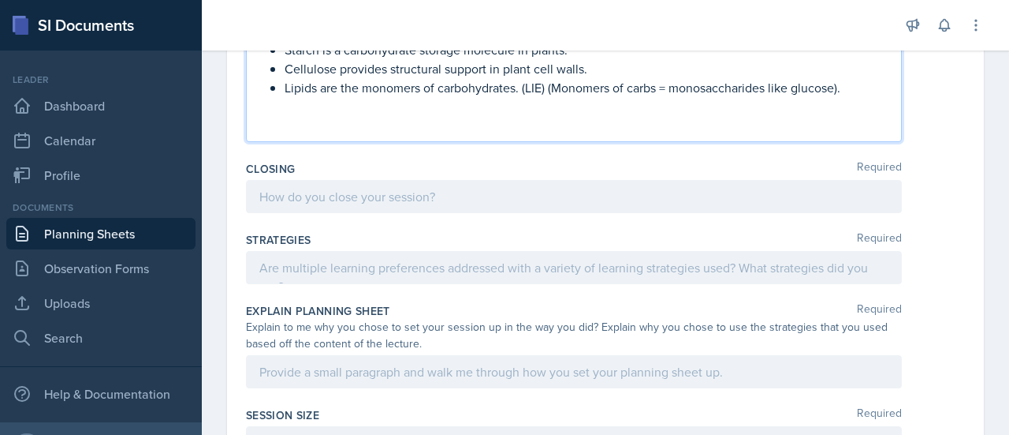
click at [454, 206] on p at bounding box center [573, 196] width 629 height 19
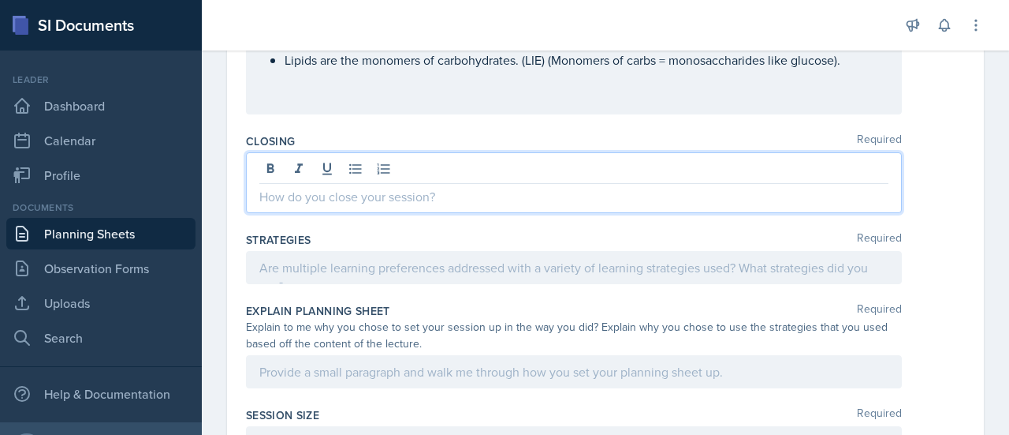
scroll to position [1497, 0]
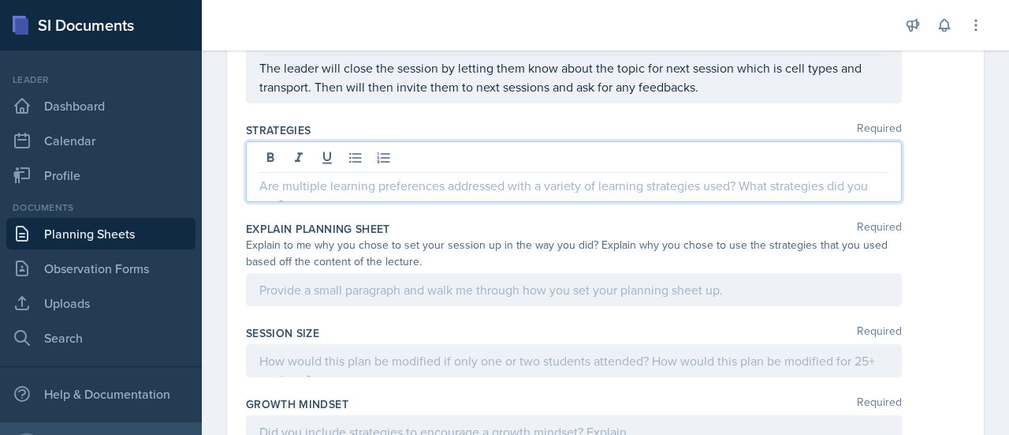
click at [479, 186] on p at bounding box center [573, 185] width 629 height 19
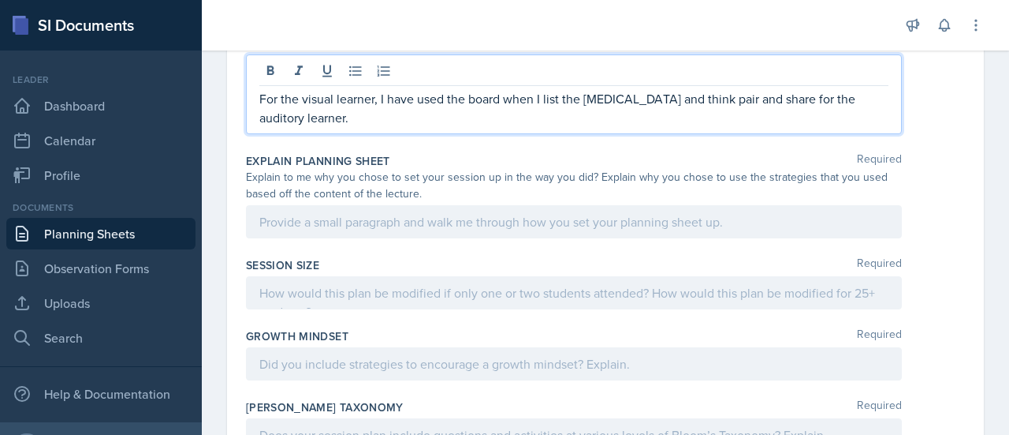
scroll to position [1726, 0]
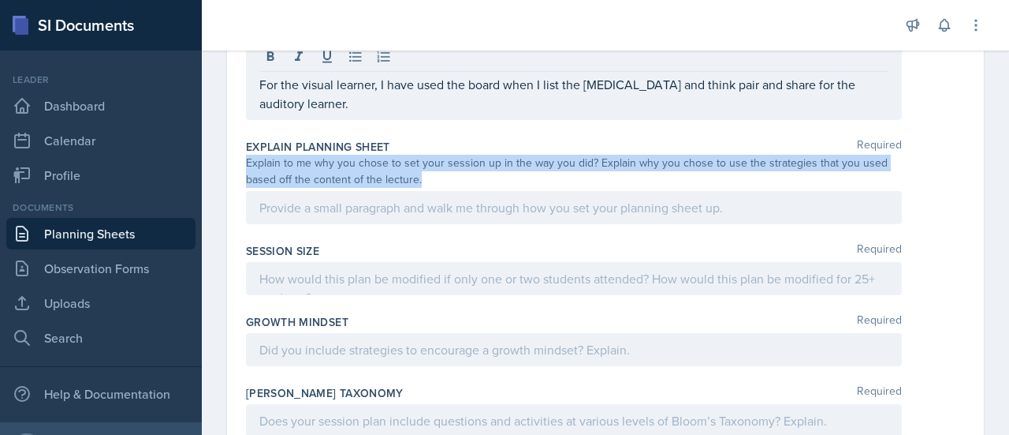
drag, startPoint x: 434, startPoint y: 170, endPoint x: 237, endPoint y: 152, distance: 197.1
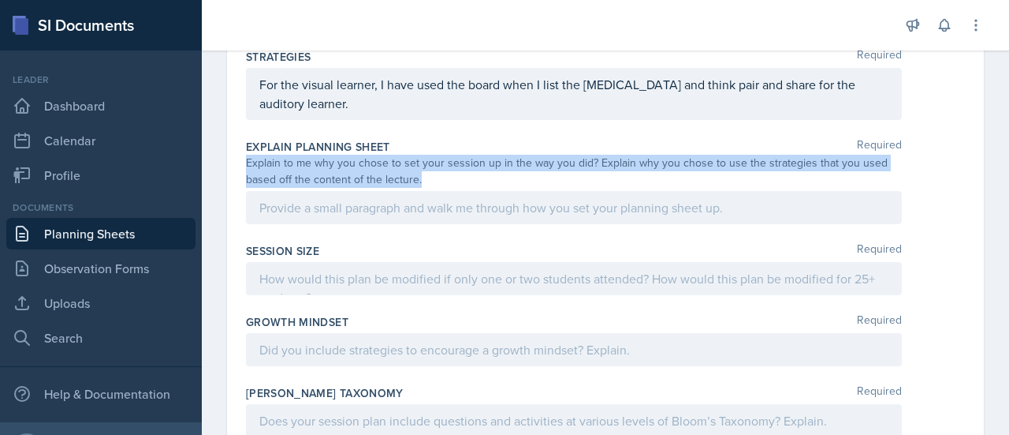
copy div "Explain to me why you chose to set your session up in the way you did? Explain …"
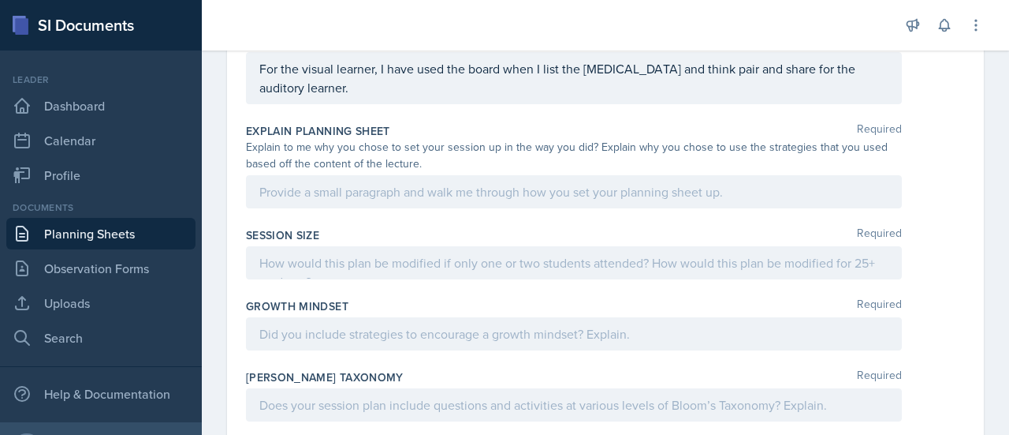
scroll to position [1742, 0]
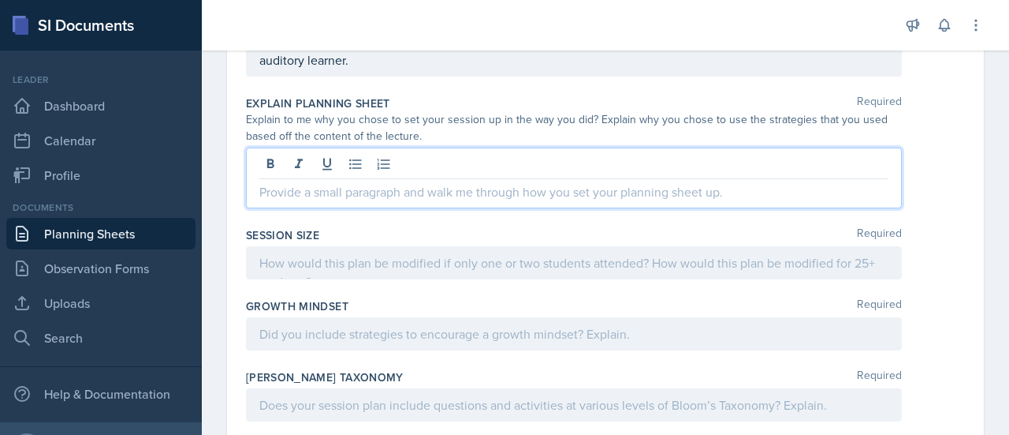
click at [408, 182] on p at bounding box center [573, 191] width 629 height 19
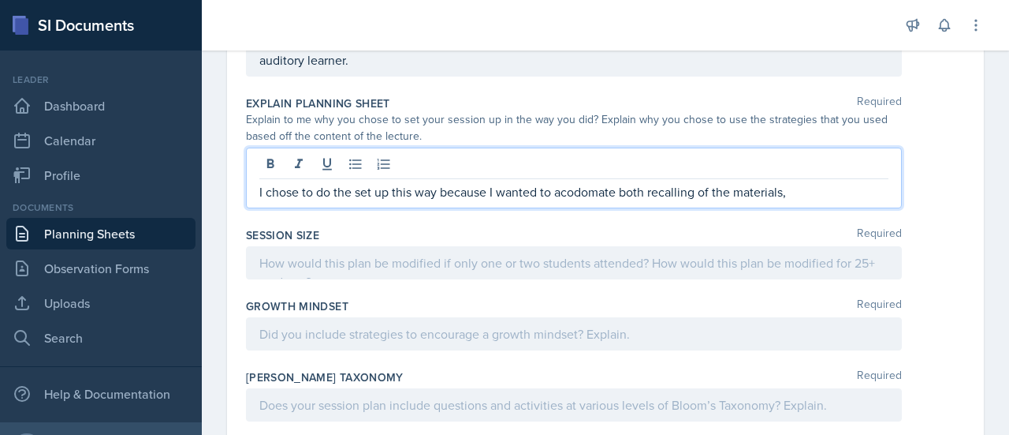
click at [591, 190] on p "I chose to do the set up this way because I wanted to acodomate both recalling …" at bounding box center [573, 191] width 629 height 19
click at [806, 188] on p "I chose to do the set up this way because I wanted to acomodate both recalling …" at bounding box center [573, 191] width 629 height 19
click at [578, 190] on p "I chose to do the set up this way because I wanted to acomodate both recalling …" at bounding box center [573, 191] width 629 height 19
click at [617, 187] on p "I chose to do the set up this way because I wanted to acomodate both recalling …" at bounding box center [573, 191] width 629 height 19
click at [796, 185] on p "I chose to do the set up this way because I wanted to combine both recalling of…" at bounding box center [573, 191] width 629 height 19
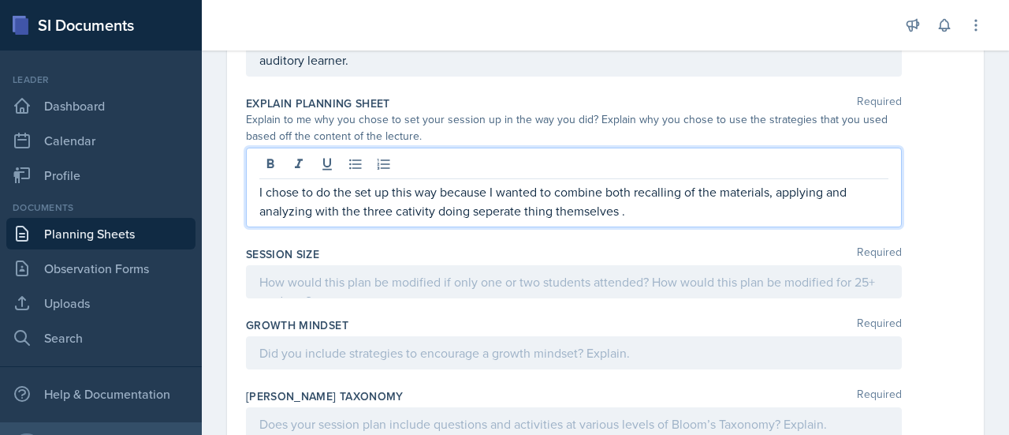
click at [405, 211] on p "I chose to do the set up this way because I wanted to combine both recalling of…" at bounding box center [573, 201] width 629 height 38
click at [492, 207] on p "I chose to do the set up this way because I wanted to combine both recalling of…" at bounding box center [573, 201] width 629 height 38
click at [625, 206] on p "I chose to do the set up this way because I wanted to combine both recalling of…" at bounding box center [573, 201] width 629 height 38
click at [502, 209] on p "I chose to do the set up this way because I wanted to combine both recalling of…" at bounding box center [573, 201] width 629 height 38
click at [860, 203] on p "I chose to do the set up this way because I wanted to combine both recalling of…" at bounding box center [573, 201] width 629 height 38
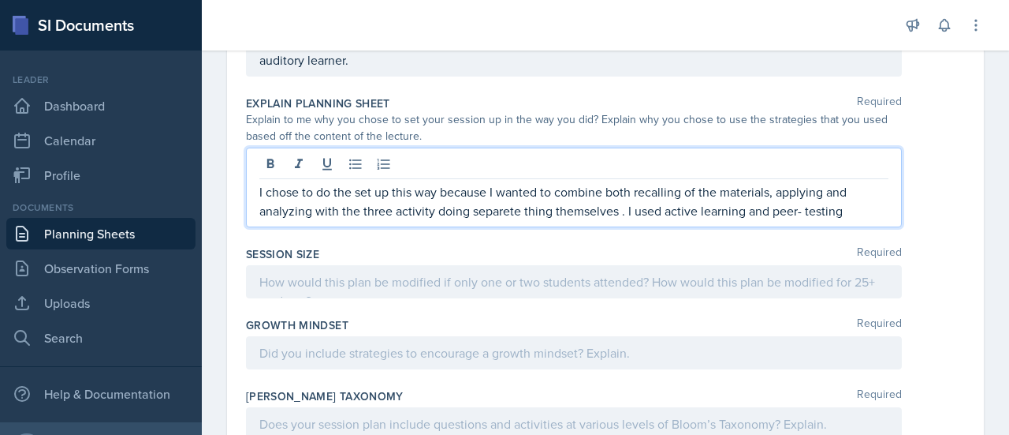
click at [509, 206] on p "I chose to do the set up this way because I wanted to combine both recalling of…" at bounding box center [573, 201] width 629 height 38
click at [494, 209] on p "I chose to do the set up this way because I wanted to combine both recalling of…" at bounding box center [573, 201] width 629 height 38
click at [858, 201] on p "I chose to do the set up this way because I wanted to combine both recalling of…" at bounding box center [573, 201] width 629 height 38
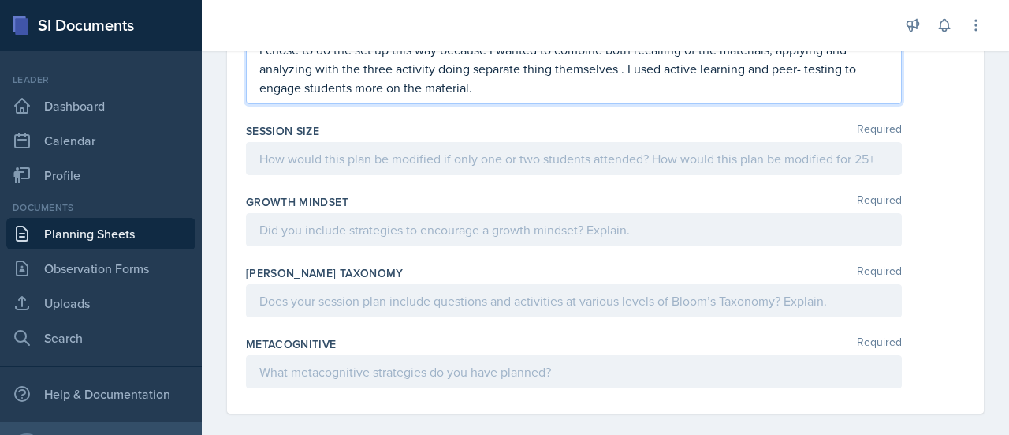
scroll to position [1892, 0]
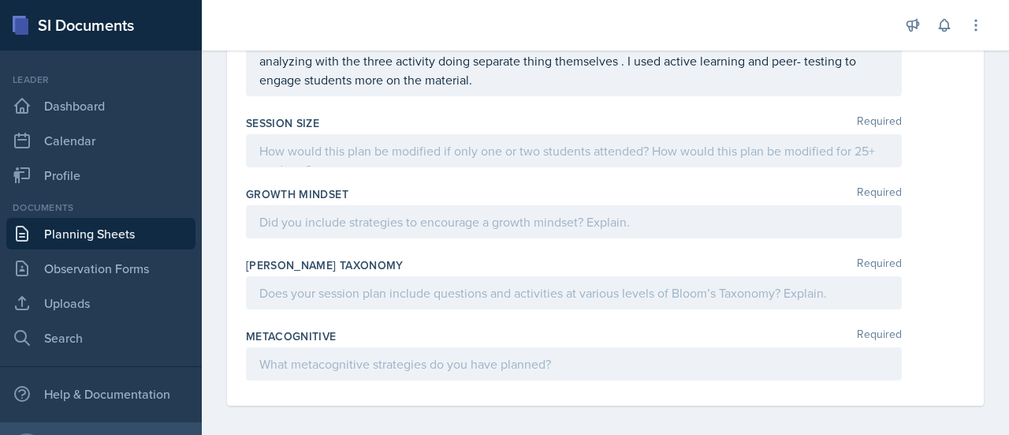
click at [414, 159] on div at bounding box center [574, 150] width 656 height 33
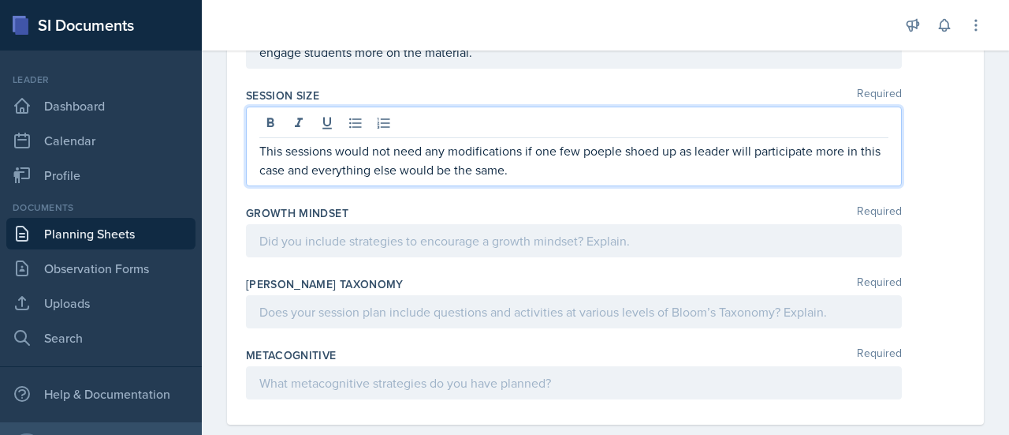
click at [598, 149] on p "This sessions would not need any modifications if one few poeple shoed up as le…" at bounding box center [573, 160] width 629 height 38
click at [646, 141] on p "This sessions would not need any modifications if one few people shoed up as le…" at bounding box center [573, 160] width 629 height 38
click at [614, 157] on p "This sessions would not need any modifications if one few people showed up as l…" at bounding box center [573, 160] width 629 height 38
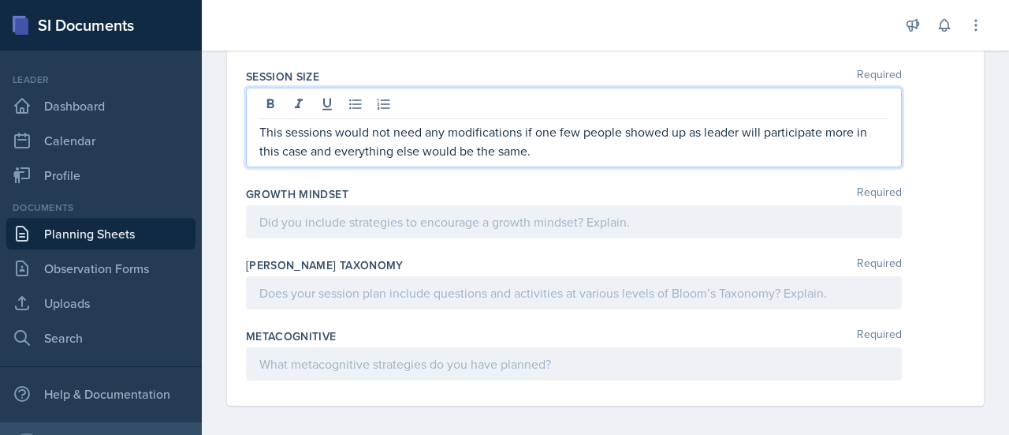
click at [558, 132] on p "This sessions would not need any modifications if one few people showed up as l…" at bounding box center [573, 141] width 629 height 38
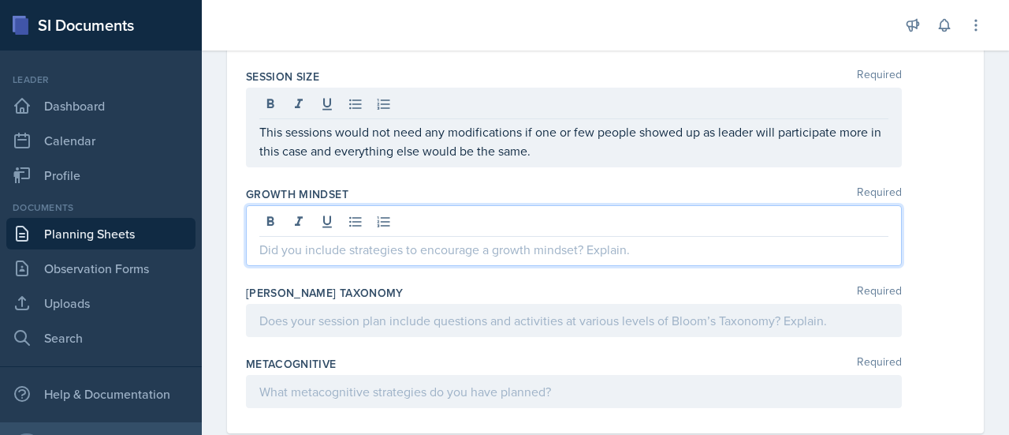
click at [395, 212] on div at bounding box center [574, 235] width 656 height 61
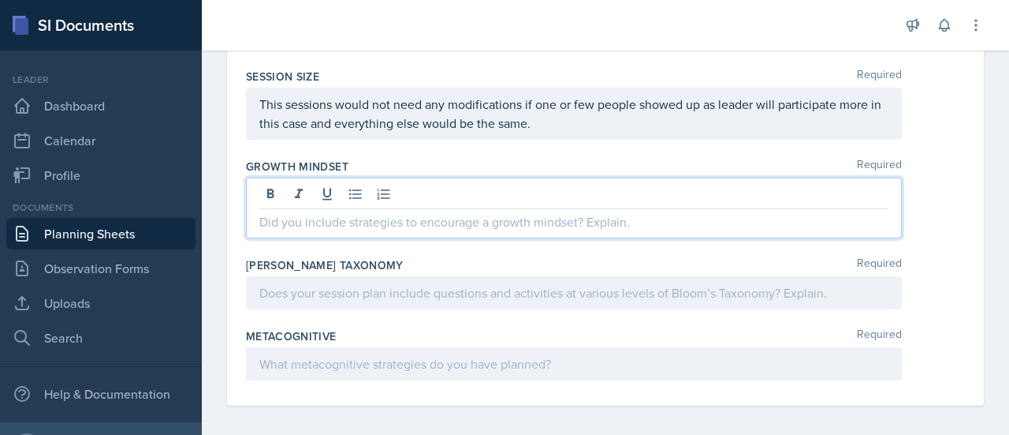
scroll to position [1883, 0]
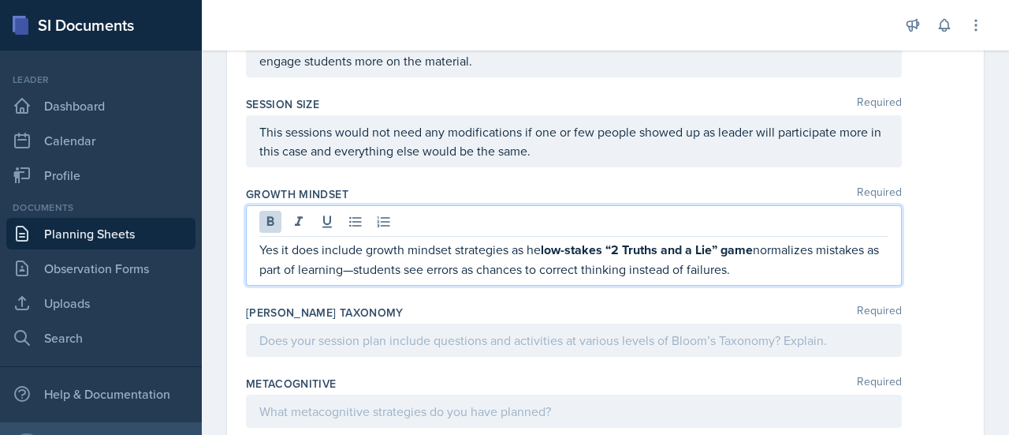
click at [603, 246] on strong "low-stakes “2 Truths and a Lie” game" at bounding box center [647, 250] width 212 height 18
drag, startPoint x: 698, startPoint y: 244, endPoint x: 550, endPoint y: 229, distance: 148.2
click at [550, 229] on div "Yes it does include growth mindset strategies as the “2 Truths and a Lie” game …" at bounding box center [574, 245] width 656 height 80
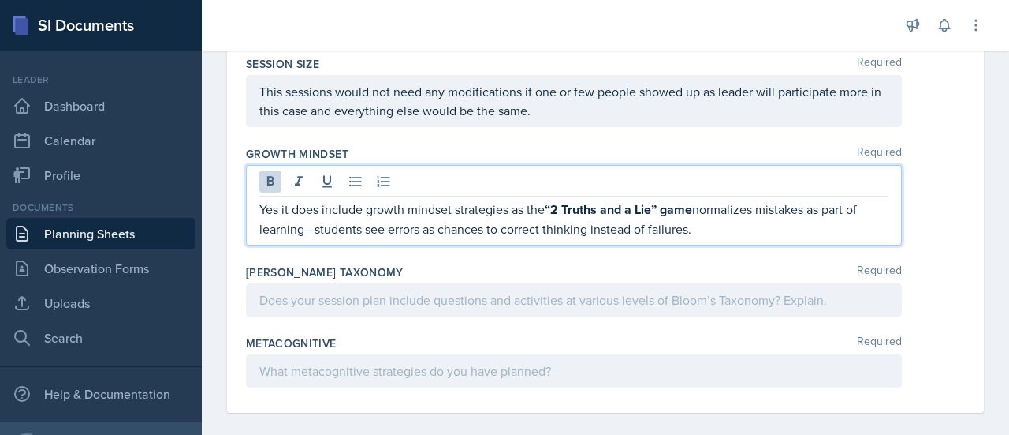
scroll to position [1931, 0]
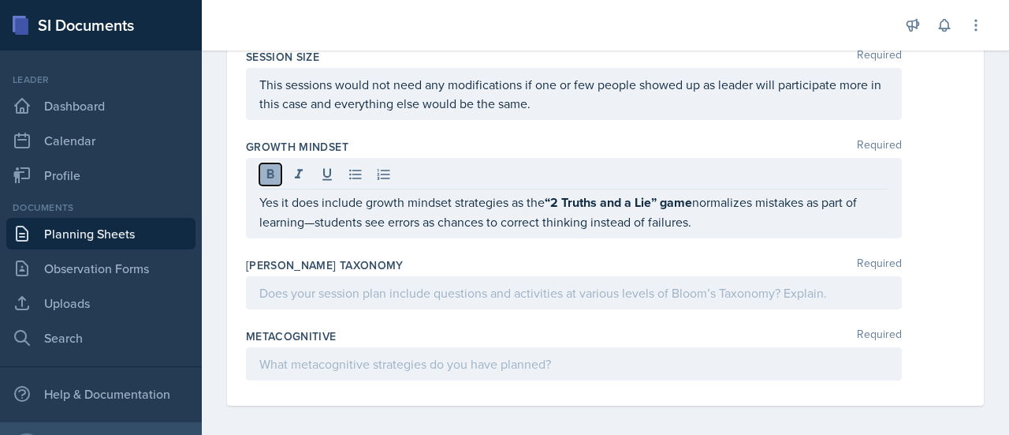
click at [265, 166] on icon at bounding box center [271, 174] width 16 height 16
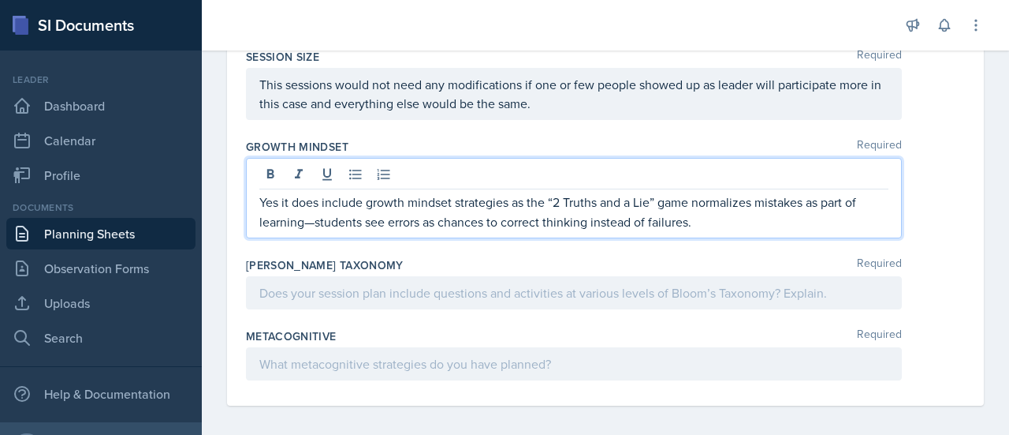
click at [729, 206] on p "Yes it does include growth mindset strategies as the “2 Truths and a Lie” game …" at bounding box center [573, 211] width 629 height 39
click at [315, 217] on p "Yes it does include growth mindset strategies as the “2 Truths and a Lie” game …" at bounding box center [573, 211] width 629 height 39
click at [479, 218] on p "Yes it does include growth mindset strategies as the “2 Truths and a Lie” game …" at bounding box center [573, 211] width 629 height 39
click at [756, 212] on p "Yes it does include growth mindset strategies as the “2 Truths and a Lie” game …" at bounding box center [573, 211] width 629 height 39
drag, startPoint x: 756, startPoint y: 212, endPoint x: 656, endPoint y: 220, distance: 100.5
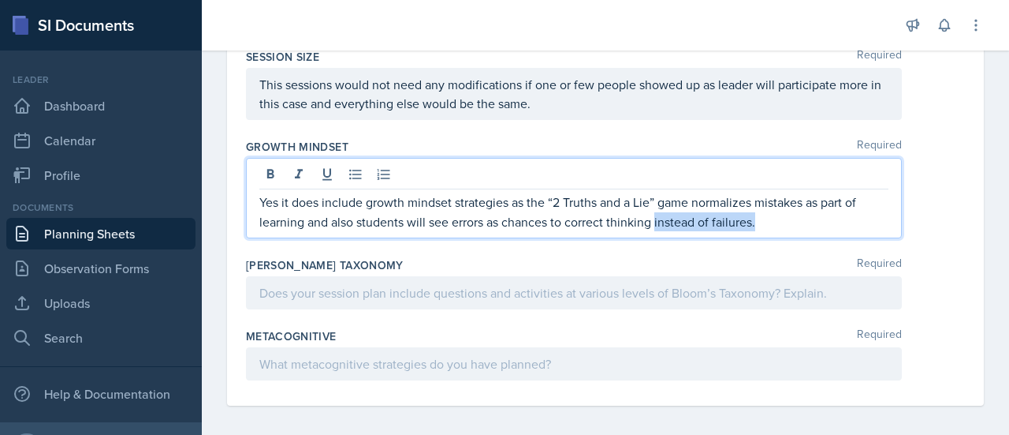
click at [656, 220] on p "Yes it does include growth mindset strategies as the “2 Truths and a Lie” game …" at bounding box center [573, 211] width 629 height 39
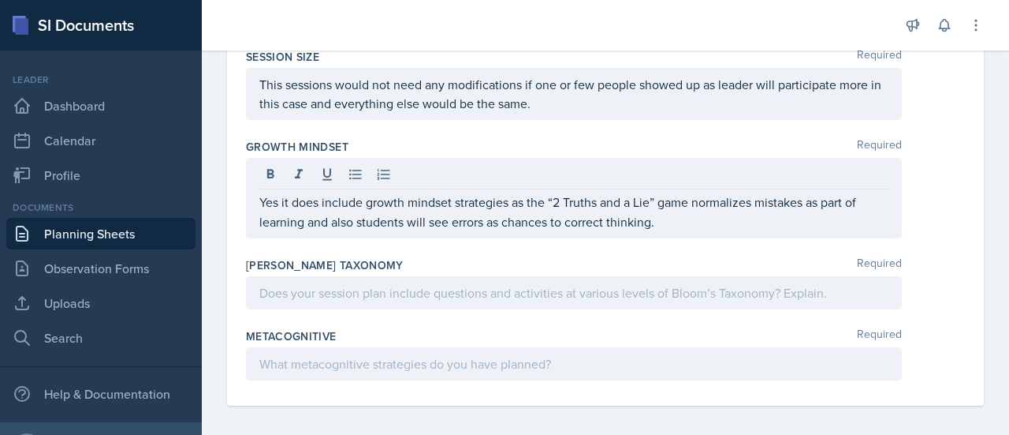
click at [432, 294] on div at bounding box center [574, 292] width 656 height 33
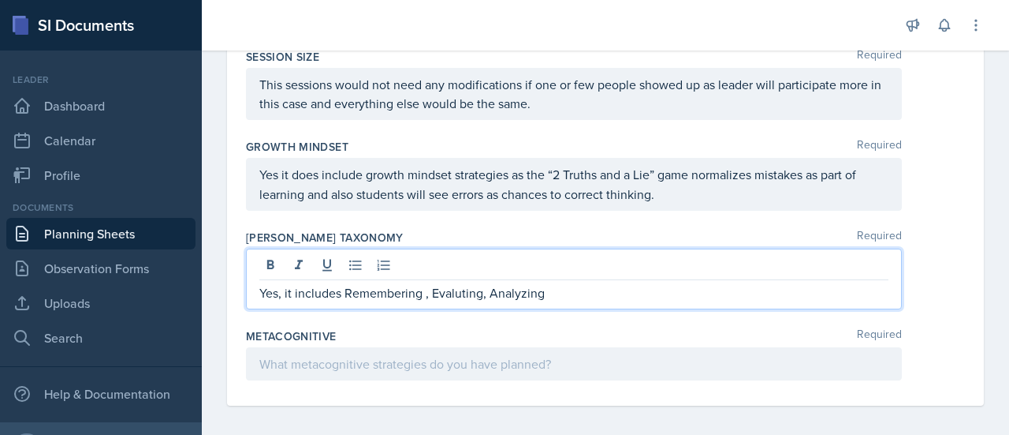
click at [458, 292] on p "Yes, it includes Remembering , Evaluting, Analyzing" at bounding box center [573, 292] width 629 height 19
click at [599, 293] on p "Yes, it includes Remembering , Evaluating, Analyzing" at bounding box center [573, 292] width 629 height 19
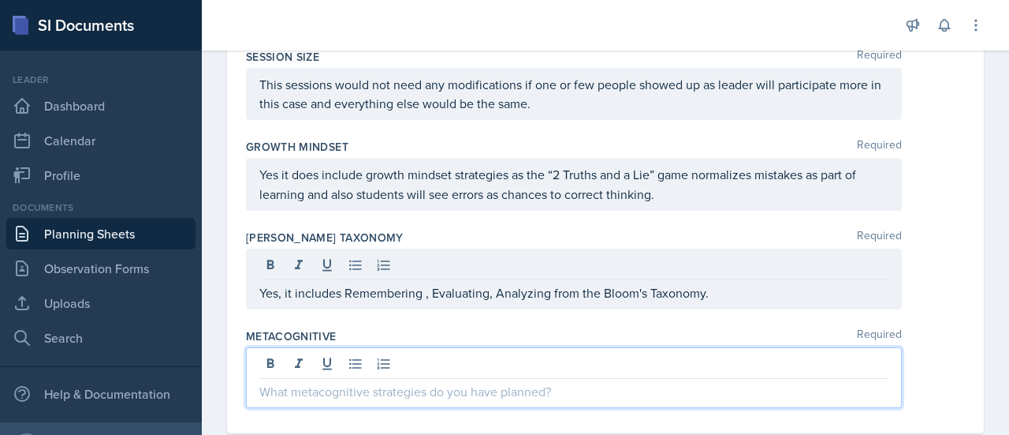
click at [352, 363] on div at bounding box center [574, 377] width 656 height 61
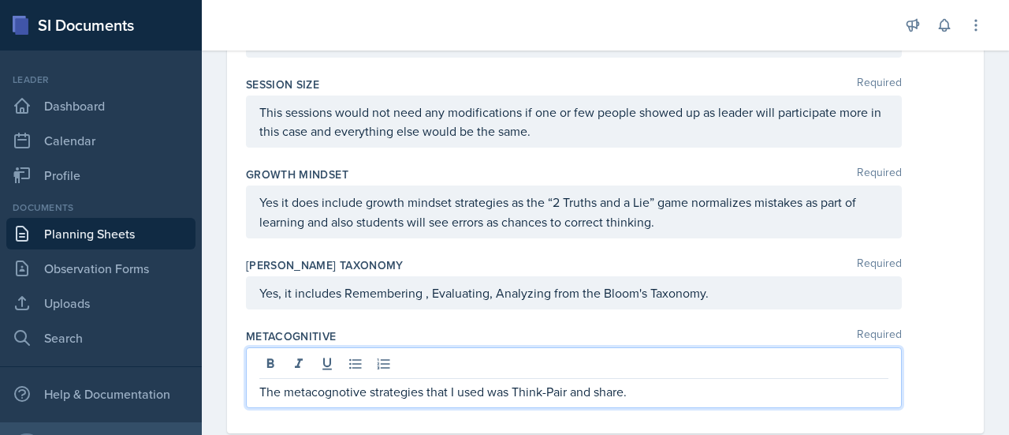
click at [328, 387] on p "The metacognotive strategies that I used was Think-Pair and share." at bounding box center [573, 391] width 629 height 19
click at [312, 385] on p "The metacognotive strategies that I used was Think-Pair and share." at bounding box center [573, 391] width 629 height 19
click at [349, 388] on p "The meta cognotive strategies that I used was Think-Pair and share." at bounding box center [573, 391] width 629 height 19
click at [319, 387] on p "The meta cognitive strategies that I used was Think-Pair and share." at bounding box center [573, 391] width 629 height 19
click at [640, 382] on p "The metacognitive strategies that I used was Think-Pair and share." at bounding box center [573, 391] width 629 height 19
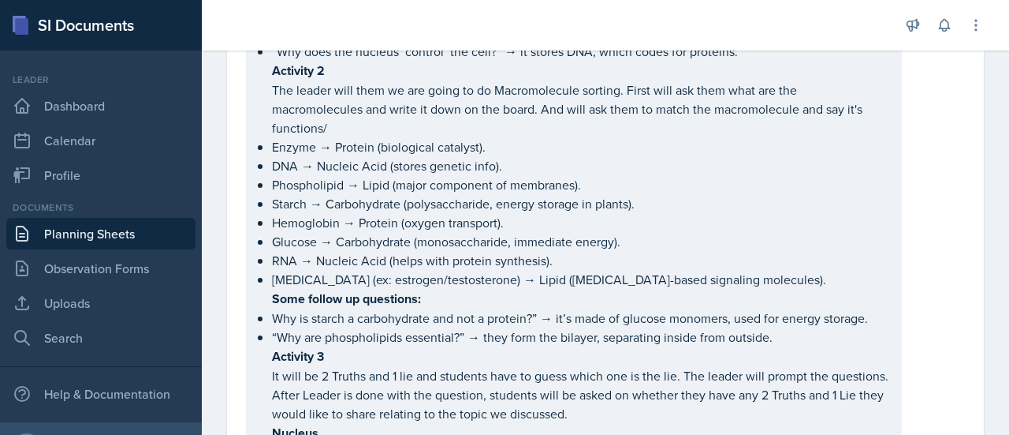
scroll to position [815, 0]
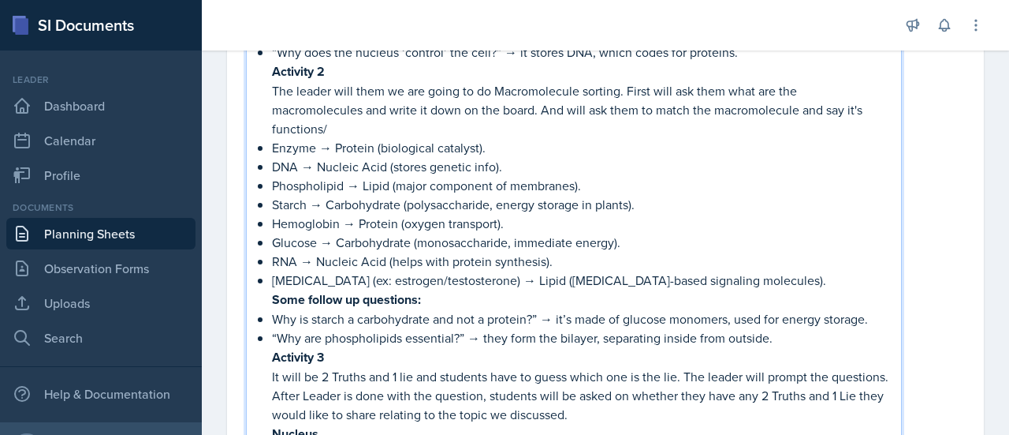
click at [386, 94] on p "The leader will them we are going to do Macromolecule sorting. First will ask t…" at bounding box center [580, 109] width 617 height 57
click at [520, 148] on p "Enzyme → Protein (biological catalyst)." at bounding box center [580, 147] width 617 height 19
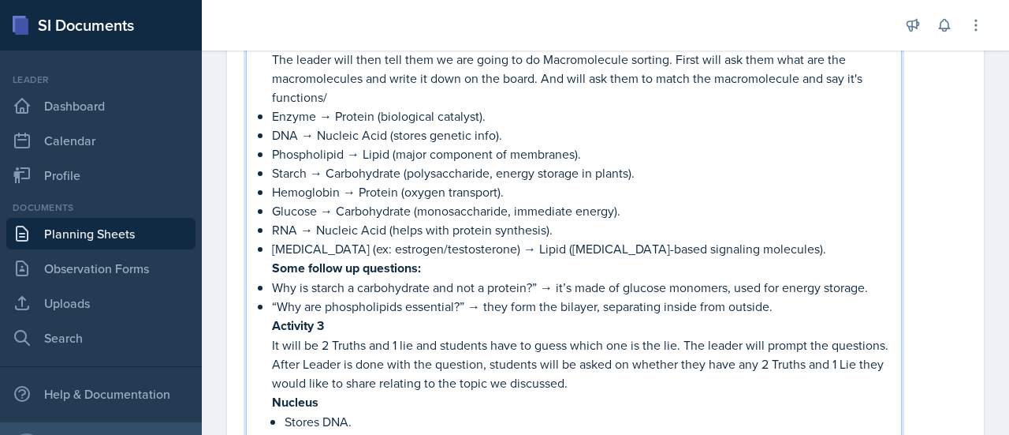
scroll to position [842, 0]
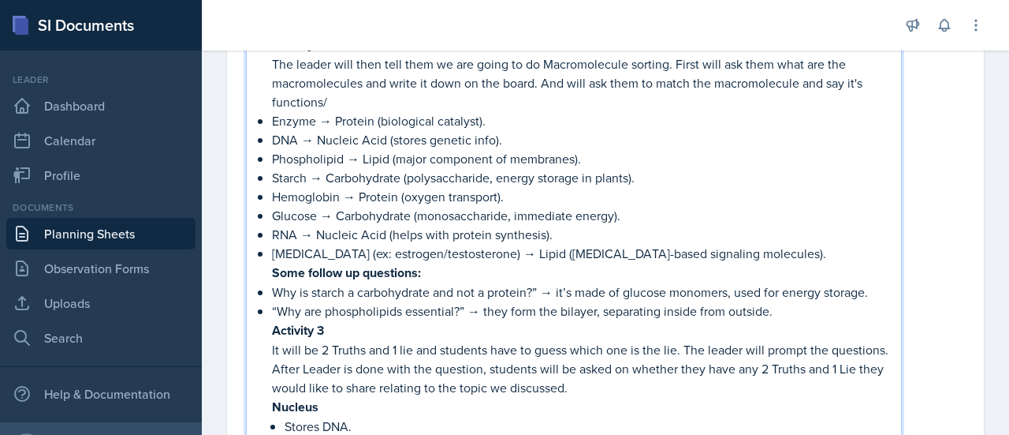
click at [703, 65] on p "The leader will then tell them we are going to do Macromolecule sorting. First …" at bounding box center [580, 82] width 617 height 57
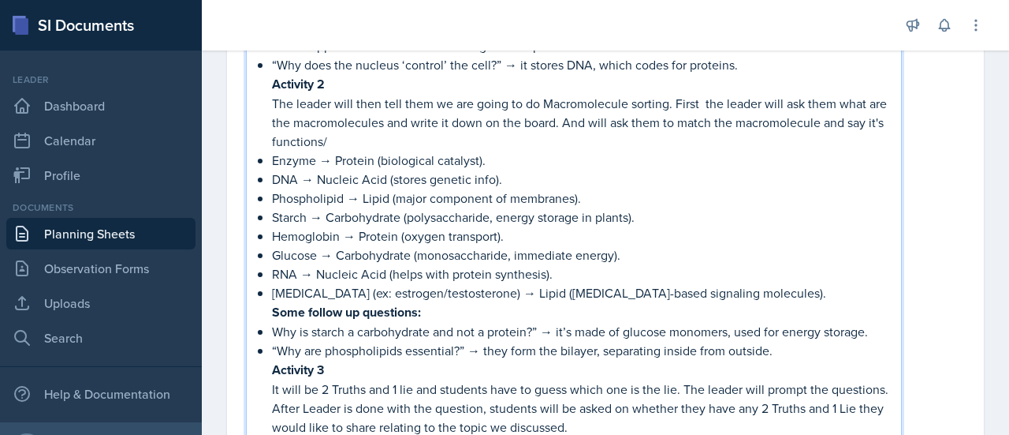
scroll to position [801, 0]
click at [385, 139] on p "The leader will then tell them we are going to do Macromolecule sorting. First …" at bounding box center [580, 123] width 617 height 57
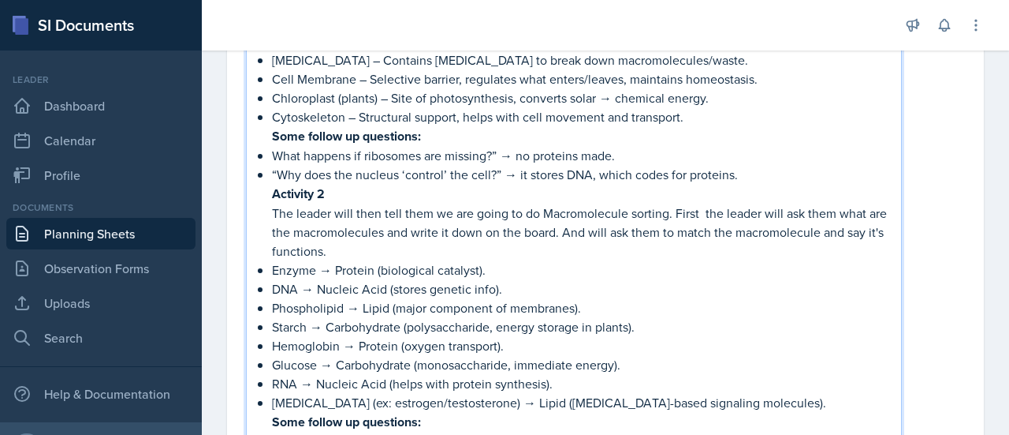
scroll to position [0, 0]
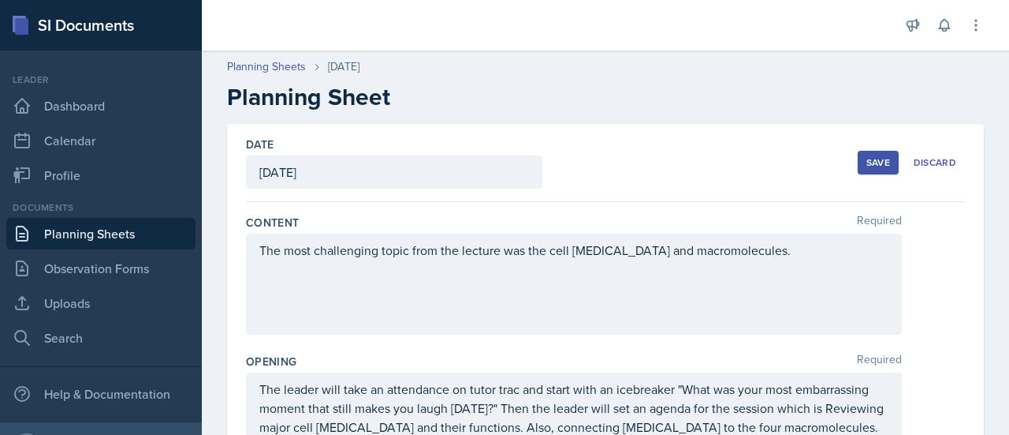
click at [875, 159] on div "Save" at bounding box center [879, 162] width 24 height 13
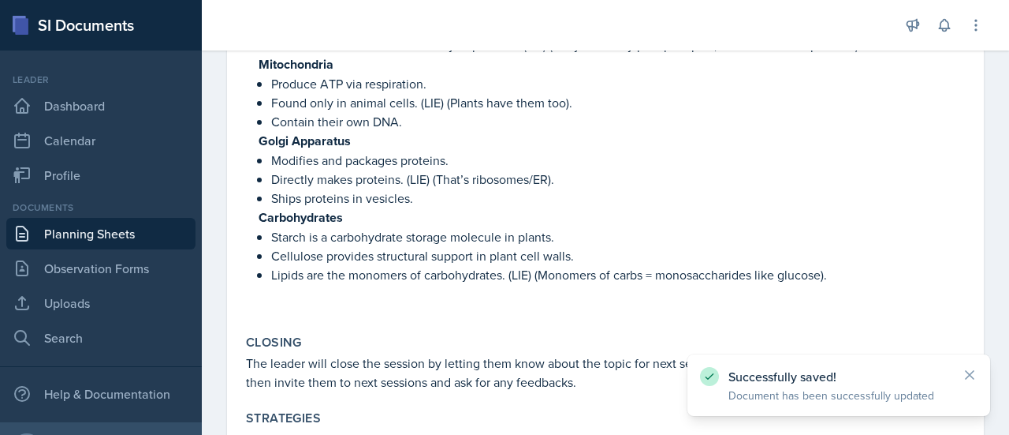
scroll to position [1691, 0]
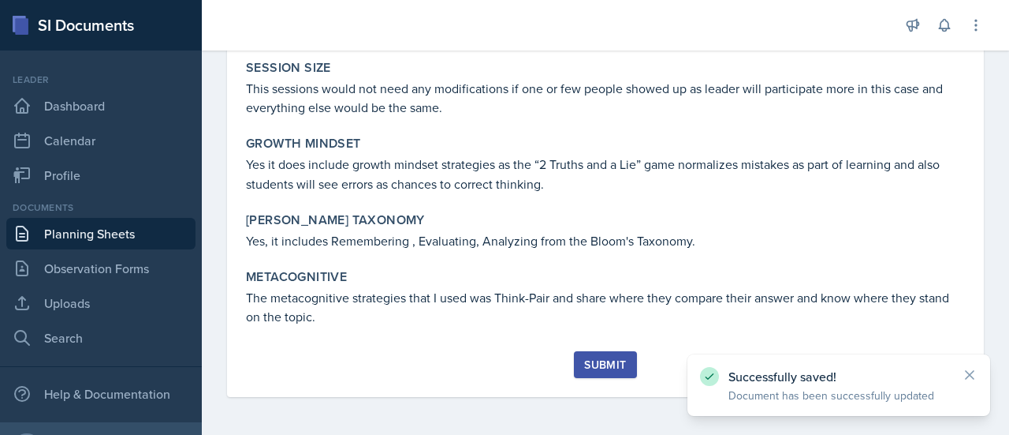
click at [611, 360] on div "Submit" at bounding box center [605, 364] width 42 height 13
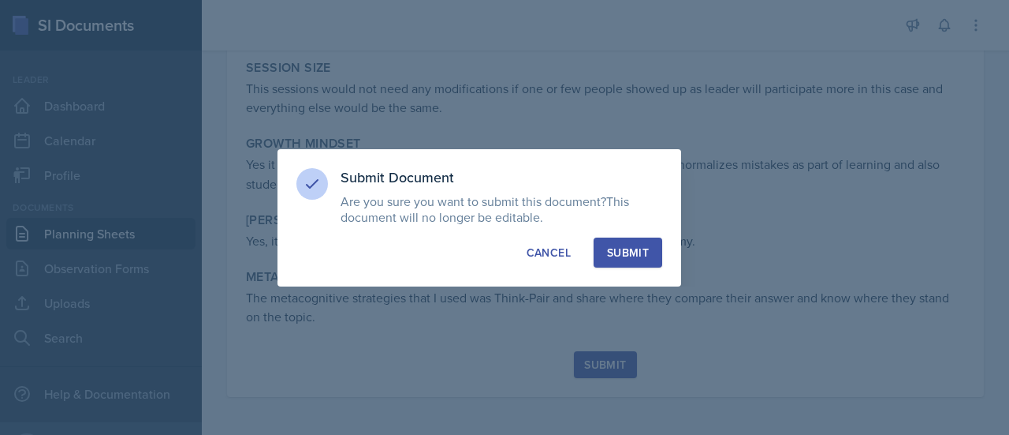
click at [638, 257] on div "Submit" at bounding box center [628, 252] width 42 height 16
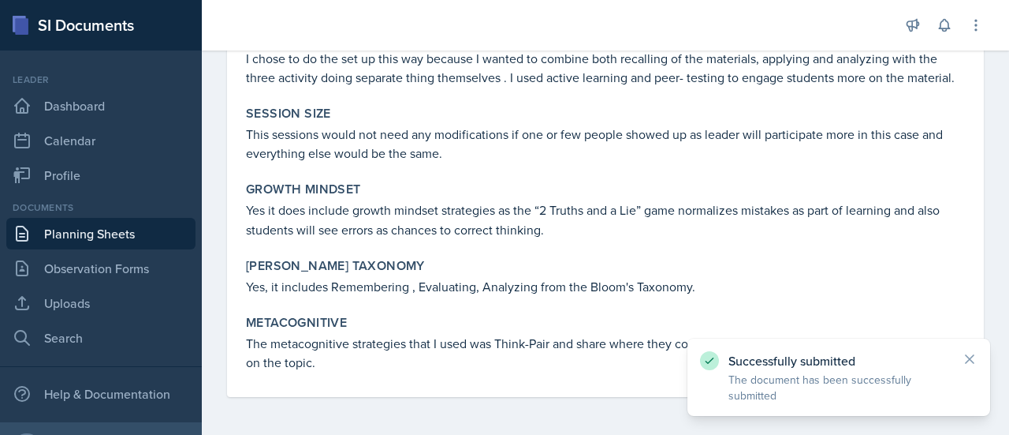
scroll to position [1645, 0]
click at [50, 227] on link "Planning Sheets" at bounding box center [100, 234] width 189 height 32
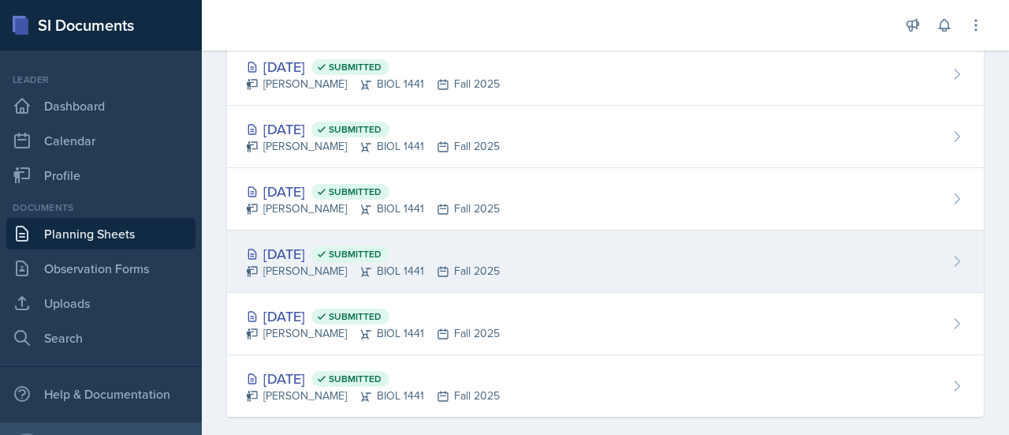
scroll to position [134, 0]
